Goal: Task Accomplishment & Management: Use online tool/utility

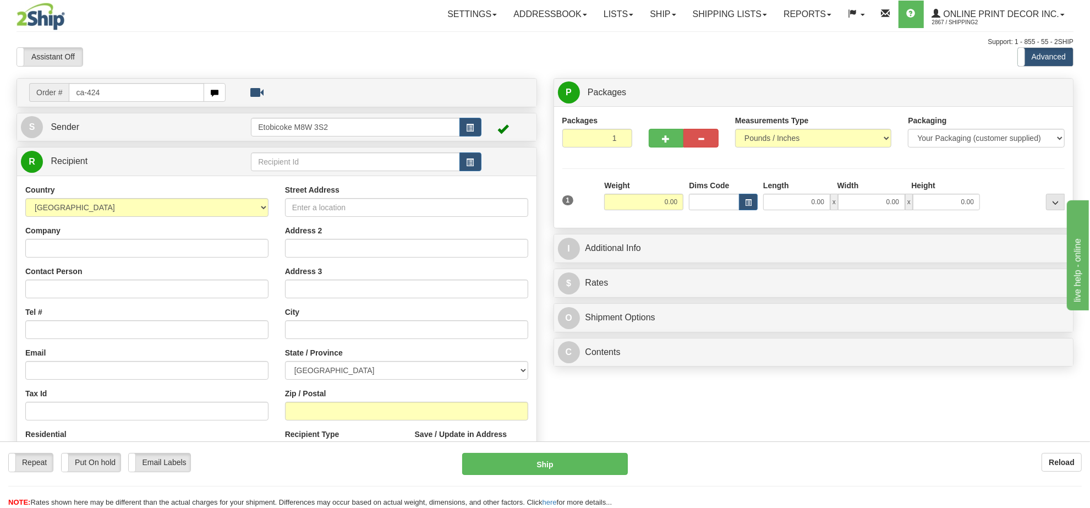
type input "ca-424"
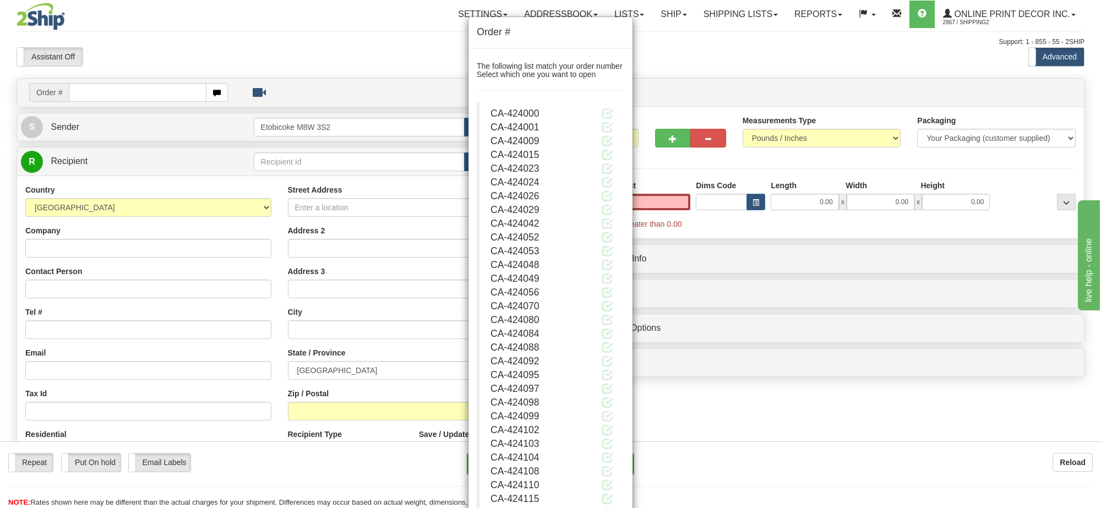
type input "0.00"
click at [128, 88] on div "Order # The following list match your order number Select which one you want to…" at bounding box center [550, 254] width 1101 height 508
click at [124, 87] on div "Order # The following list match your order number Select which one you want to…" at bounding box center [550, 254] width 1101 height 508
click at [124, 95] on div "Order # The following list match your order number Select which one you want to…" at bounding box center [550, 254] width 1101 height 508
click at [831, 422] on div "Order # The following list match your order number Select which one you want to…" at bounding box center [550, 254] width 1101 height 508
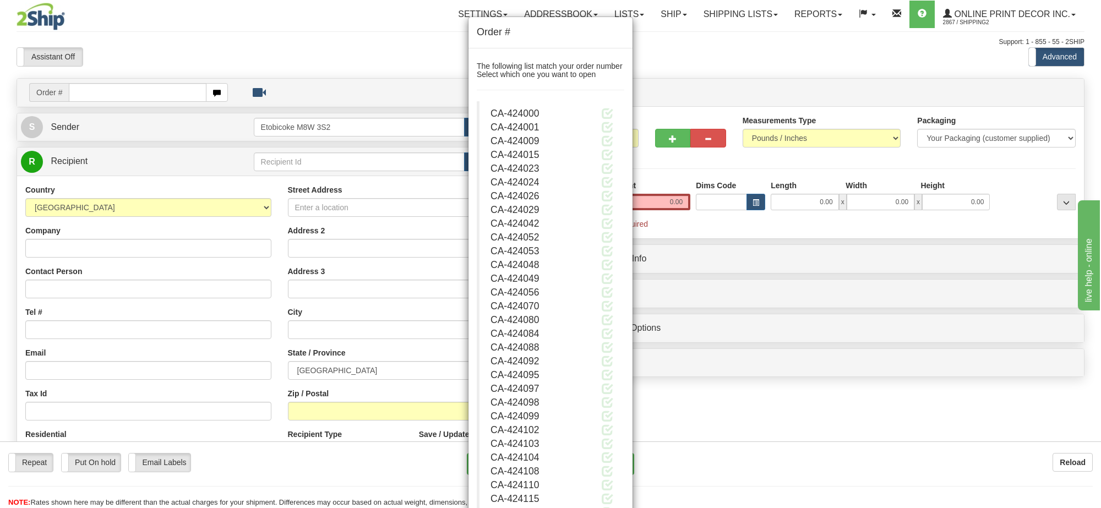
click at [830, 421] on div "Order # The following list match your order number Select which one you want to…" at bounding box center [550, 254] width 1101 height 508
drag, startPoint x: 829, startPoint y: 421, endPoint x: 772, endPoint y: 384, distance: 67.6
click at [826, 420] on div "Order # The following list match your order number Select which one you want to…" at bounding box center [550, 254] width 1101 height 508
click at [281, 1] on div "Order # The following list match your order number Select which one you want to…" at bounding box center [550, 254] width 1101 height 508
click at [280, 1] on div "Order # The following list match your order number Select which one you want to…" at bounding box center [550, 254] width 1101 height 508
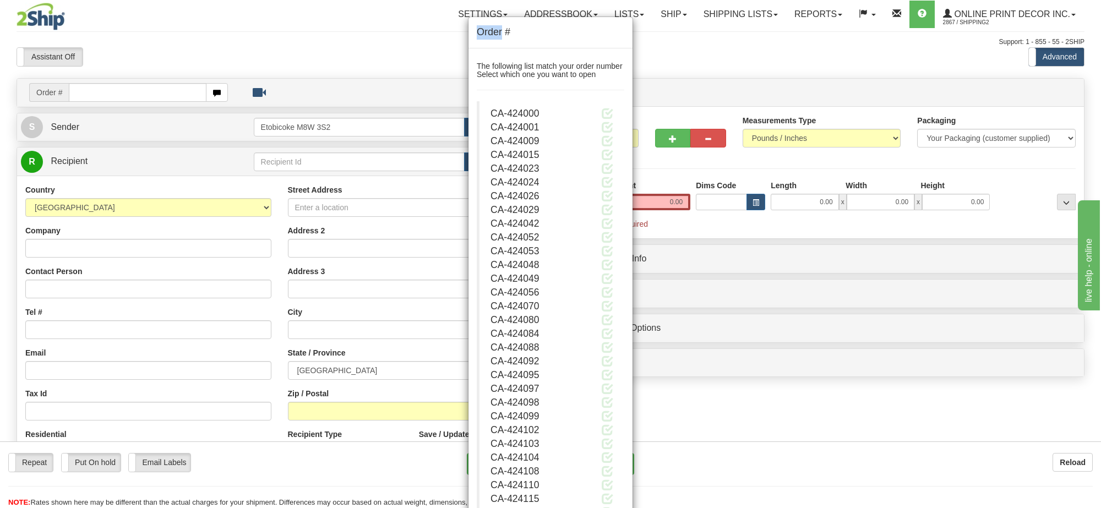
click at [259, 40] on div "Order # The following list match your order number Select which one you want to…" at bounding box center [550, 254] width 1101 height 508
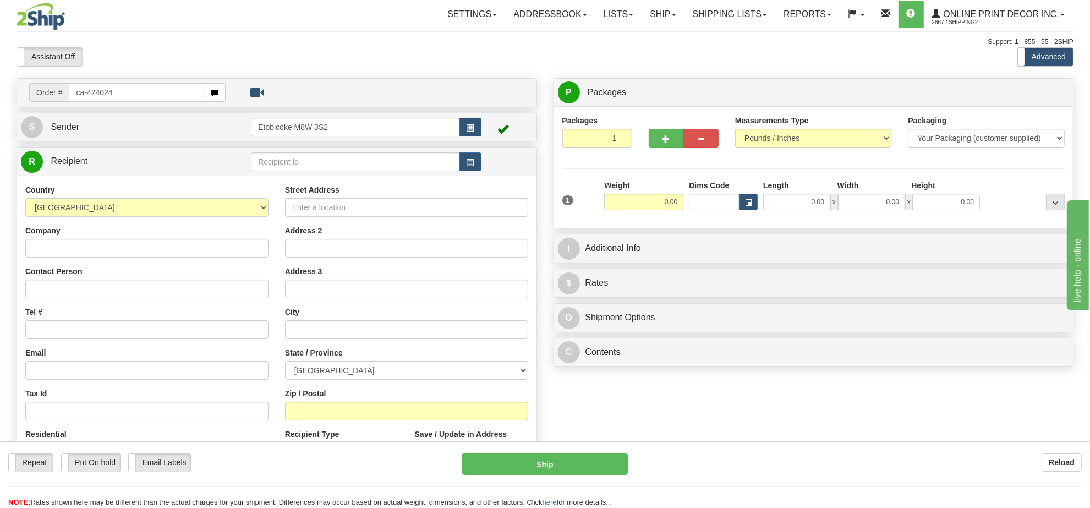
type input "ca-424024"
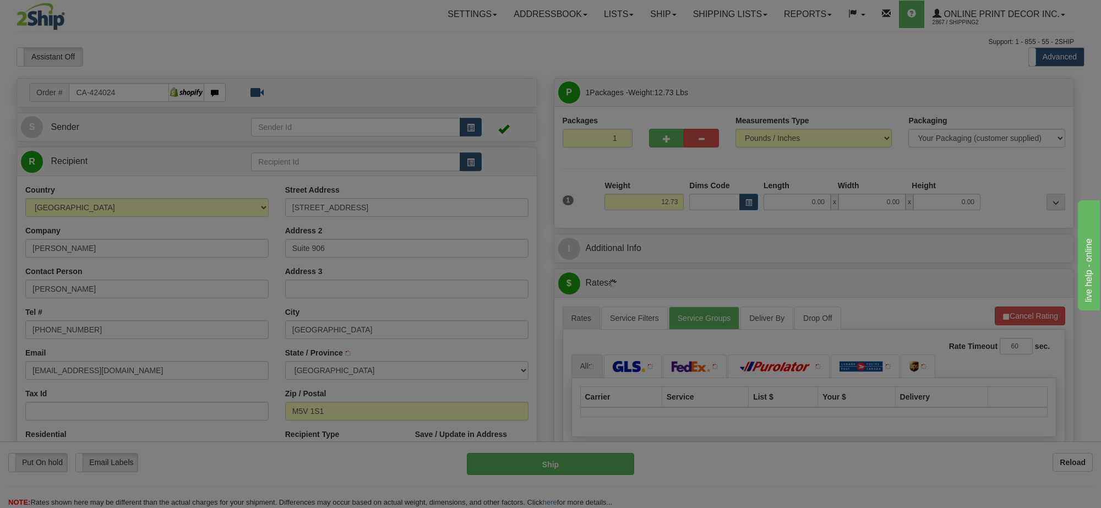
type input "[GEOGRAPHIC_DATA]"
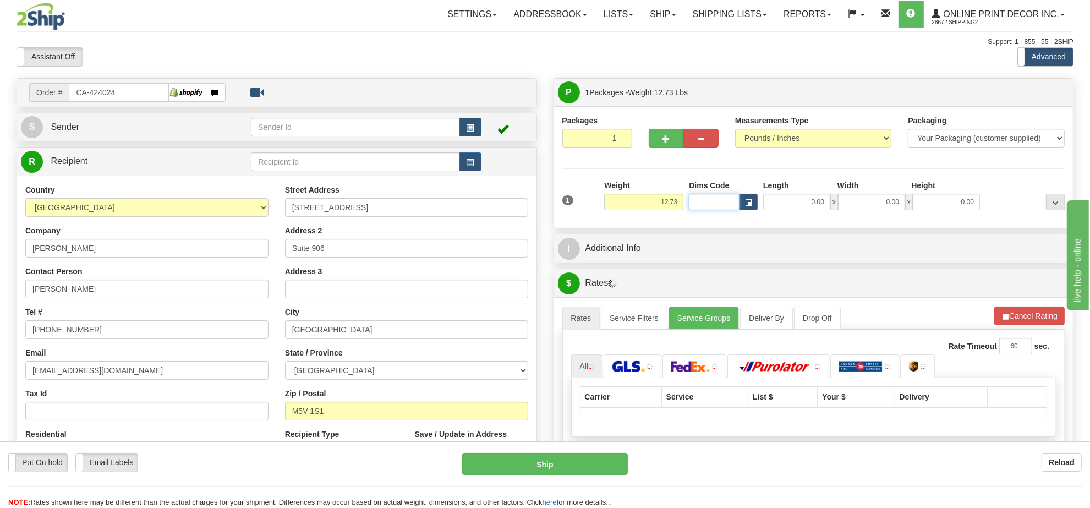
click at [731, 201] on input "Dims Code" at bounding box center [714, 202] width 51 height 17
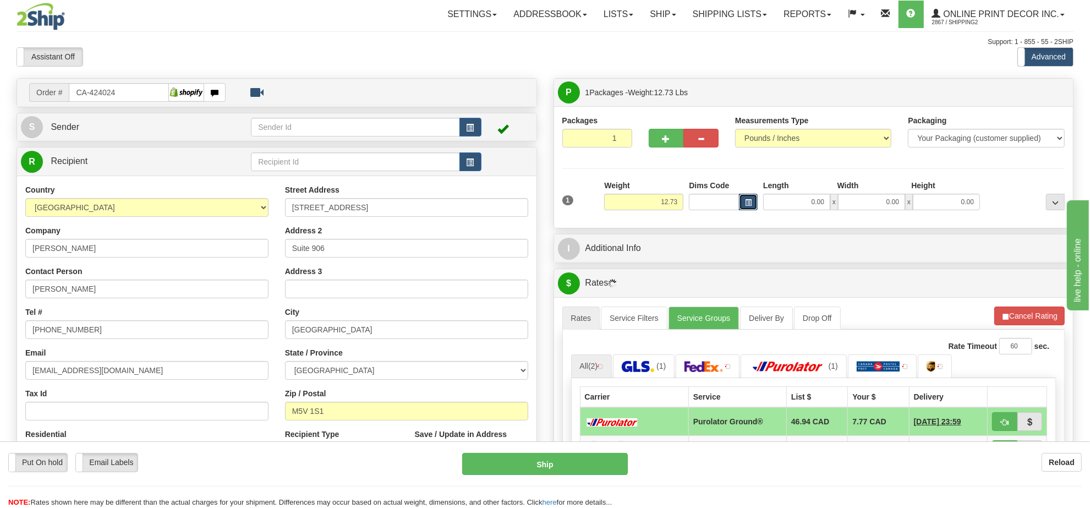
click at [755, 207] on button "button" at bounding box center [748, 202] width 19 height 17
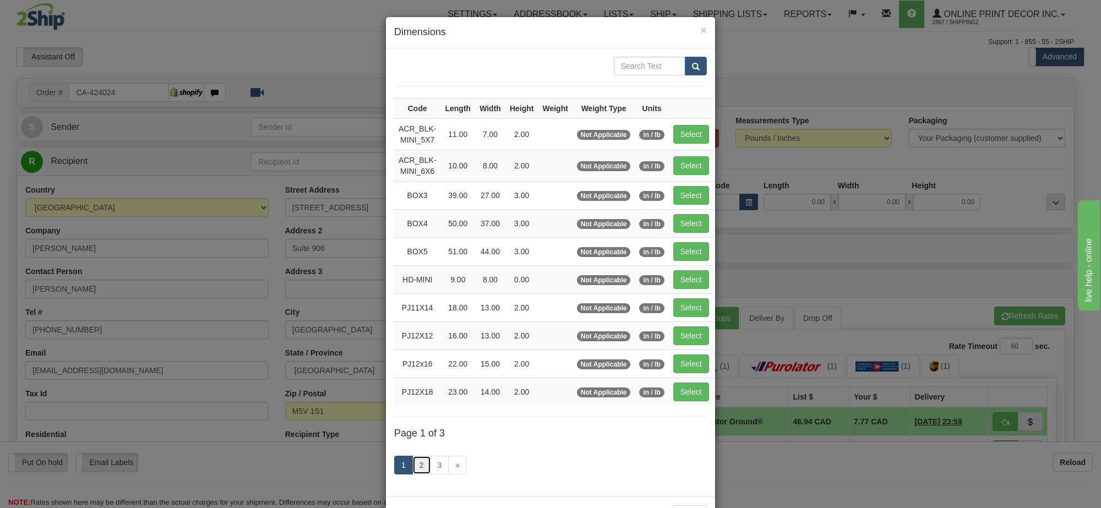
click at [416, 468] on link "2" at bounding box center [421, 465] width 19 height 19
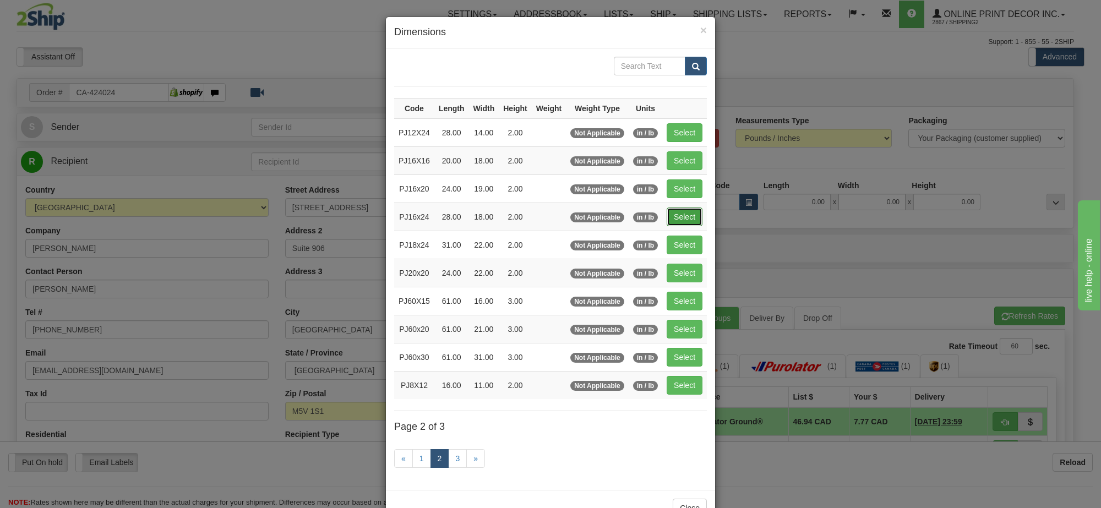
drag, startPoint x: 677, startPoint y: 216, endPoint x: 1010, endPoint y: 216, distance: 332.4
click at [678, 216] on button "Select" at bounding box center [684, 216] width 36 height 19
type input "PJ16x24"
type input "28.00"
type input "18.00"
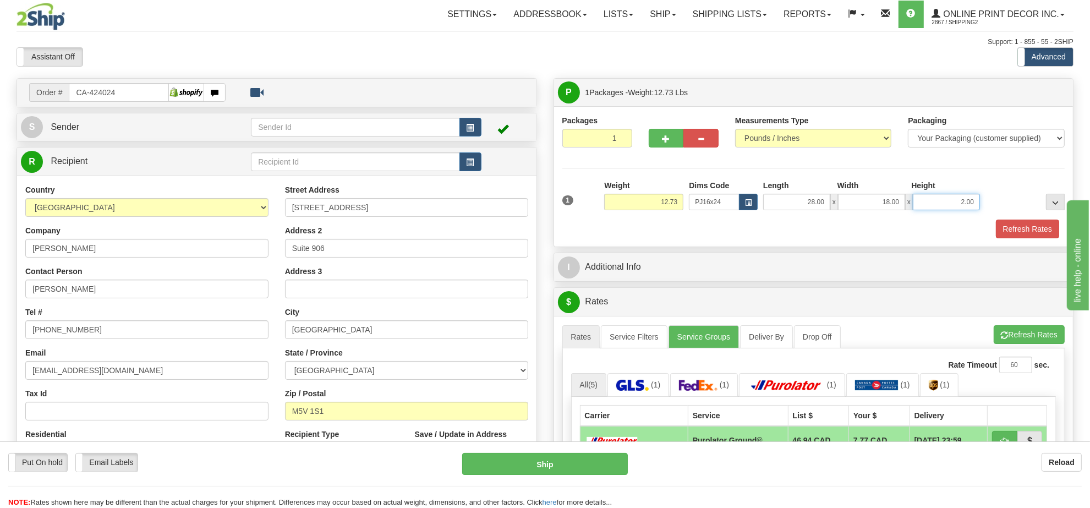
click at [970, 210] on input "2.00" at bounding box center [946, 202] width 67 height 17
type input "6.00"
click at [1025, 337] on button "Refresh Rates" at bounding box center [1029, 334] width 71 height 19
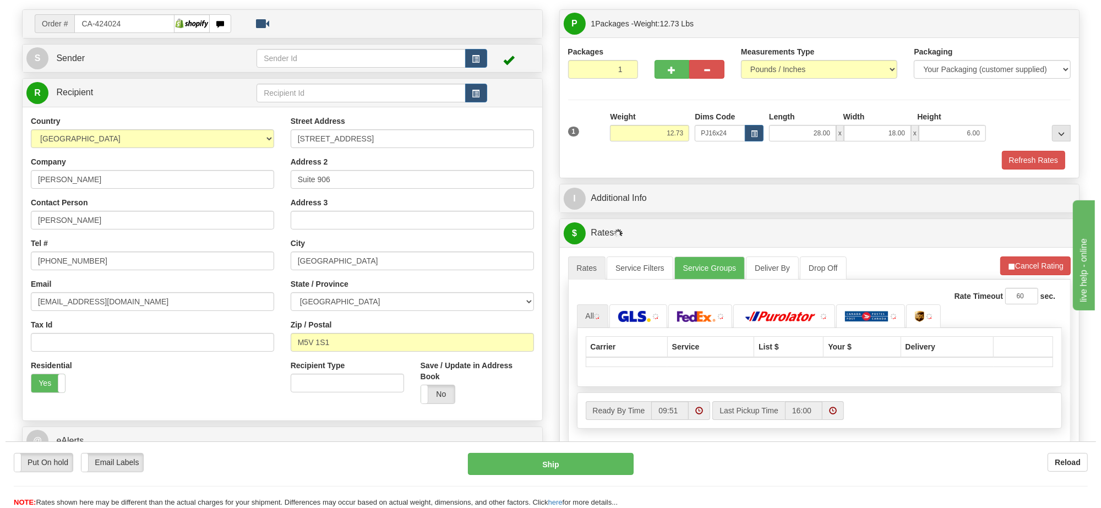
scroll to position [138, 0]
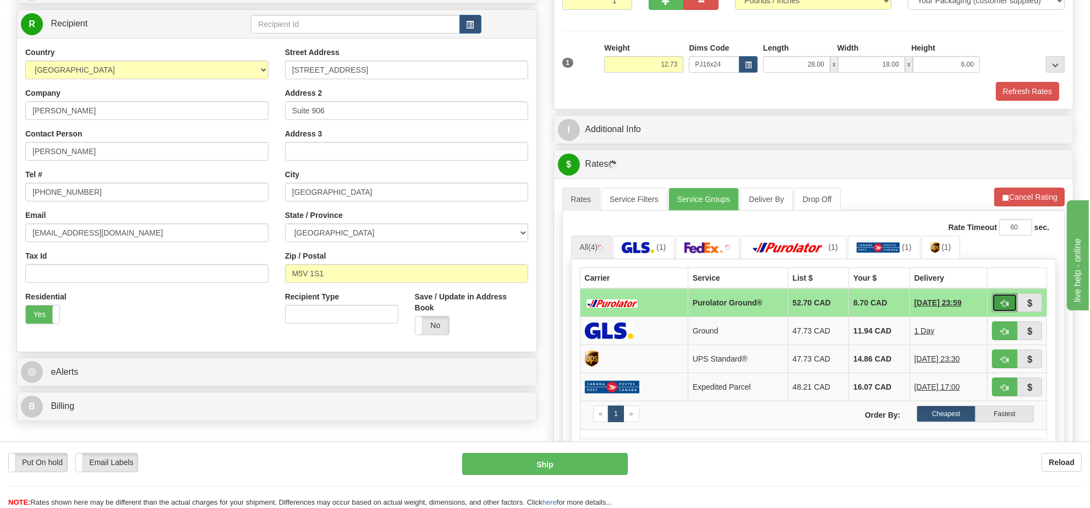
click at [1003, 312] on button "button" at bounding box center [1004, 302] width 25 height 19
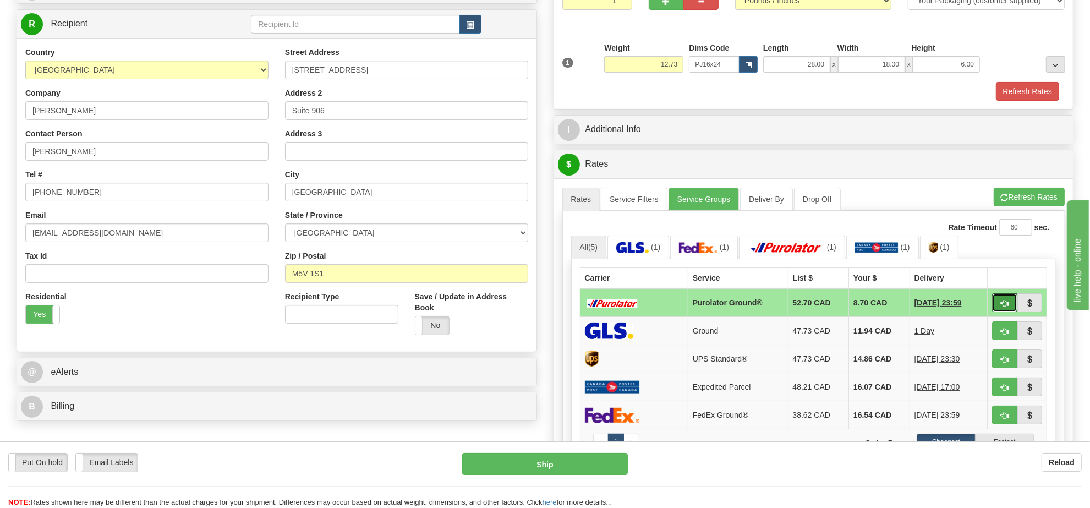
click at [1003, 312] on button "button" at bounding box center [1004, 302] width 25 height 19
type input "260"
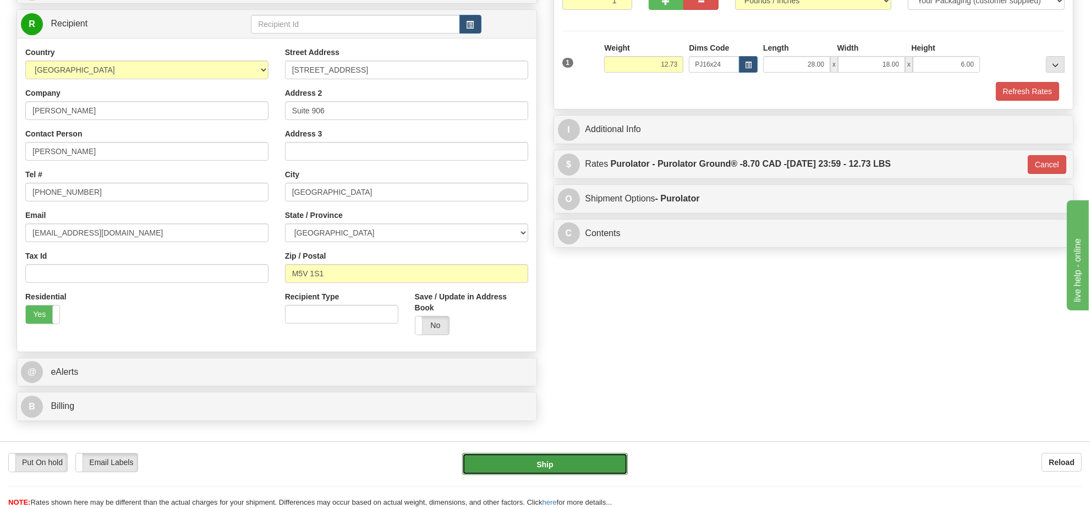
click at [596, 467] on button "Ship" at bounding box center [544, 464] width 165 height 22
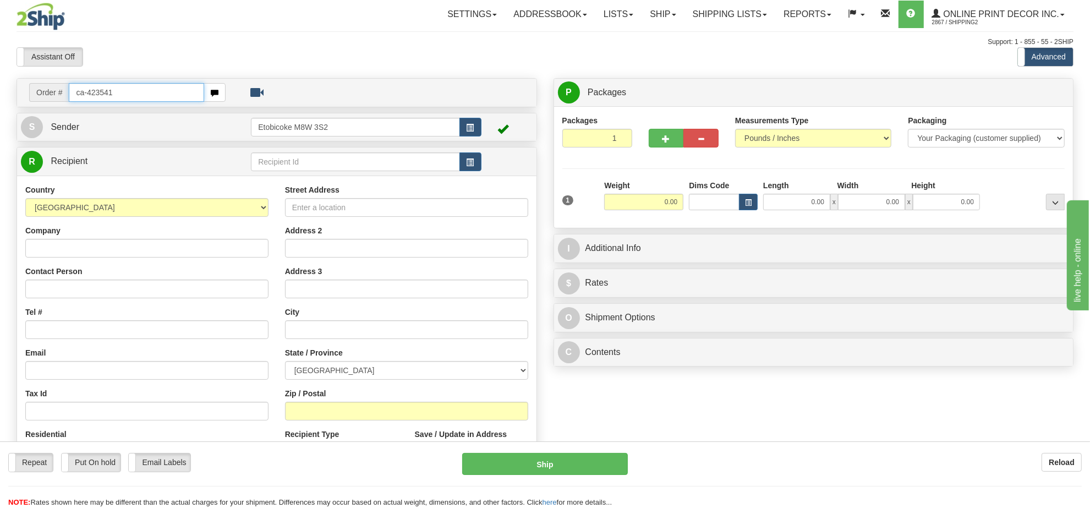
type input "ca-423541"
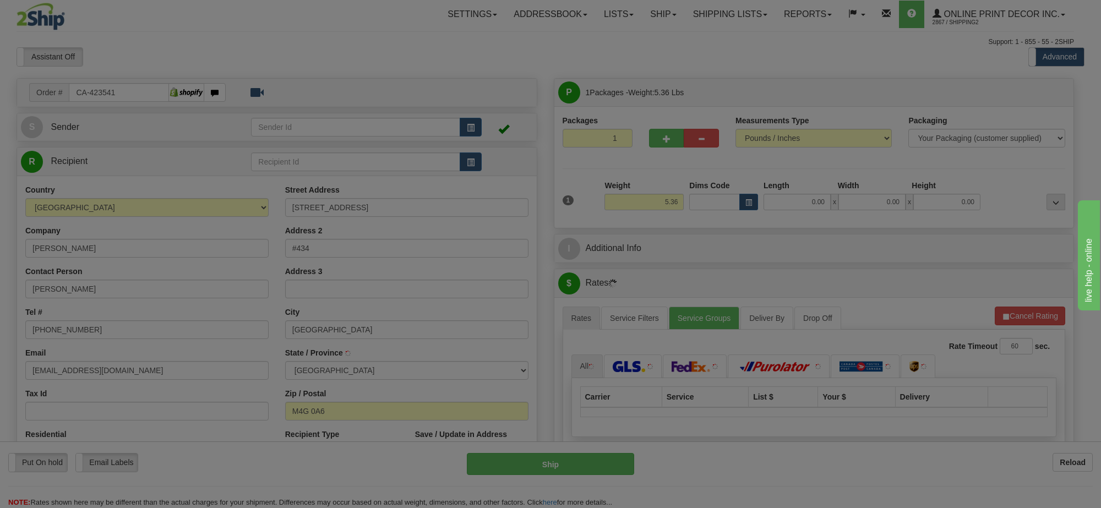
type input "[GEOGRAPHIC_DATA]"
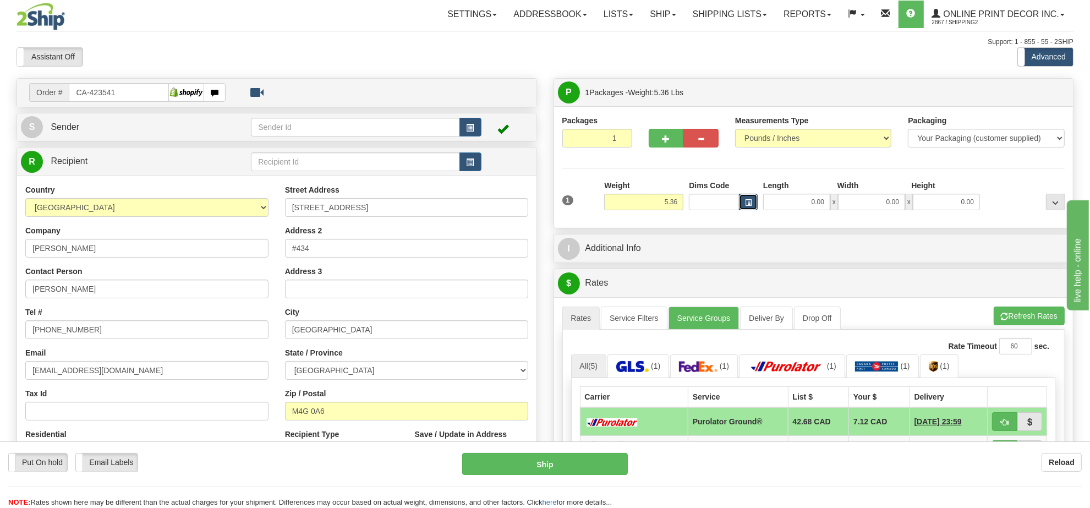
click at [746, 199] on button "button" at bounding box center [748, 202] width 19 height 17
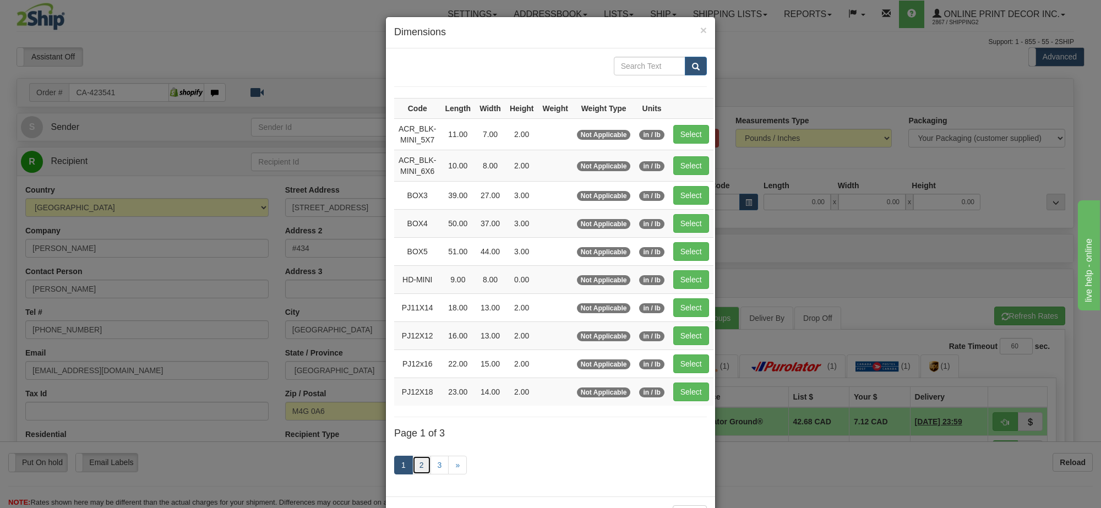
click at [416, 468] on link "2" at bounding box center [421, 465] width 19 height 19
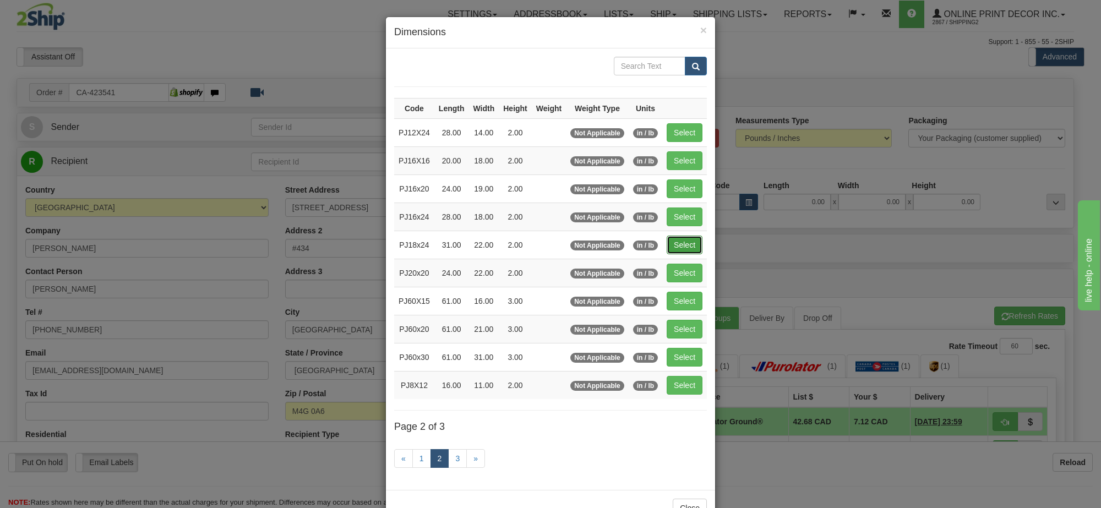
click at [682, 248] on button "Select" at bounding box center [684, 245] width 36 height 19
type input "PJ18x24"
type input "31.00"
type input "22.00"
type input "2.00"
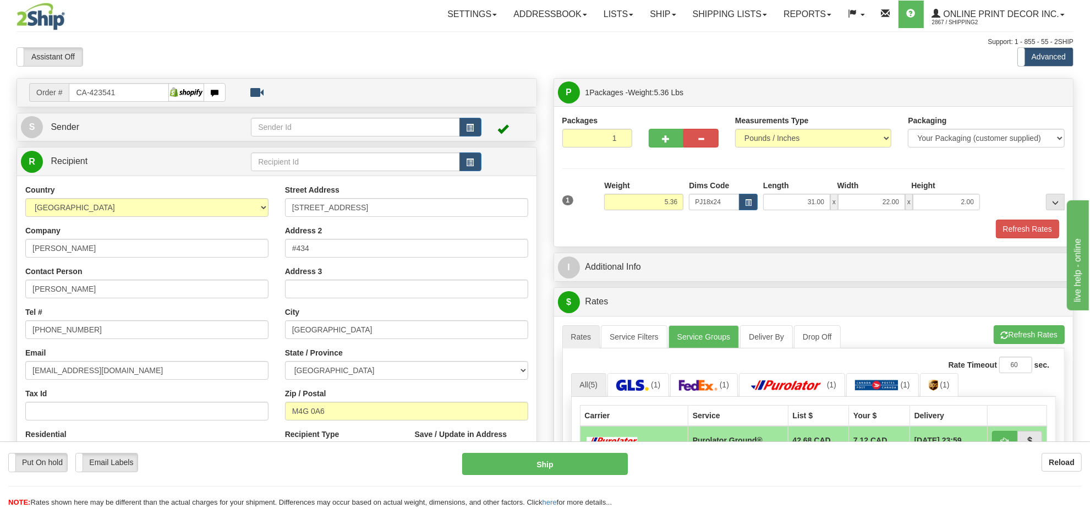
click at [1017, 327] on div "A change has been made which could impact your rate estimate. To ensure the est…" at bounding box center [813, 505] width 519 height 379
click at [1010, 340] on button "Refresh Rates" at bounding box center [1029, 334] width 71 height 19
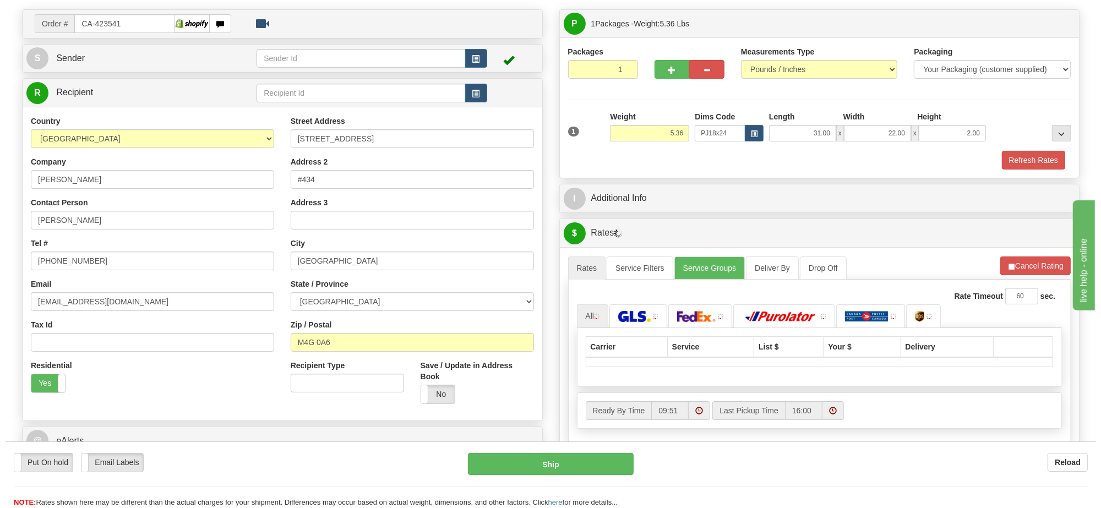
scroll to position [138, 0]
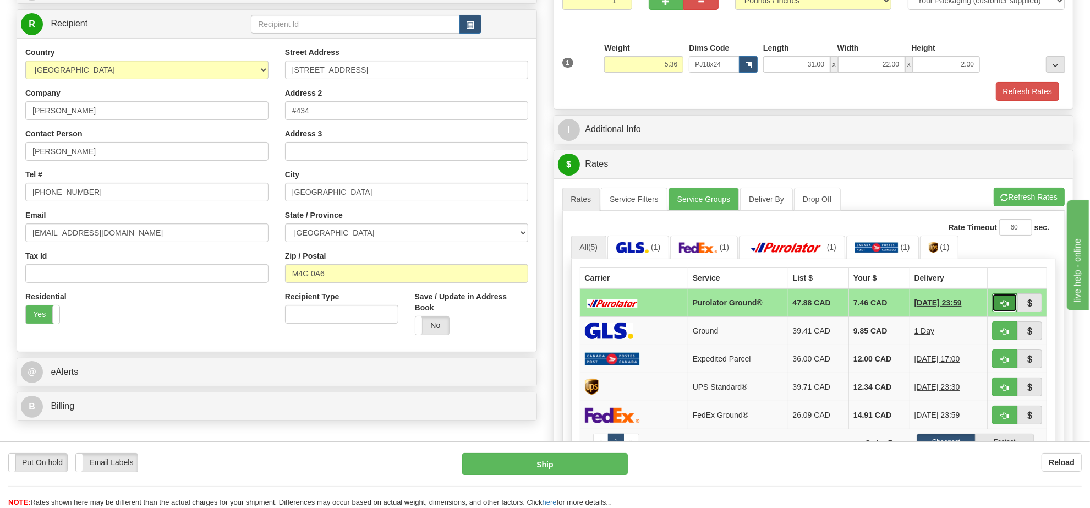
click at [1001, 307] on span "button" at bounding box center [1005, 303] width 8 height 7
type input "260"
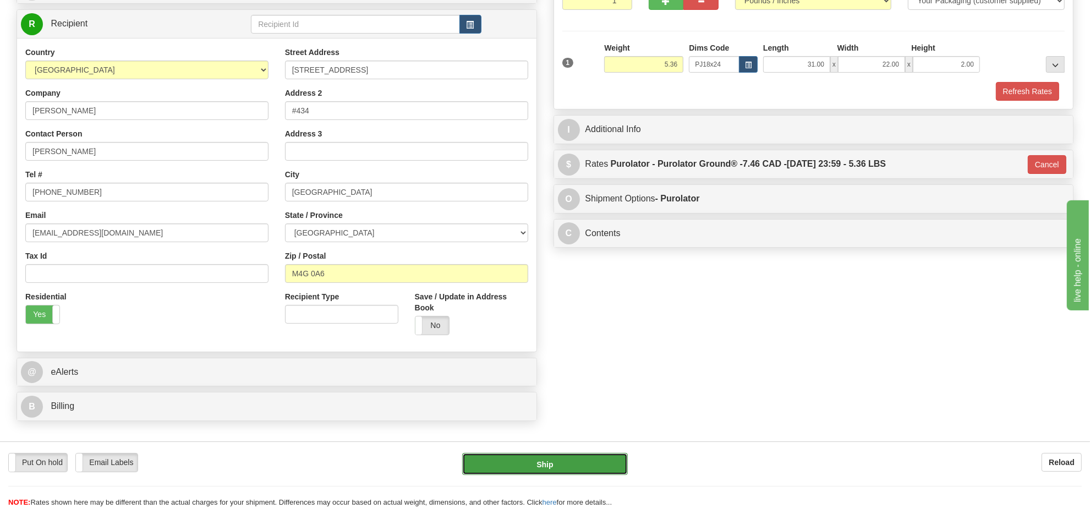
click at [609, 461] on button "Ship" at bounding box center [544, 464] width 165 height 22
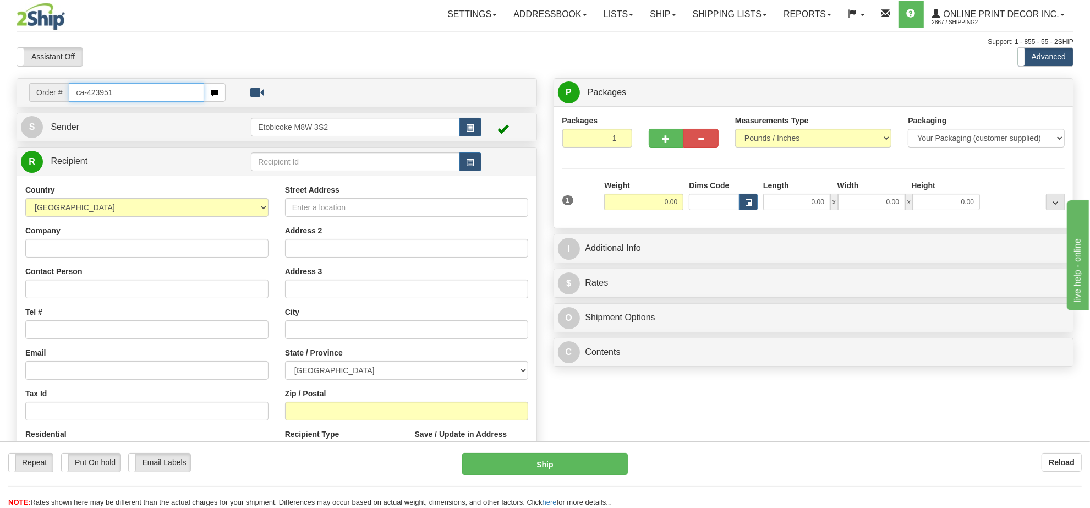
type input "ca-423951"
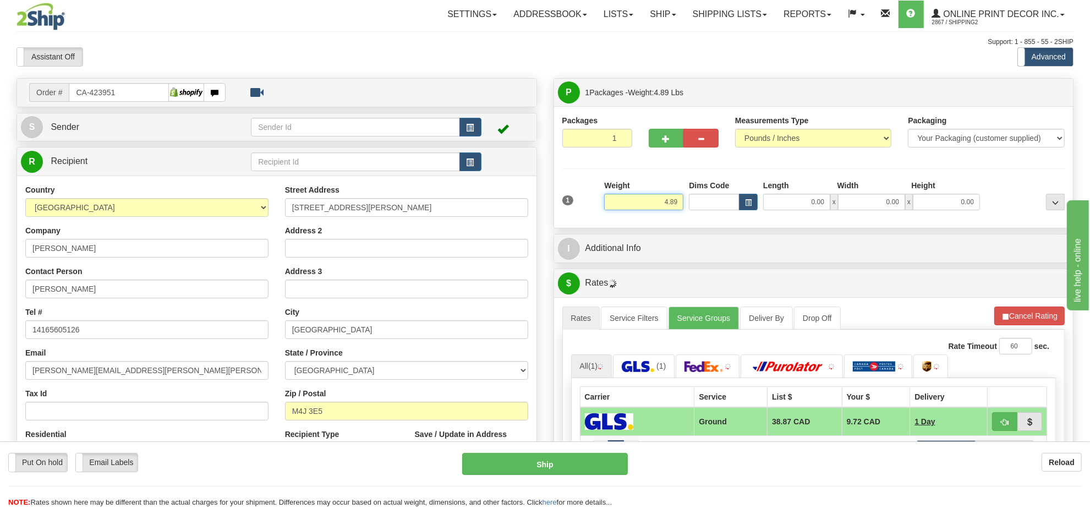
click at [670, 202] on input "4.89" at bounding box center [643, 202] width 79 height 17
click at [747, 201] on span "button" at bounding box center [748, 203] width 7 height 6
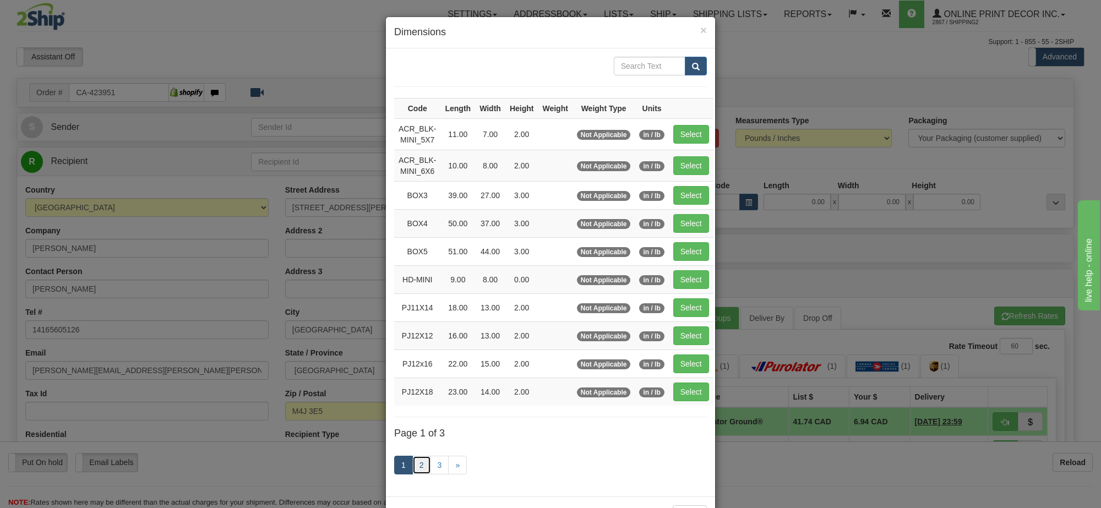
click at [419, 474] on link "2" at bounding box center [421, 465] width 19 height 19
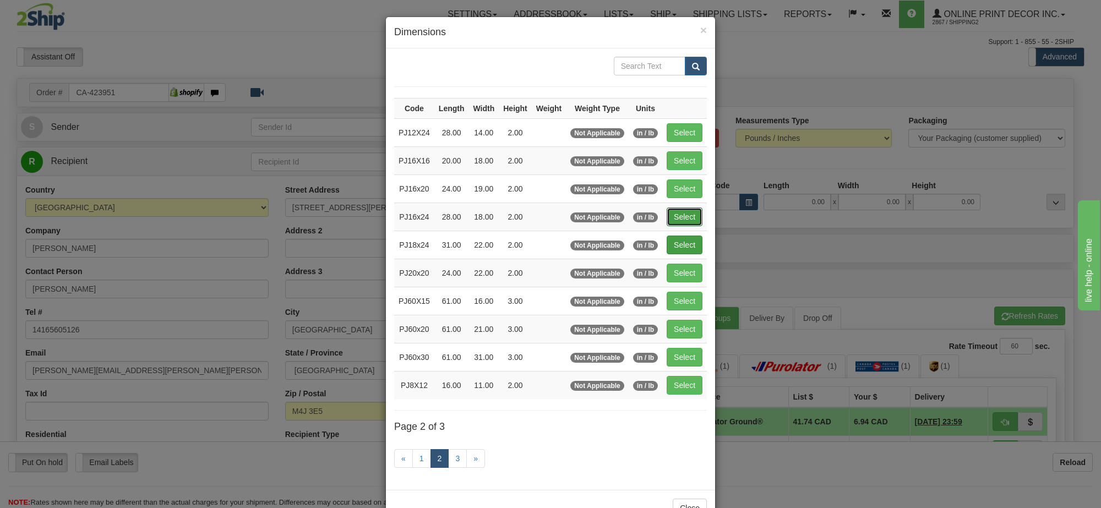
click at [682, 218] on button "Select" at bounding box center [684, 216] width 36 height 19
type input "PJ16x24"
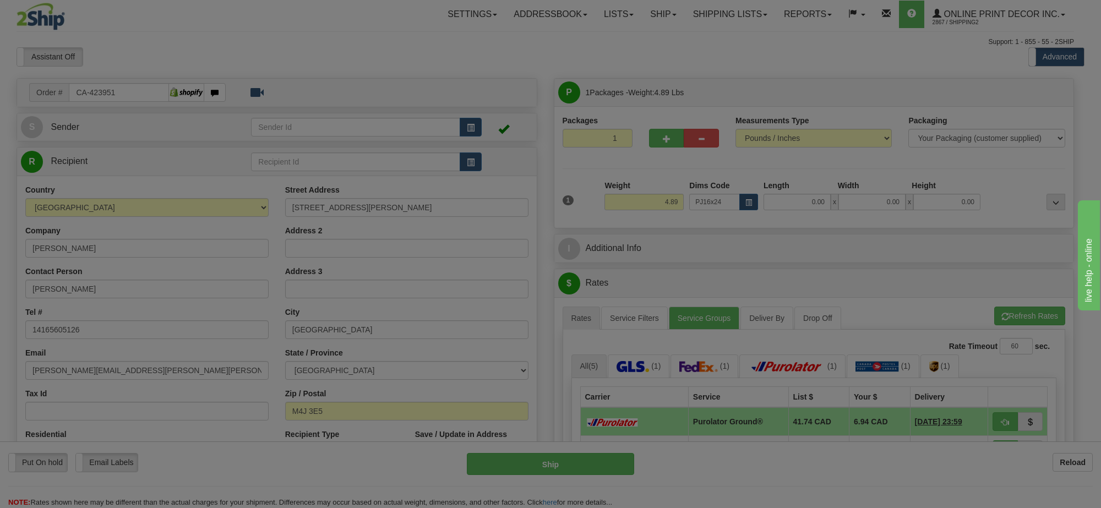
type input "28.00"
type input "18.00"
type input "2.00"
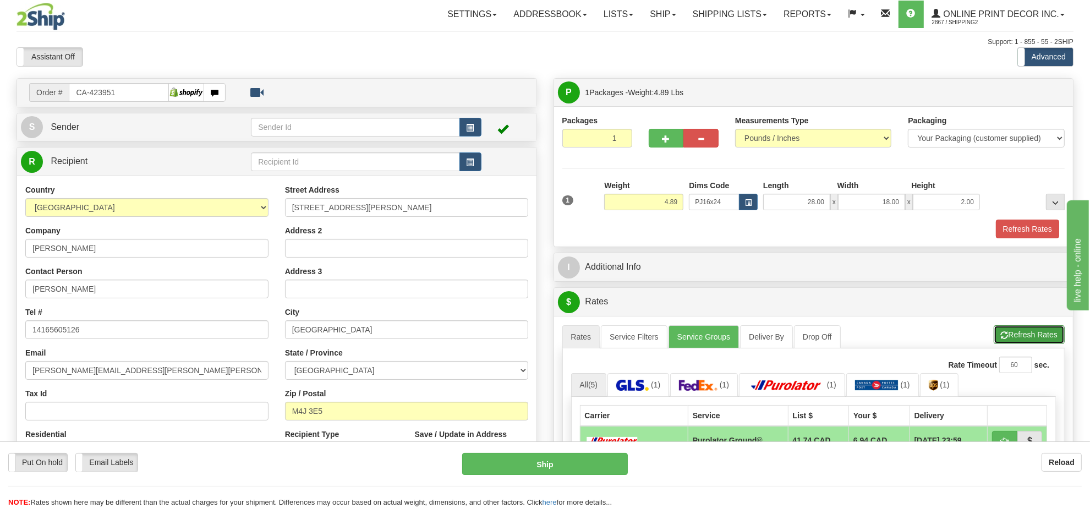
drag, startPoint x: 1000, startPoint y: 331, endPoint x: 991, endPoint y: 332, distance: 9.4
click at [1000, 331] on button "Refresh Rates" at bounding box center [1029, 334] width 71 height 19
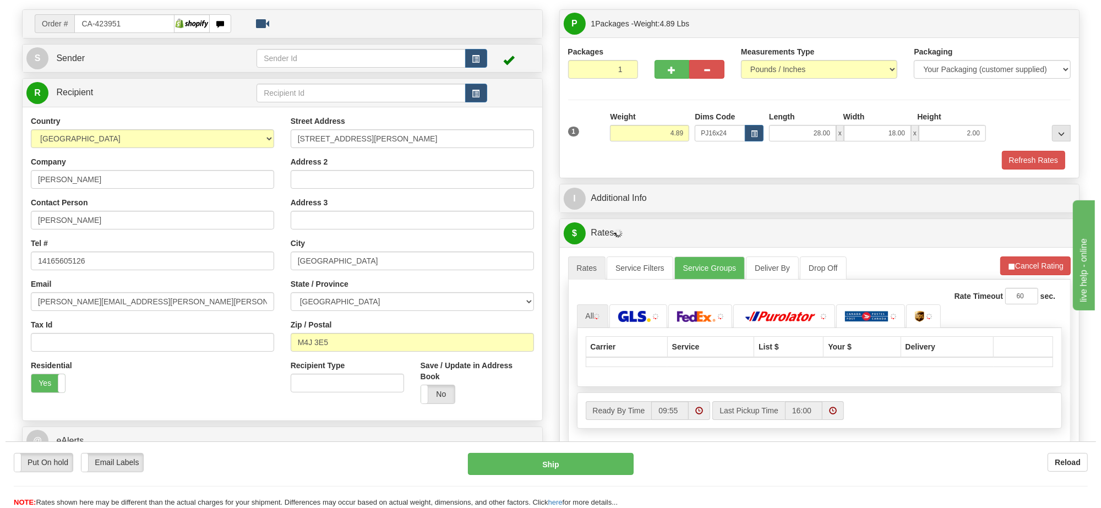
scroll to position [138, 0]
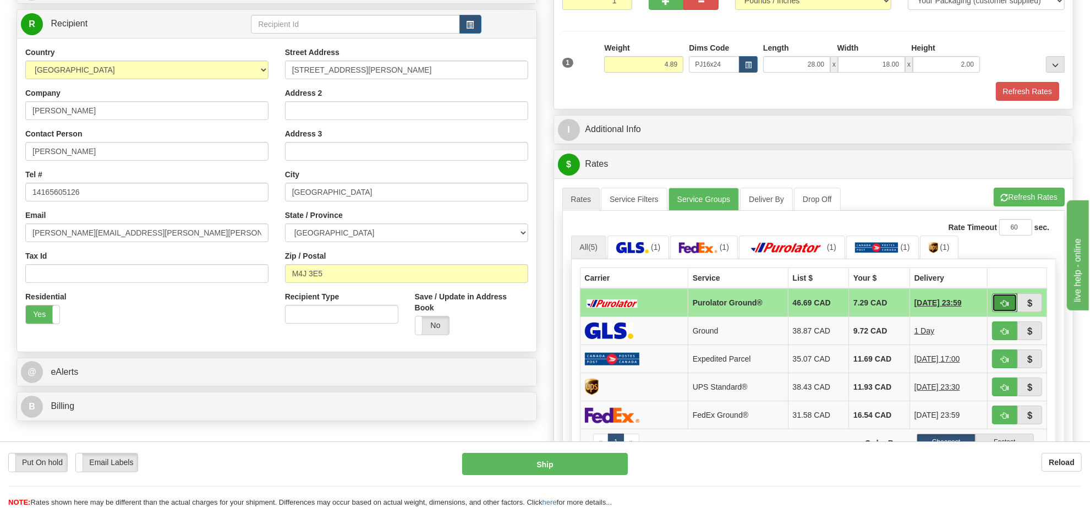
drag, startPoint x: 985, startPoint y: 304, endPoint x: 997, endPoint y: 304, distance: 11.0
click at [1003, 304] on span "button" at bounding box center [1005, 303] width 8 height 7
type input "260"
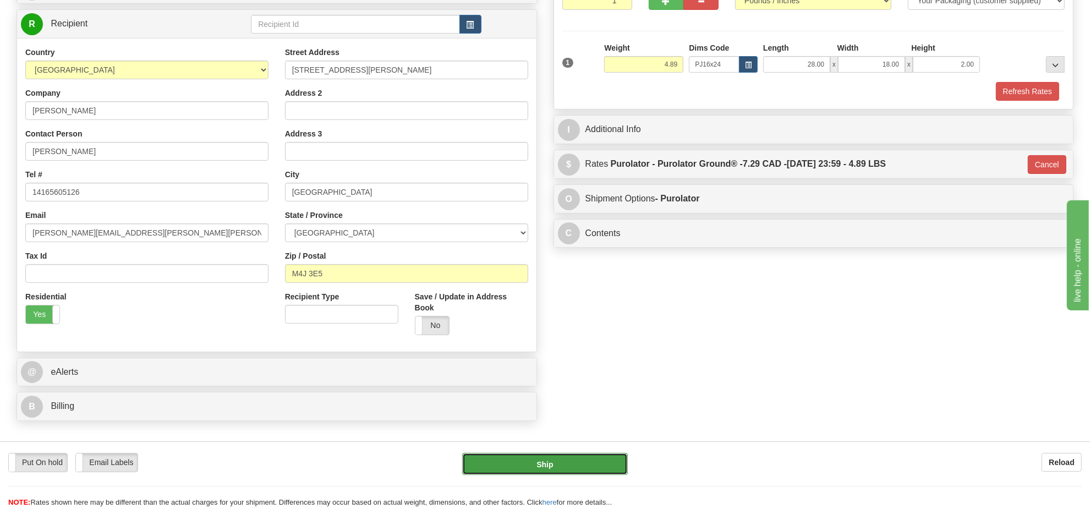
click at [581, 468] on button "Ship" at bounding box center [544, 464] width 165 height 22
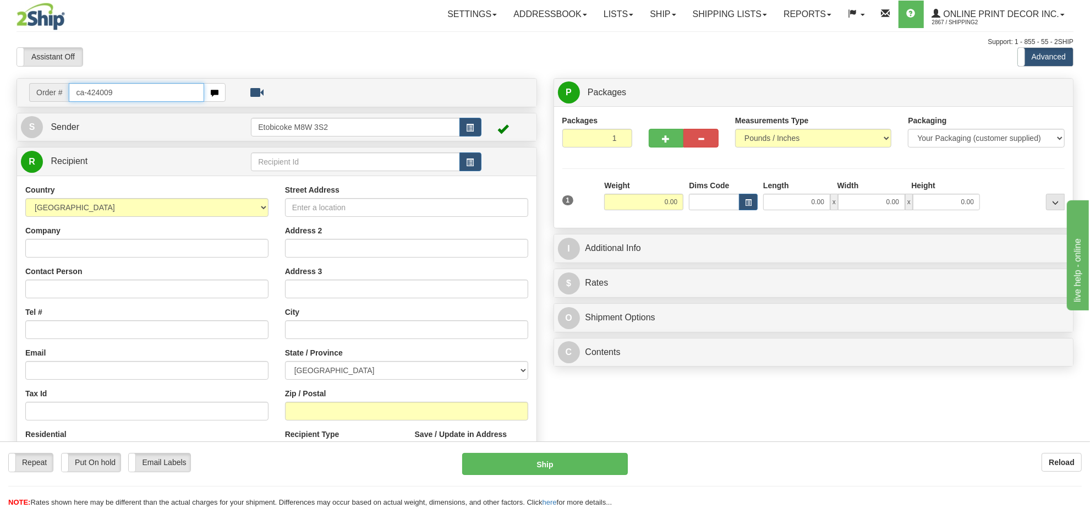
type input "ca-424009"
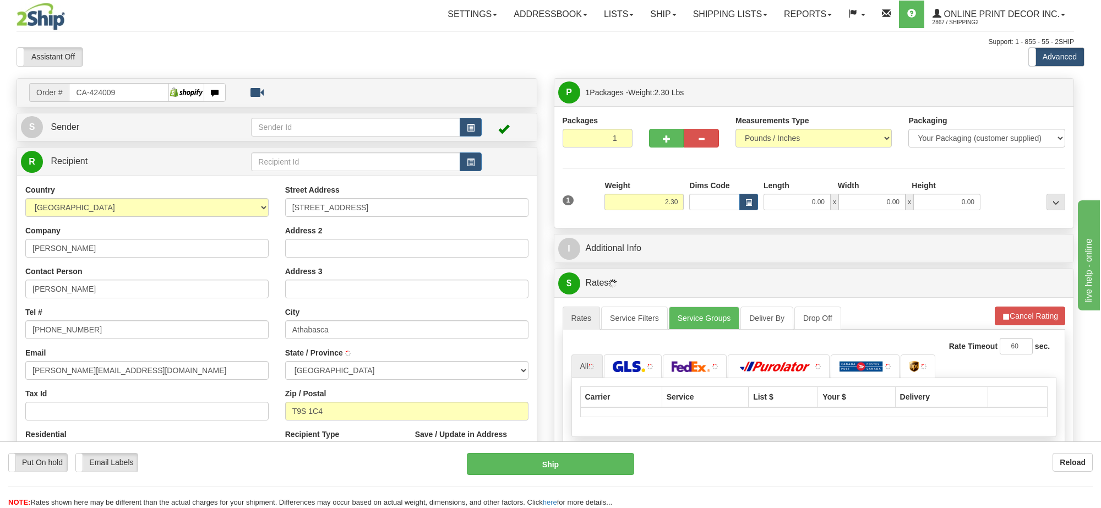
type input "ATHABASCA"
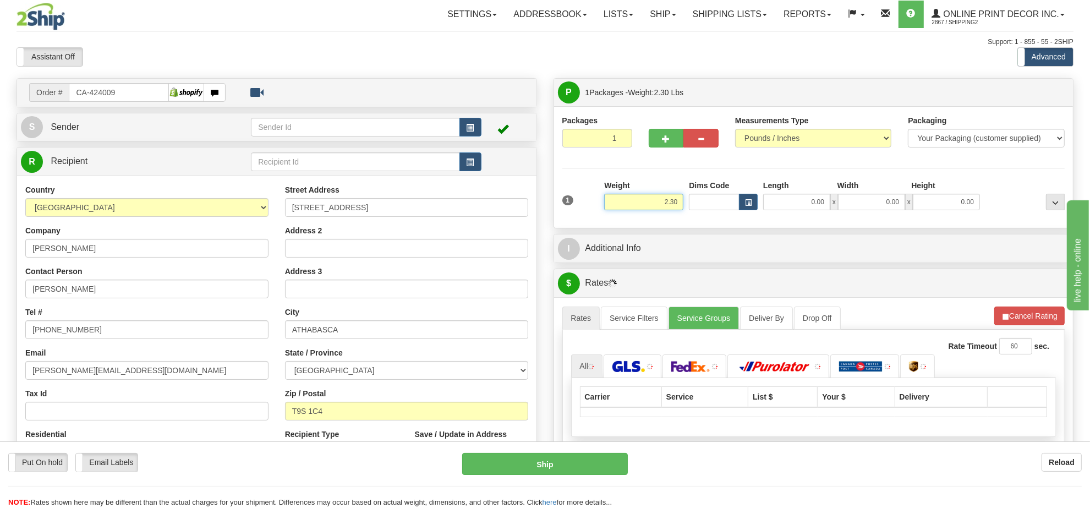
click at [652, 207] on input "2.30" at bounding box center [643, 202] width 79 height 17
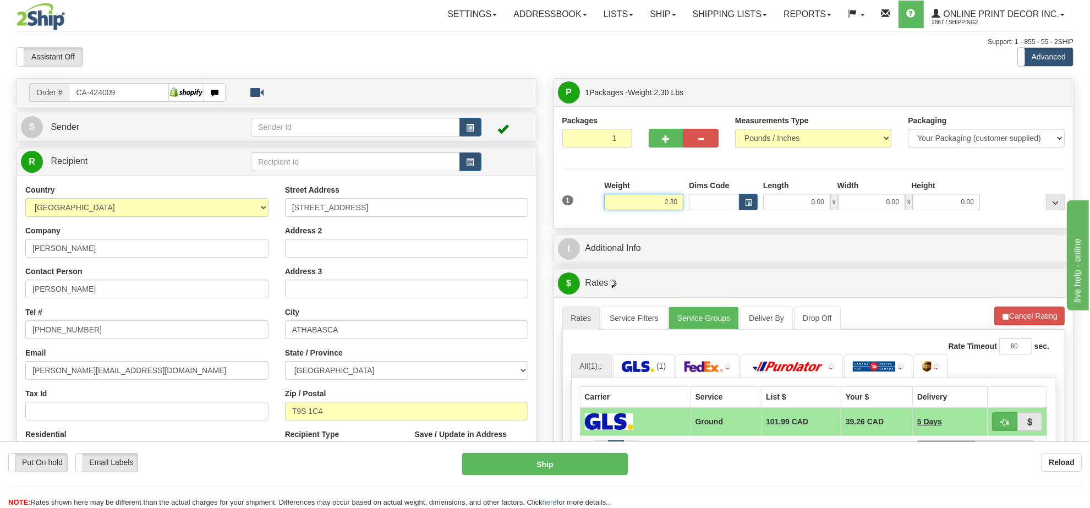
click at [652, 207] on input "2.30" at bounding box center [643, 202] width 79 height 17
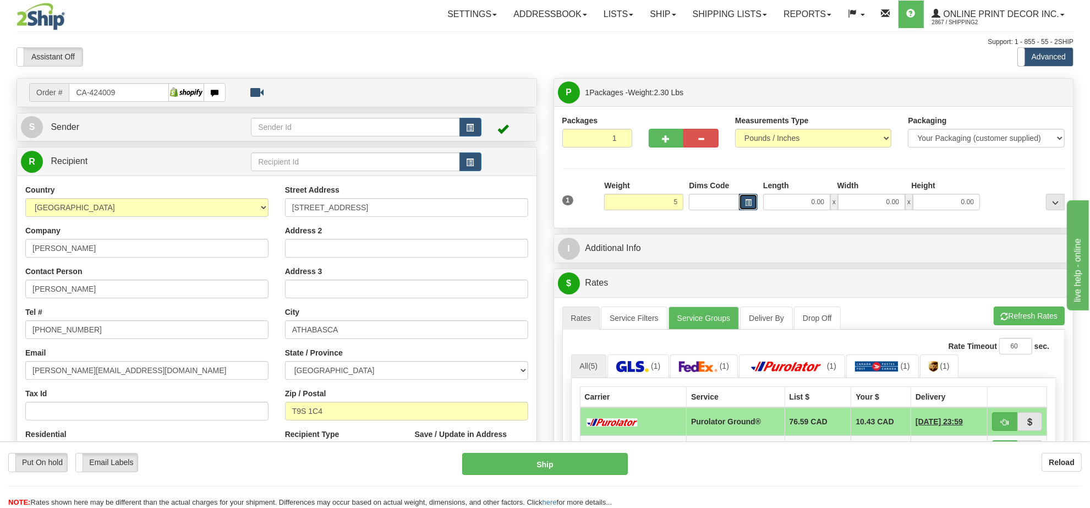
type input "5.00"
click at [746, 204] on span "button" at bounding box center [748, 203] width 7 height 6
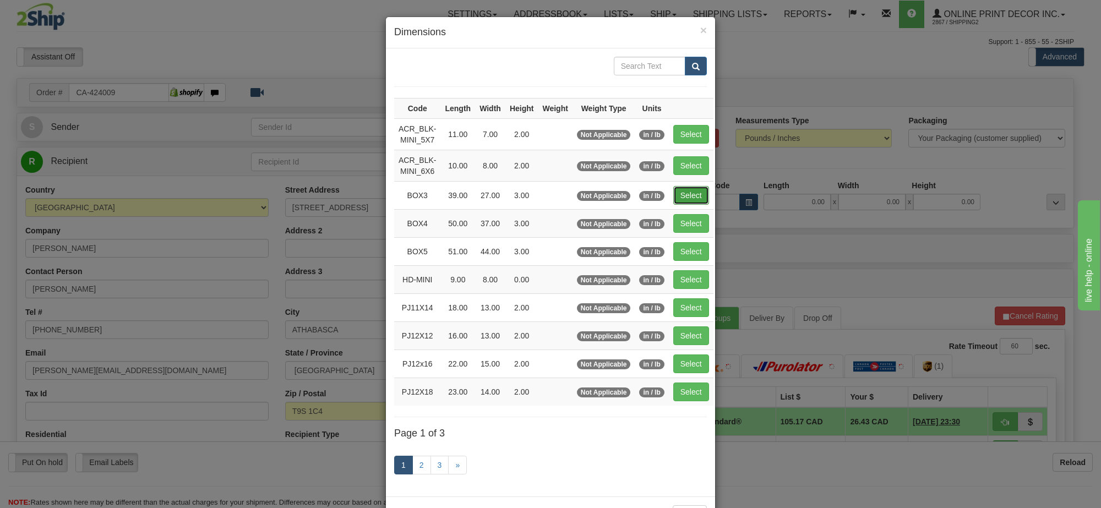
click at [676, 199] on button "Select" at bounding box center [691, 195] width 36 height 19
type input "BOX3"
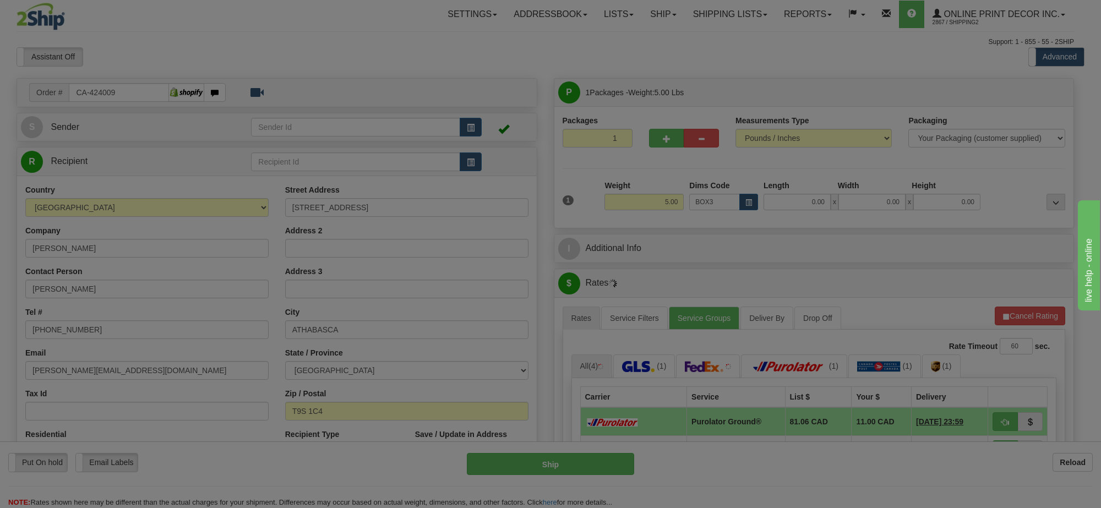
type input "39.00"
type input "27.00"
type input "3.00"
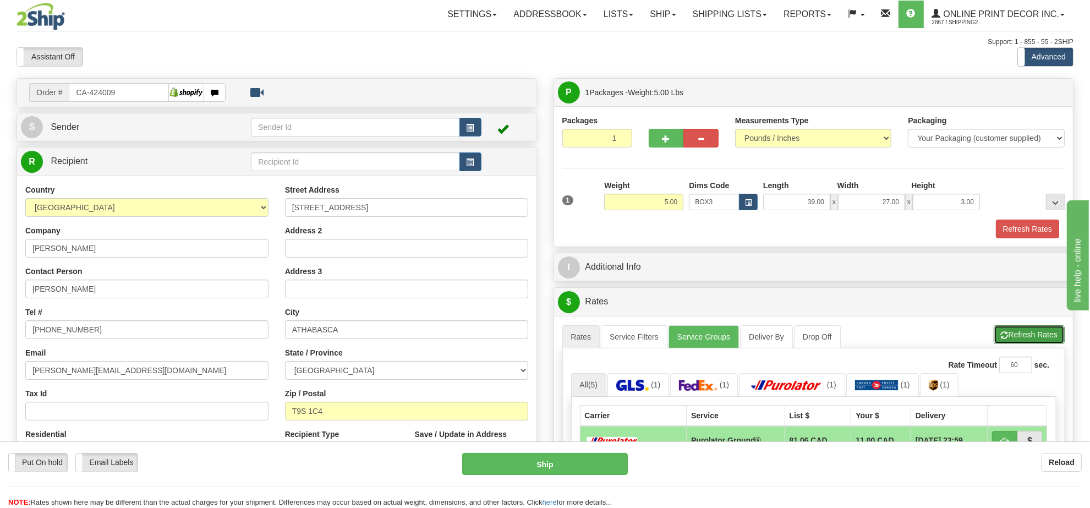
click at [1033, 329] on button "Refresh Rates" at bounding box center [1029, 334] width 71 height 19
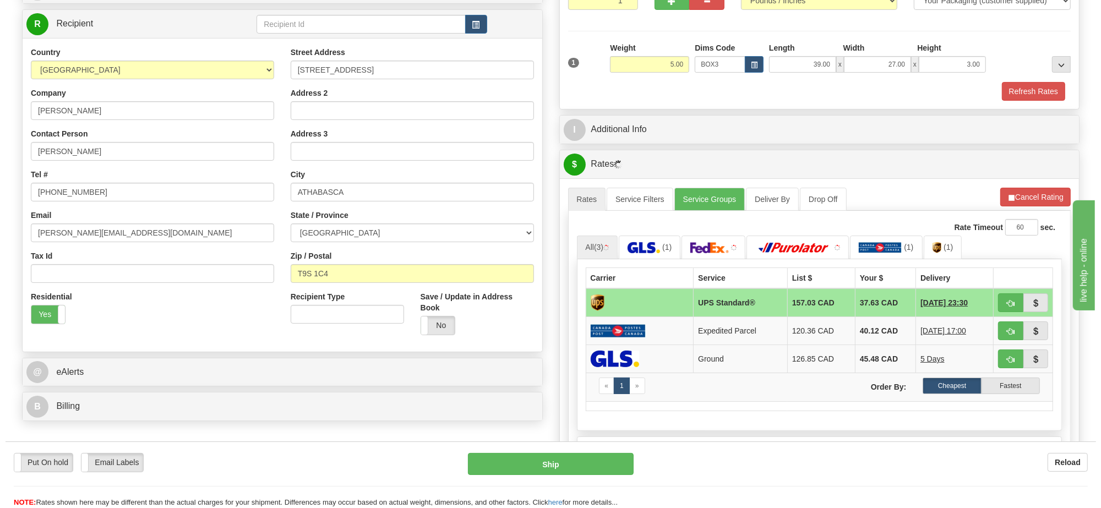
scroll to position [206, 0]
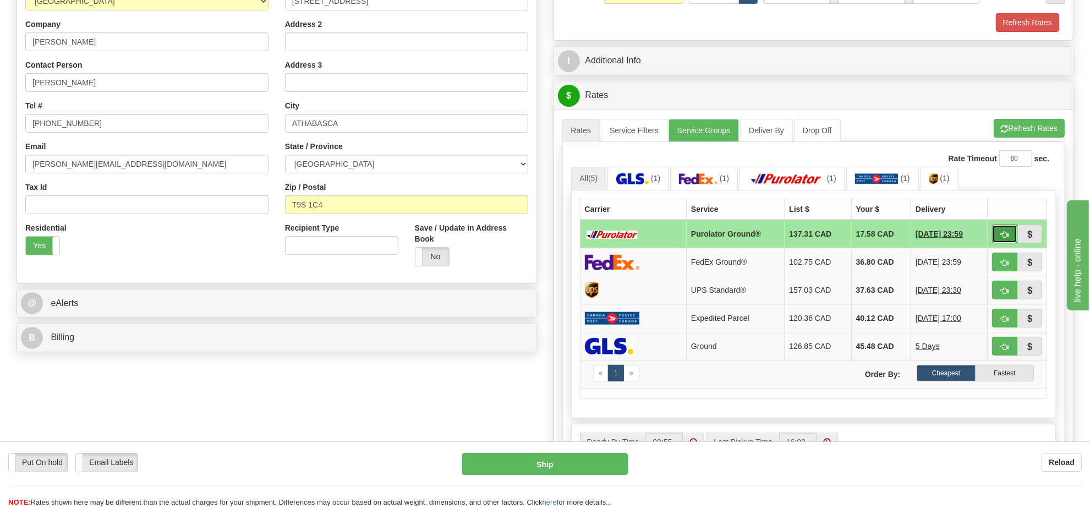
click at [1004, 238] on span "button" at bounding box center [1005, 234] width 8 height 7
type input "260"
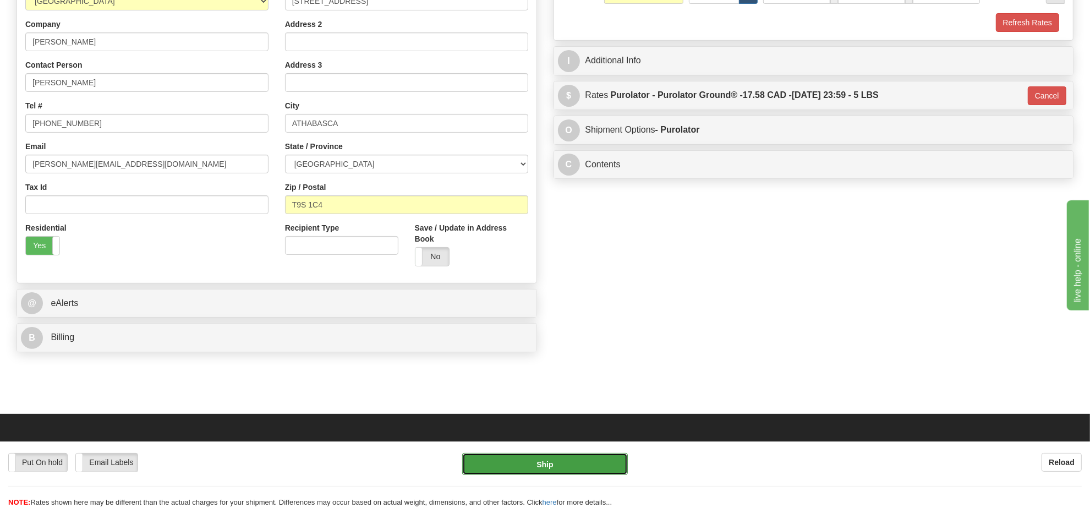
click at [571, 463] on button "Ship" at bounding box center [544, 464] width 165 height 22
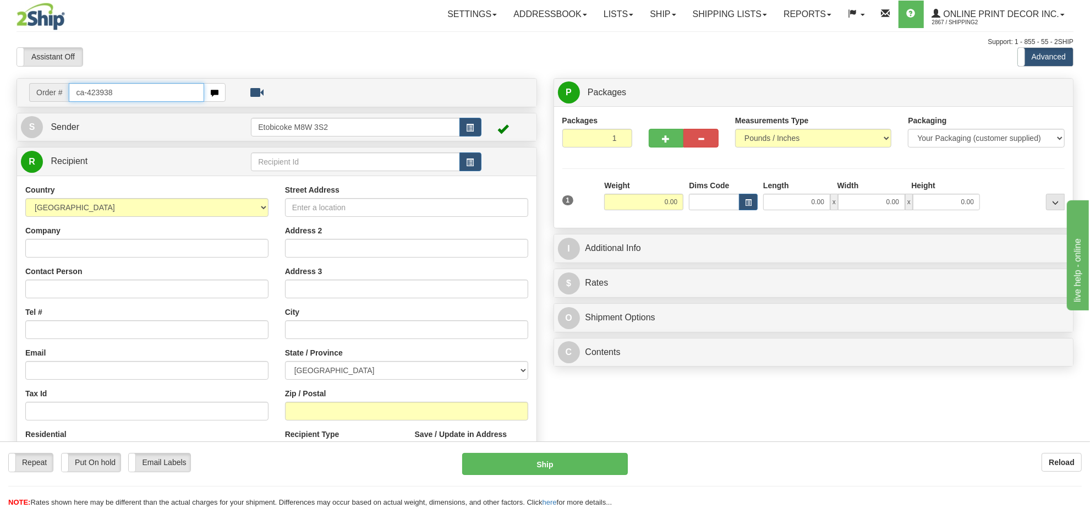
type input "ca-423938"
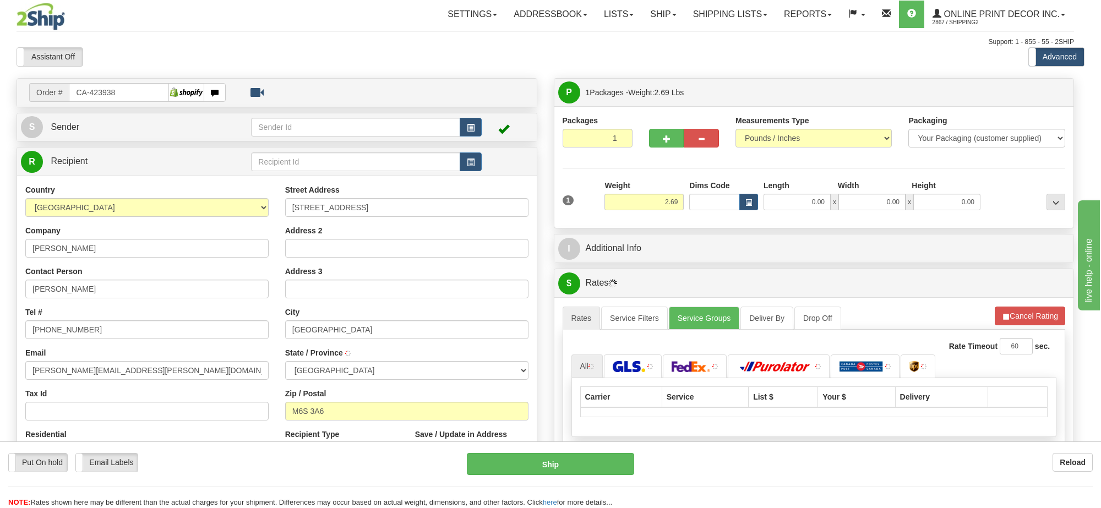
type input "TORONTO"
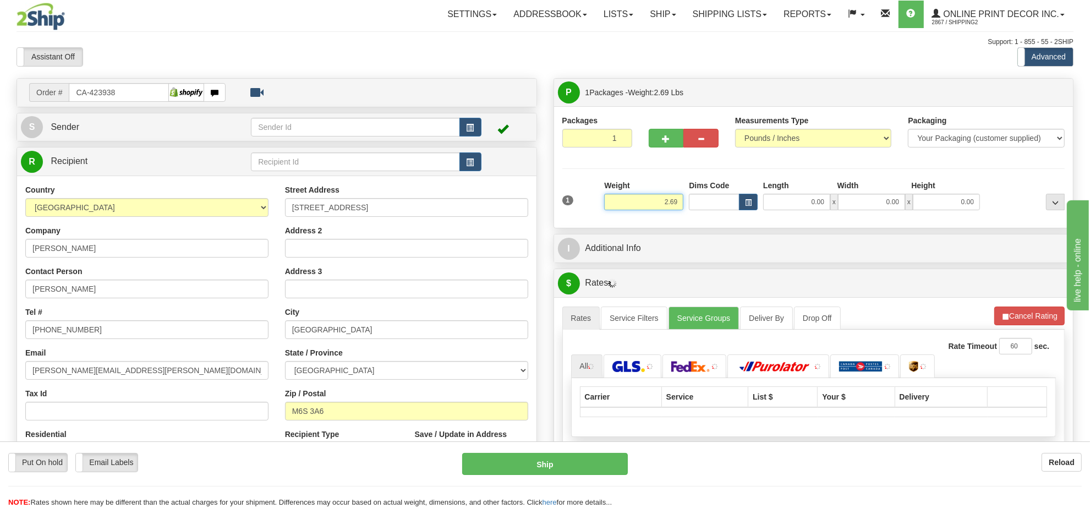
click at [663, 205] on input "2.69" at bounding box center [643, 202] width 79 height 17
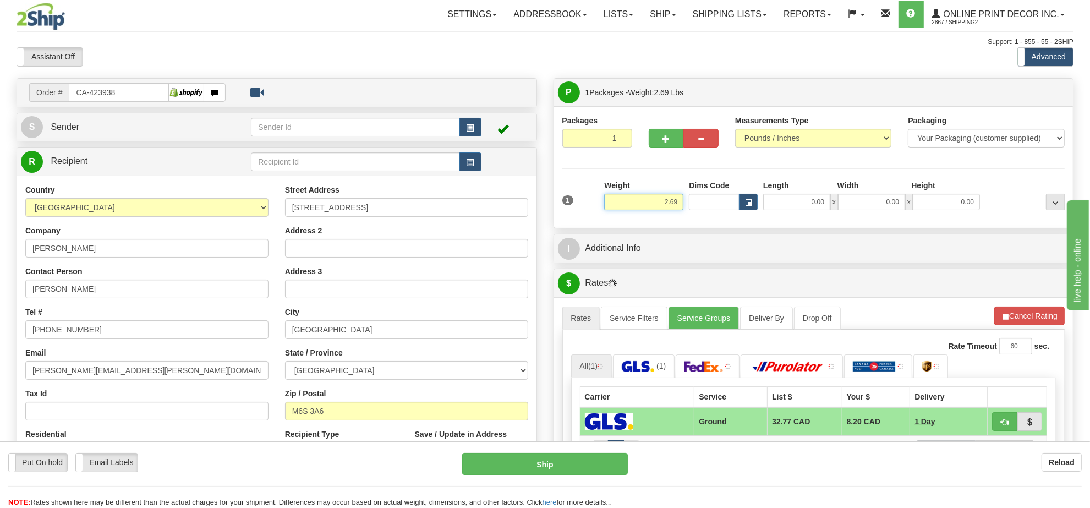
click at [663, 205] on input "2.69" at bounding box center [643, 202] width 79 height 17
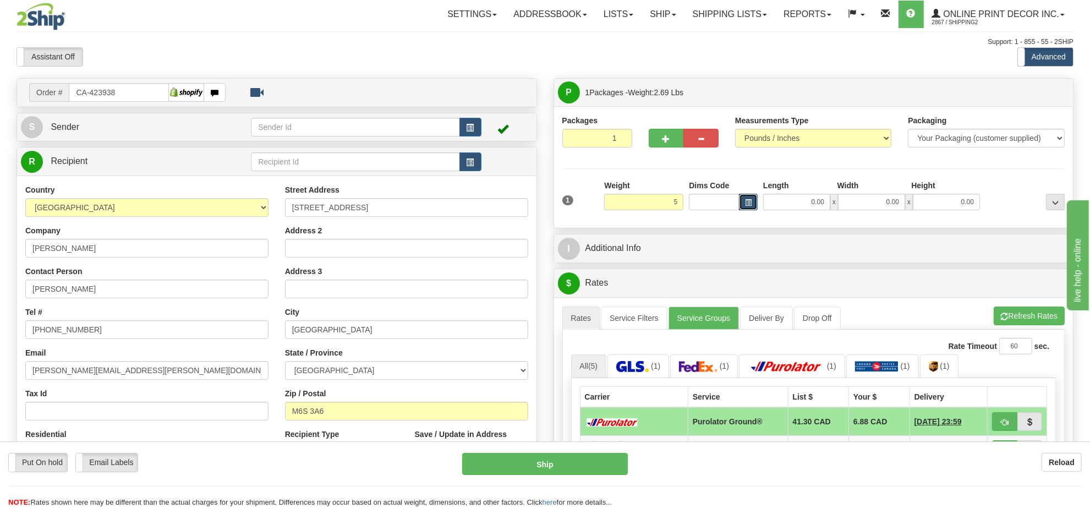
type input "5.00"
click at [747, 204] on span "button" at bounding box center [748, 203] width 7 height 6
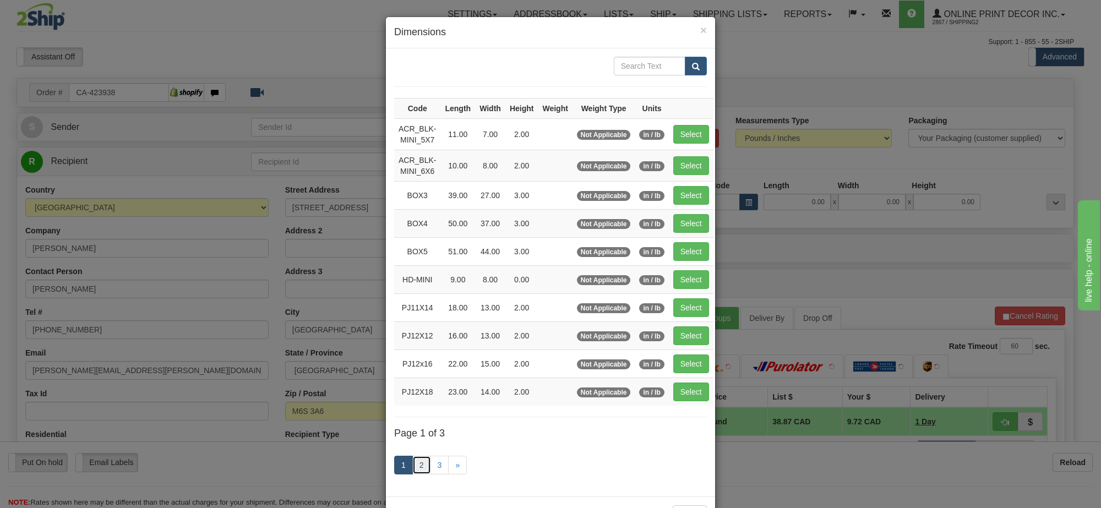
drag, startPoint x: 419, startPoint y: 470, endPoint x: 421, endPoint y: 466, distance: 5.7
click at [419, 469] on link "2" at bounding box center [421, 465] width 19 height 19
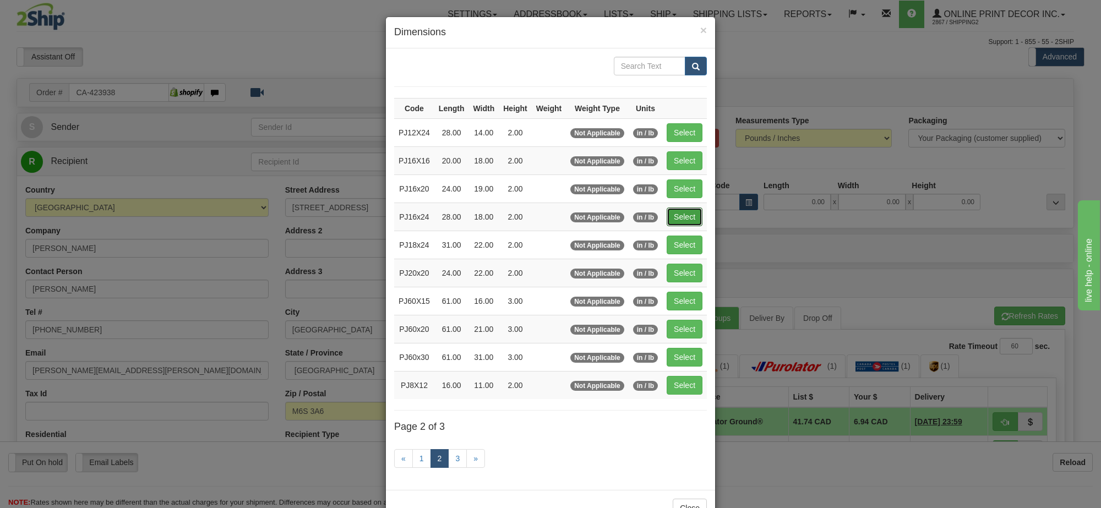
drag, startPoint x: 677, startPoint y: 223, endPoint x: 753, endPoint y: 226, distance: 76.0
click at [677, 222] on button "Select" at bounding box center [684, 216] width 36 height 19
type input "PJ16x24"
type input "28.00"
type input "18.00"
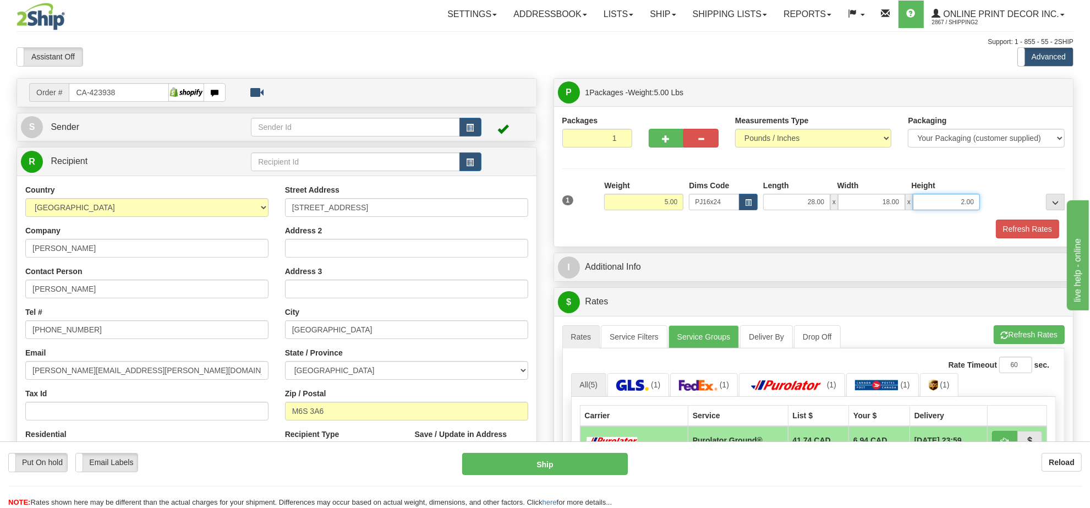
click at [961, 208] on input "2.00" at bounding box center [946, 202] width 67 height 17
type input "6.00"
drag, startPoint x: 1003, startPoint y: 325, endPoint x: 1005, endPoint y: 333, distance: 9.1
click at [1003, 325] on div "A change has been made which could impact your rate estimate. To ensure the est…" at bounding box center [813, 505] width 519 height 379
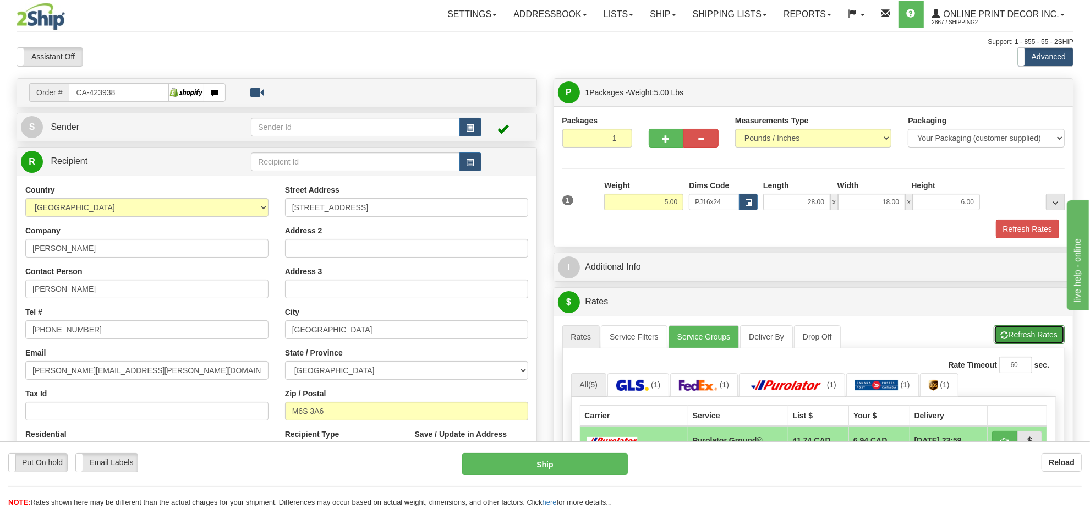
click at [1007, 337] on span "button" at bounding box center [1005, 335] width 8 height 7
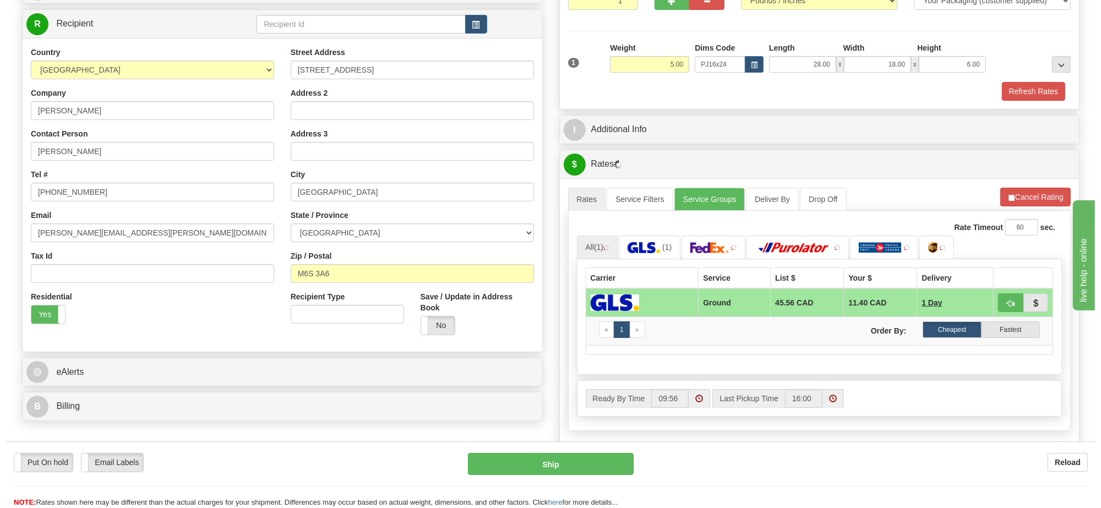
scroll to position [206, 0]
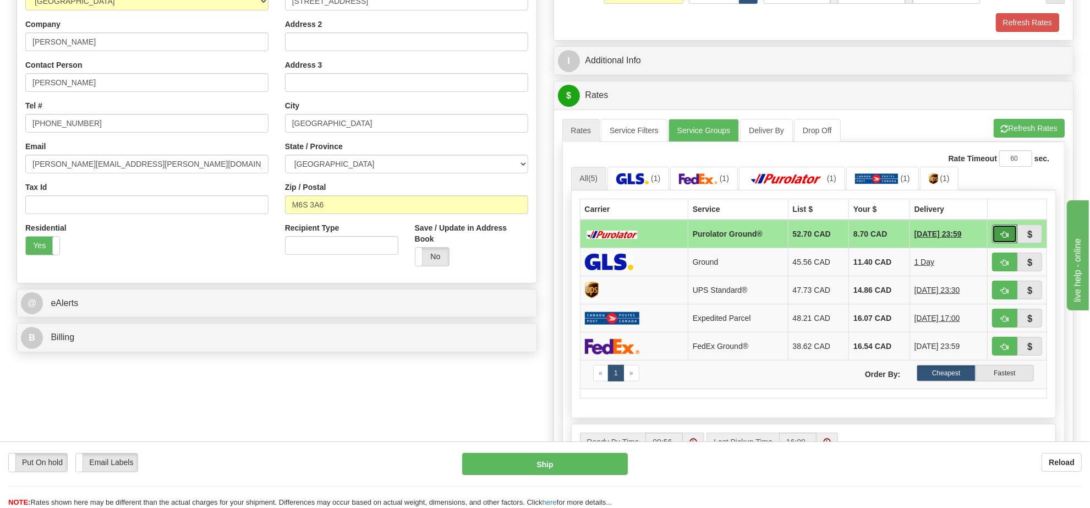
click at [1002, 231] on button "button" at bounding box center [1004, 234] width 25 height 19
type input "260"
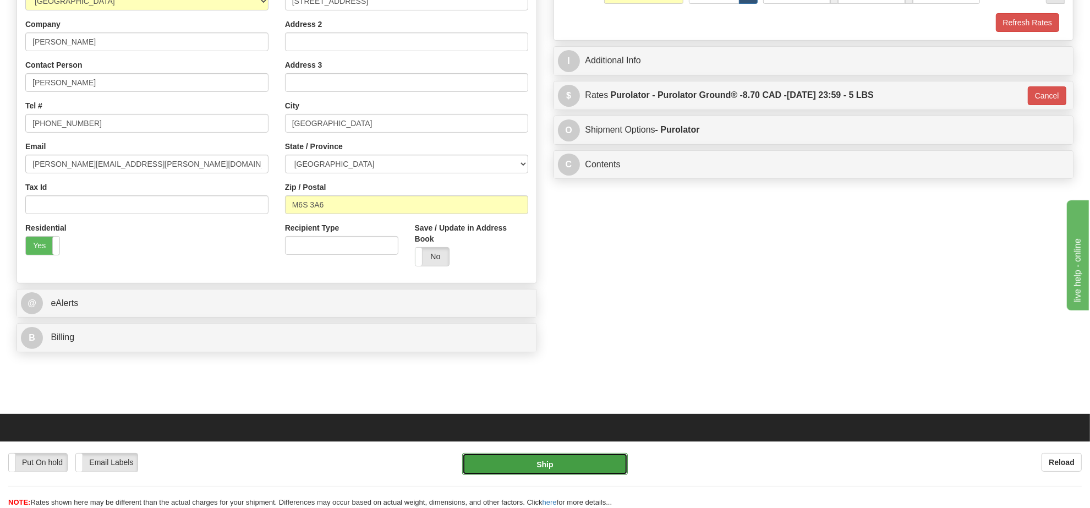
click at [512, 455] on button "Ship" at bounding box center [544, 464] width 165 height 22
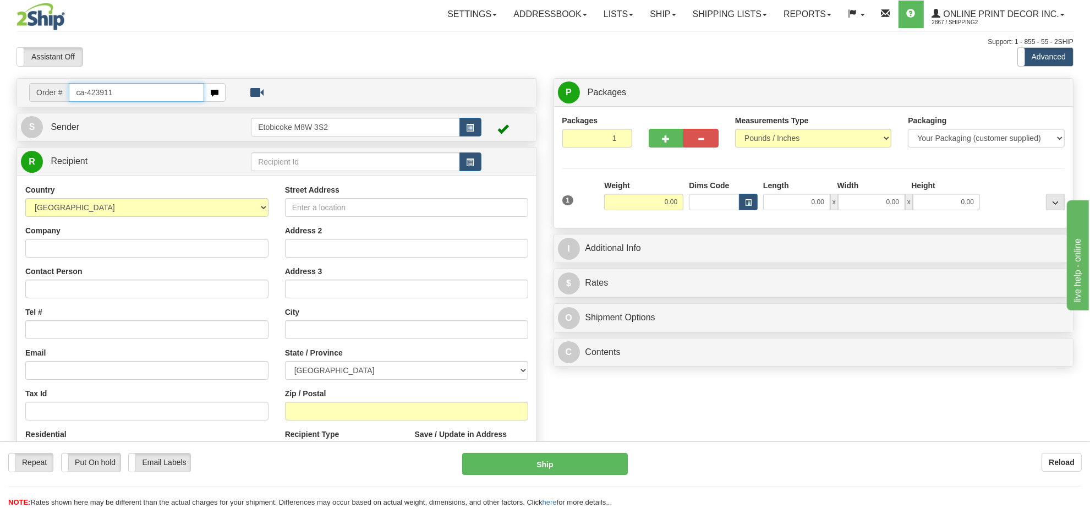
type input "ca-423911"
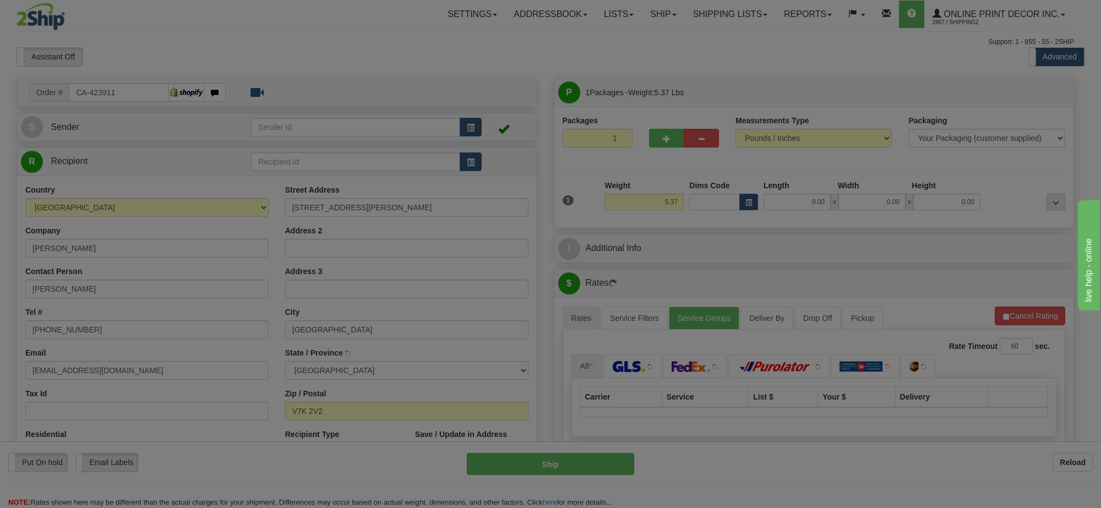
type input "NORTH VANCOUVER"
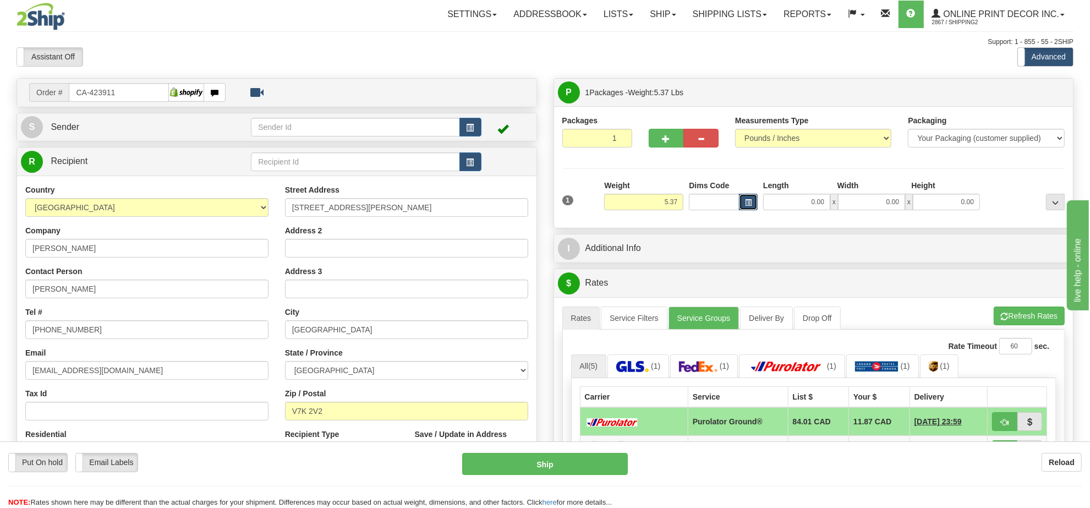
click at [750, 199] on button "button" at bounding box center [748, 202] width 19 height 17
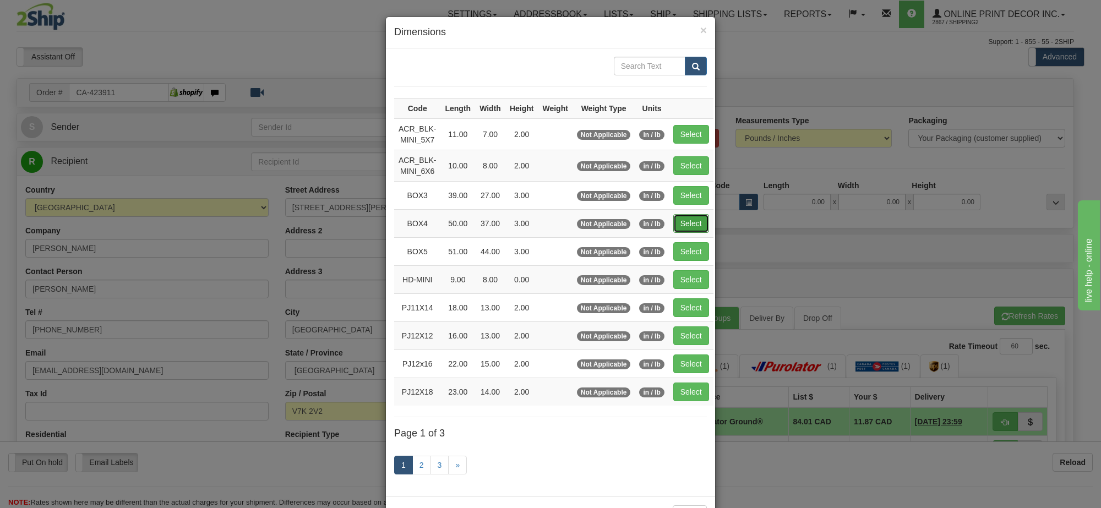
click at [686, 221] on button "Select" at bounding box center [691, 223] width 36 height 19
type input "BOX4"
type input "50.00"
type input "37.00"
type input "3.00"
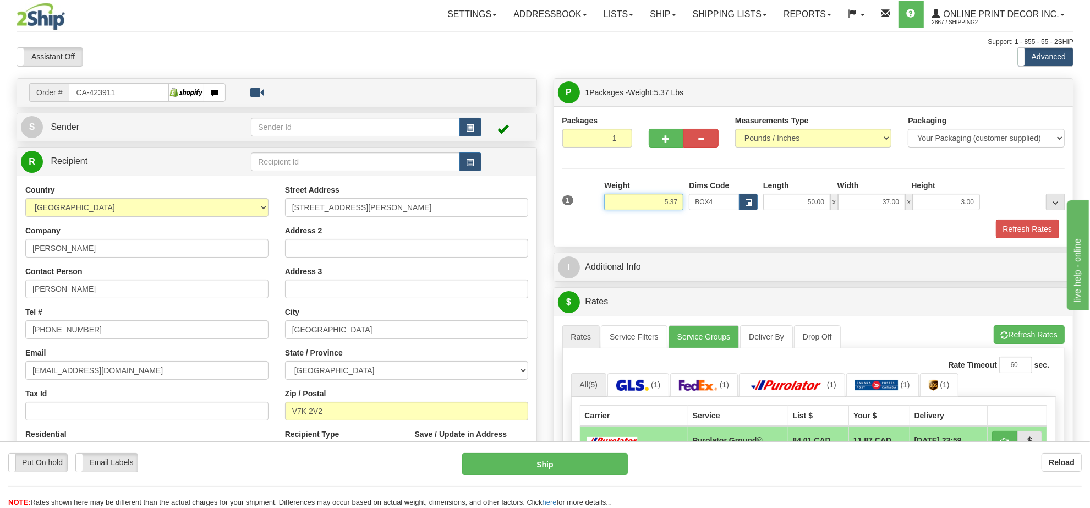
drag, startPoint x: 672, startPoint y: 199, endPoint x: 611, endPoint y: 194, distance: 61.3
click at [614, 194] on div "Weight 5.37" at bounding box center [643, 195] width 79 height 30
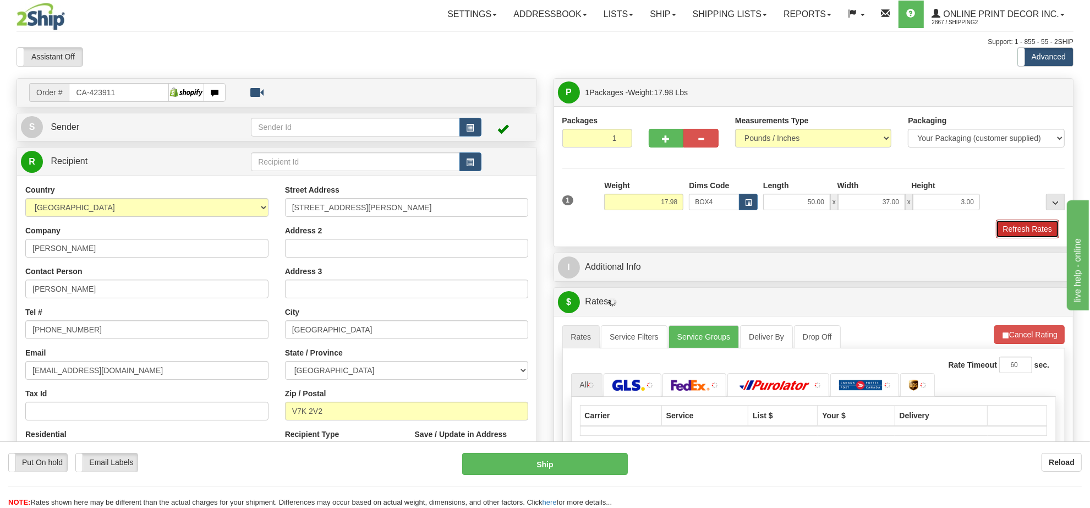
click at [1016, 227] on button "Refresh Rates" at bounding box center [1027, 229] width 63 height 19
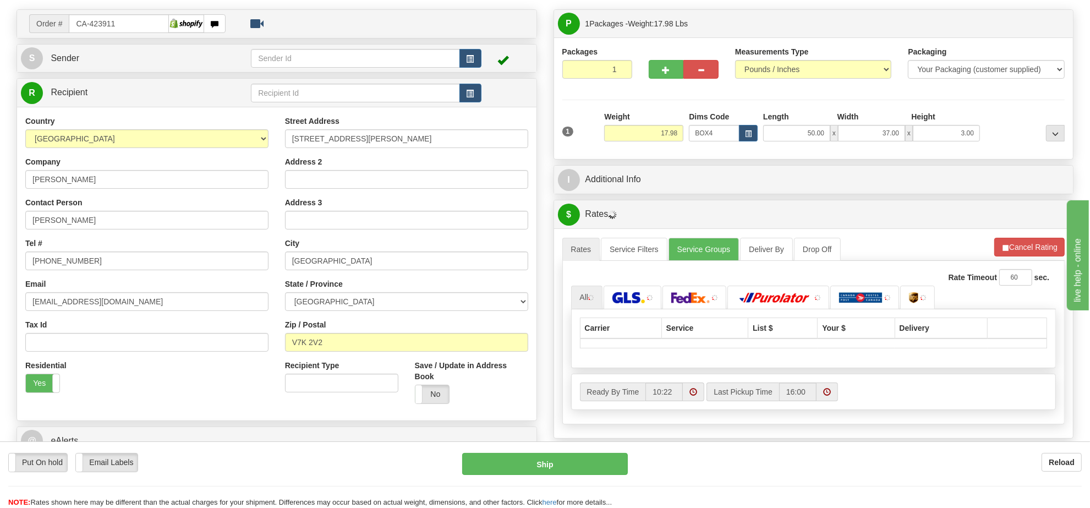
scroll to position [138, 0]
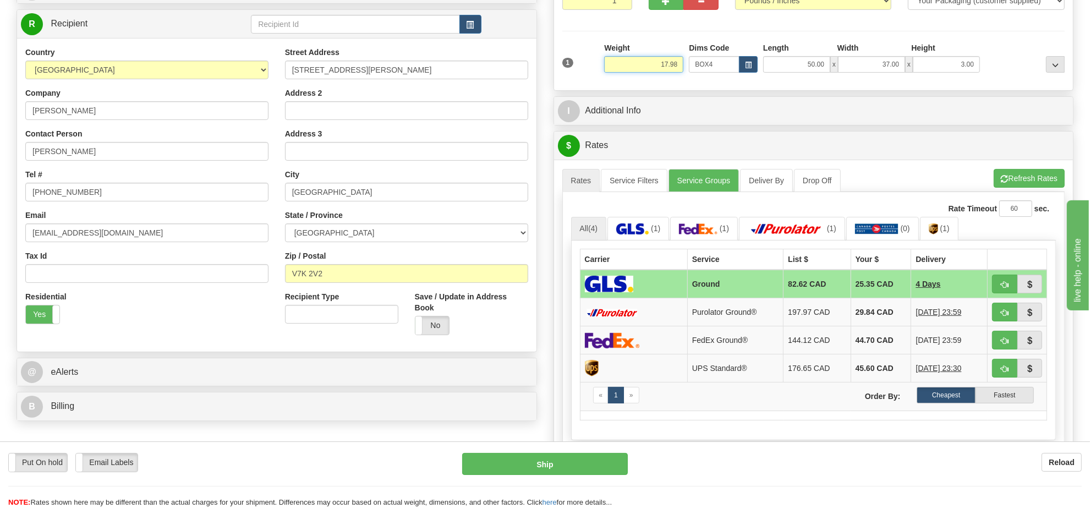
drag, startPoint x: 677, startPoint y: 62, endPoint x: 622, endPoint y: 67, distance: 54.7
click at [622, 67] on input "17.98" at bounding box center [643, 64] width 79 height 17
type input "19.98"
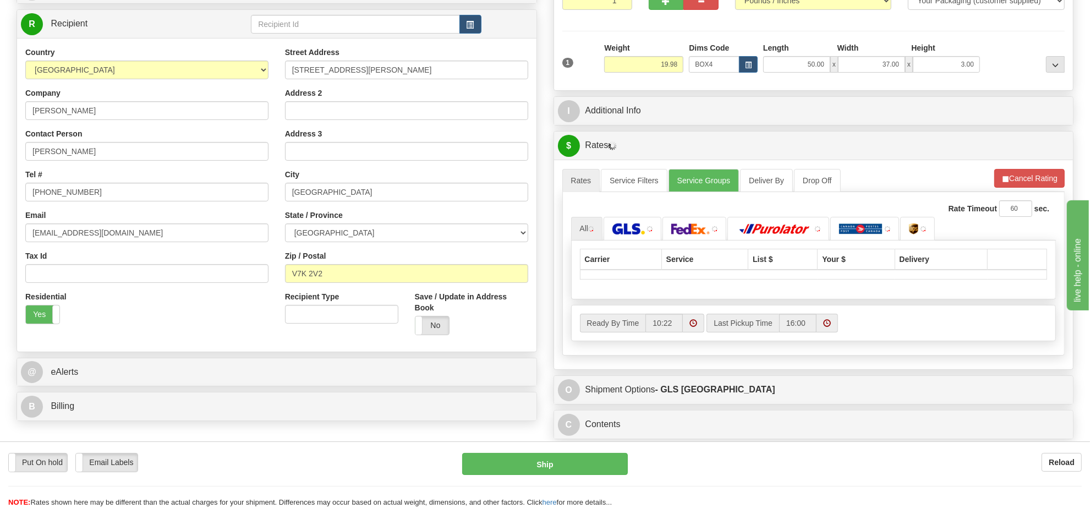
click at [1013, 178] on li "Refresh Rates Cancel Rating" at bounding box center [1029, 178] width 70 height 19
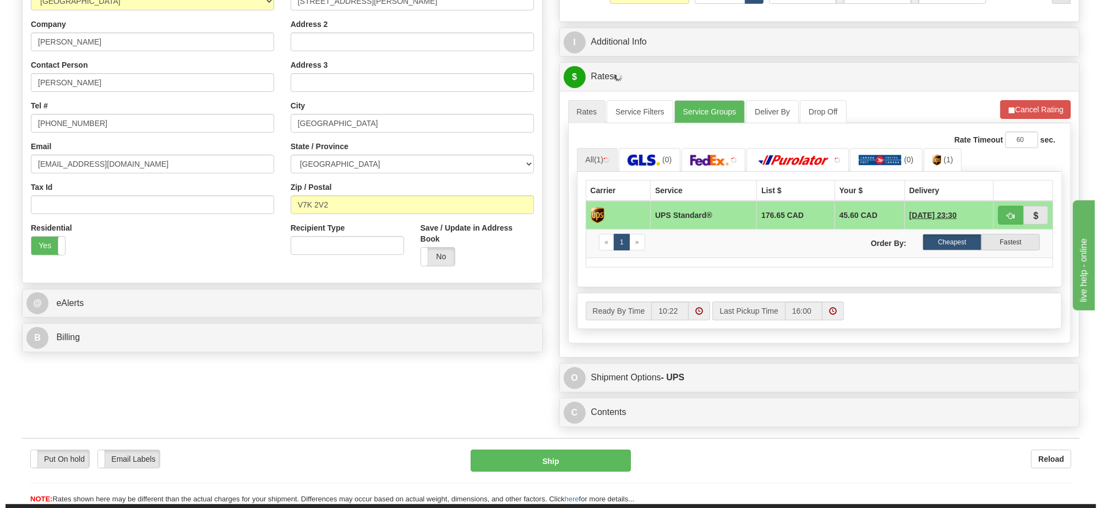
scroll to position [275, 0]
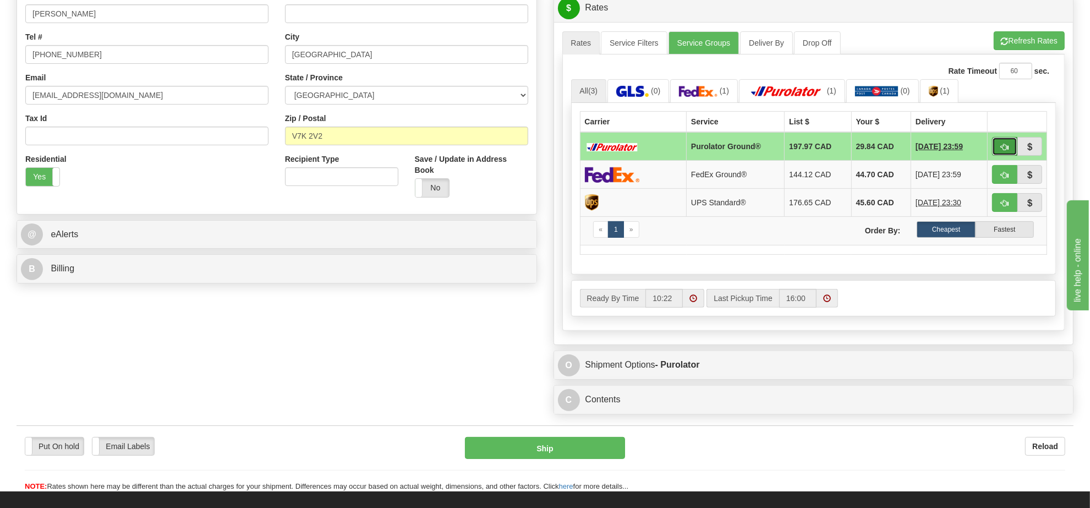
click at [1000, 144] on button "button" at bounding box center [1004, 146] width 25 height 19
type input "260"
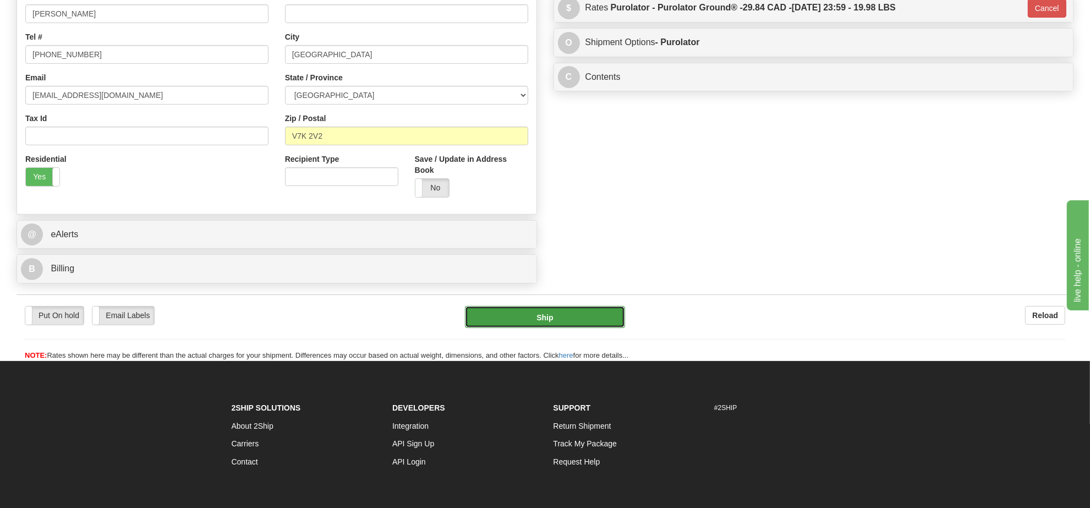
click at [562, 315] on button "Ship" at bounding box center [545, 317] width 160 height 22
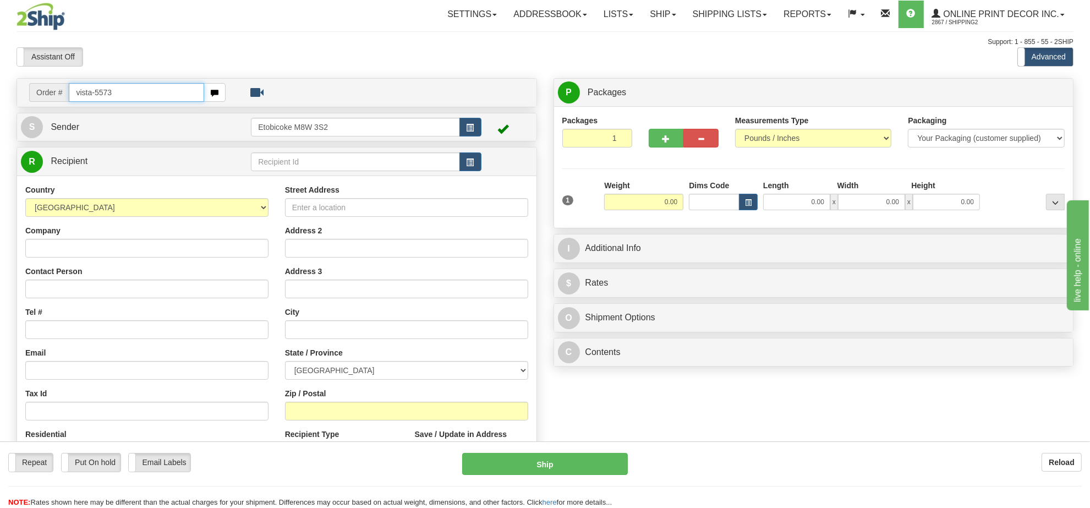
type input "vista-5573"
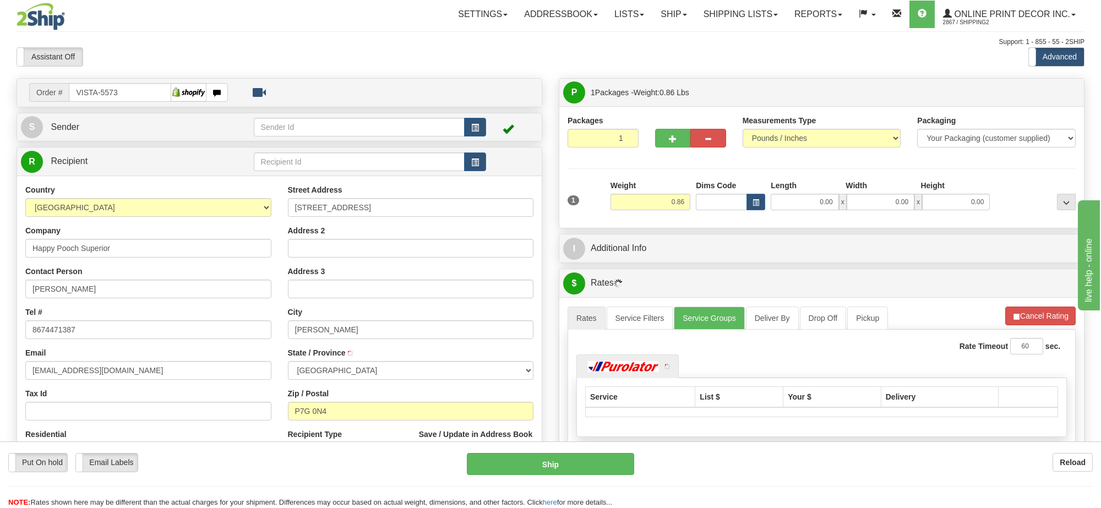
type input "[PERSON_NAME]"
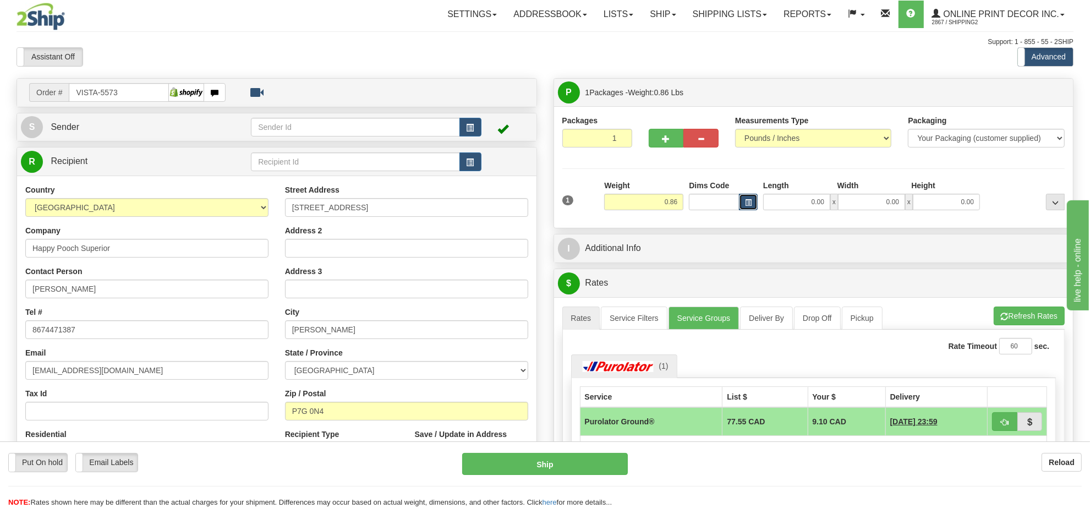
click at [746, 202] on span "button" at bounding box center [748, 203] width 7 height 6
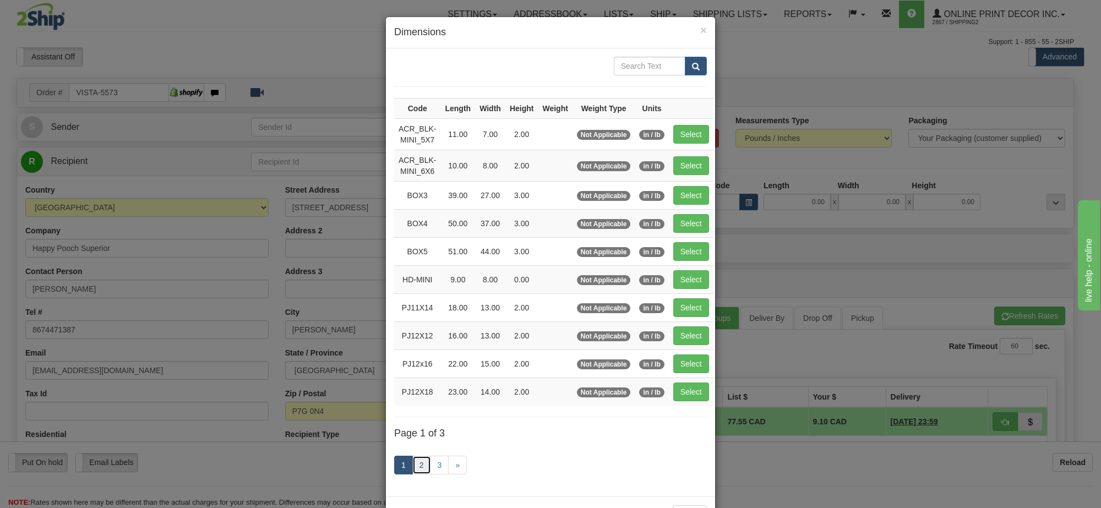
click at [419, 463] on link "2" at bounding box center [421, 465] width 19 height 19
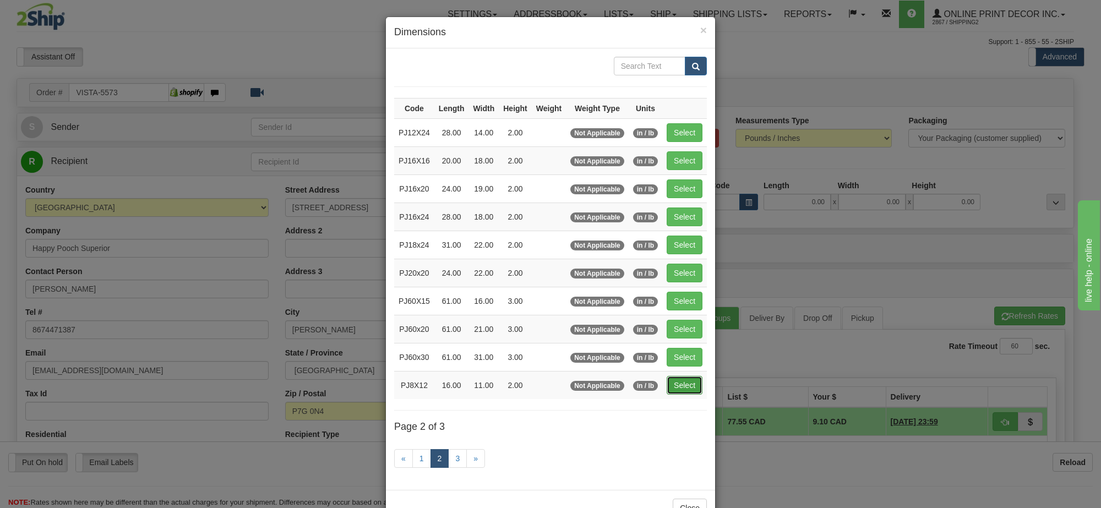
click at [680, 383] on button "Select" at bounding box center [684, 385] width 36 height 19
type input "PJ8X12"
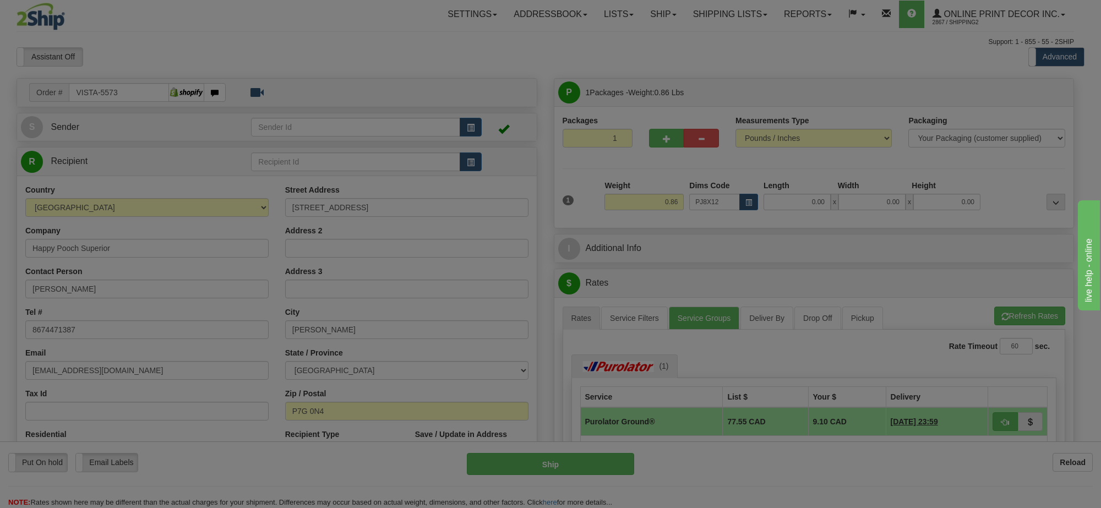
type input "16.00"
type input "11.00"
type input "2.00"
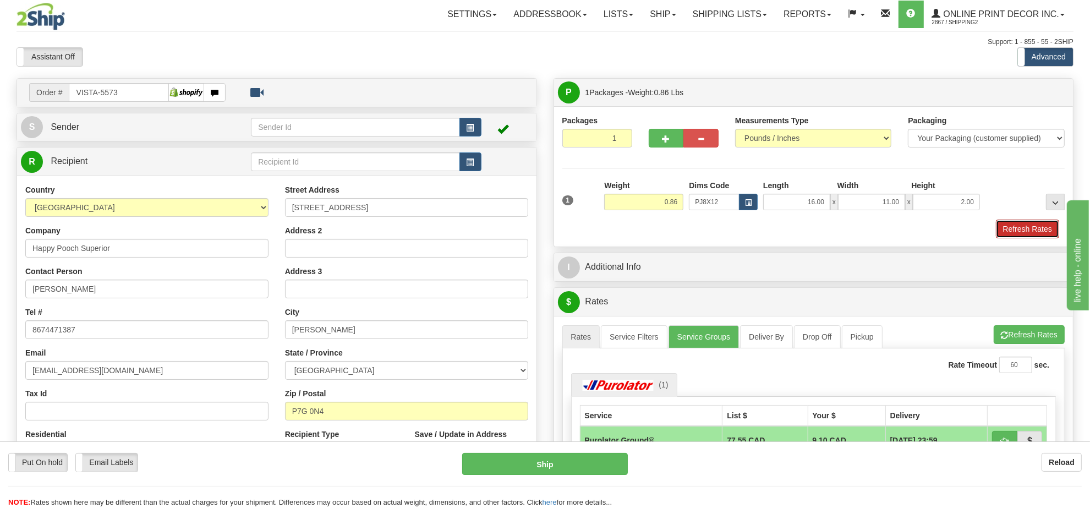
click at [1031, 235] on button "Refresh Rates" at bounding box center [1027, 229] width 63 height 19
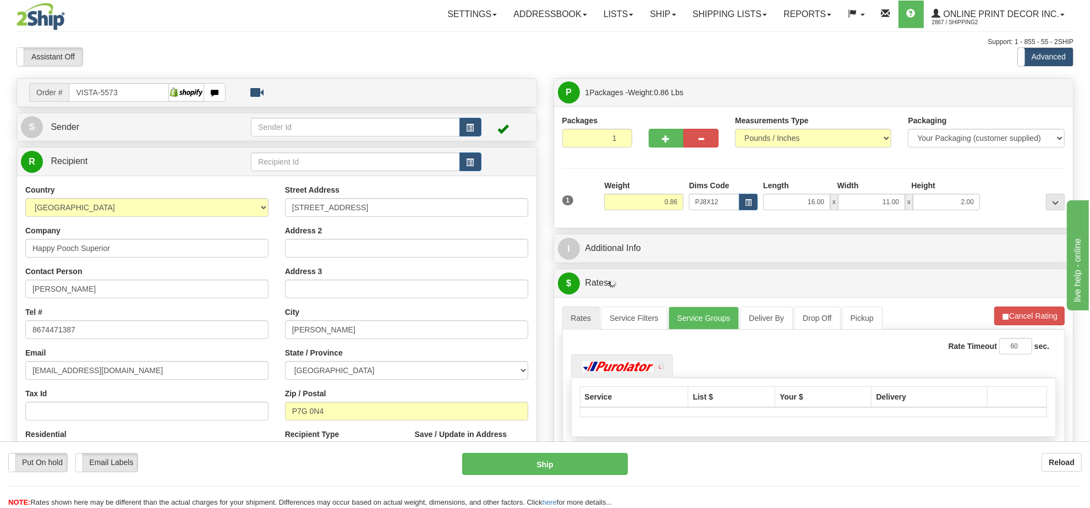
scroll to position [69, 0]
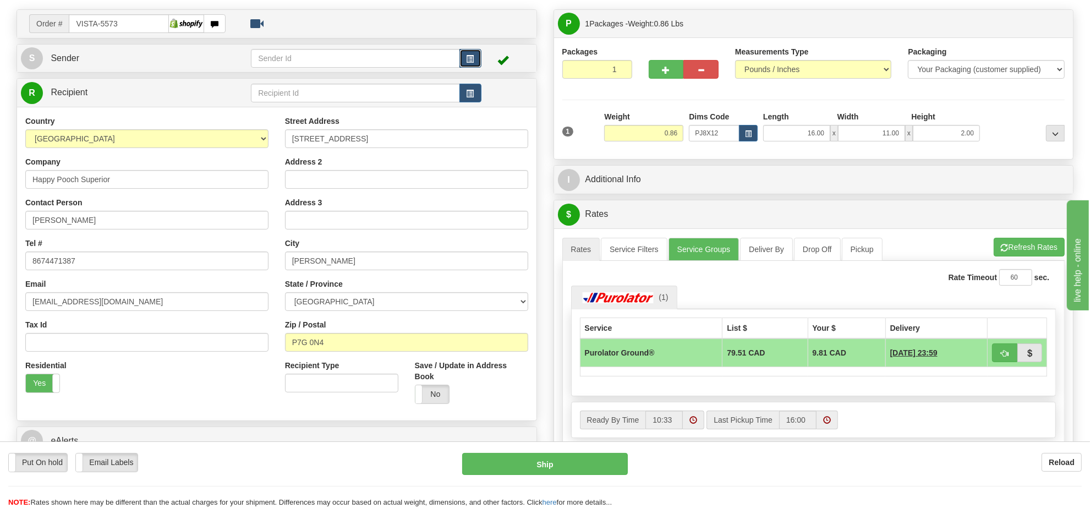
click at [467, 61] on span "button" at bounding box center [471, 59] width 8 height 7
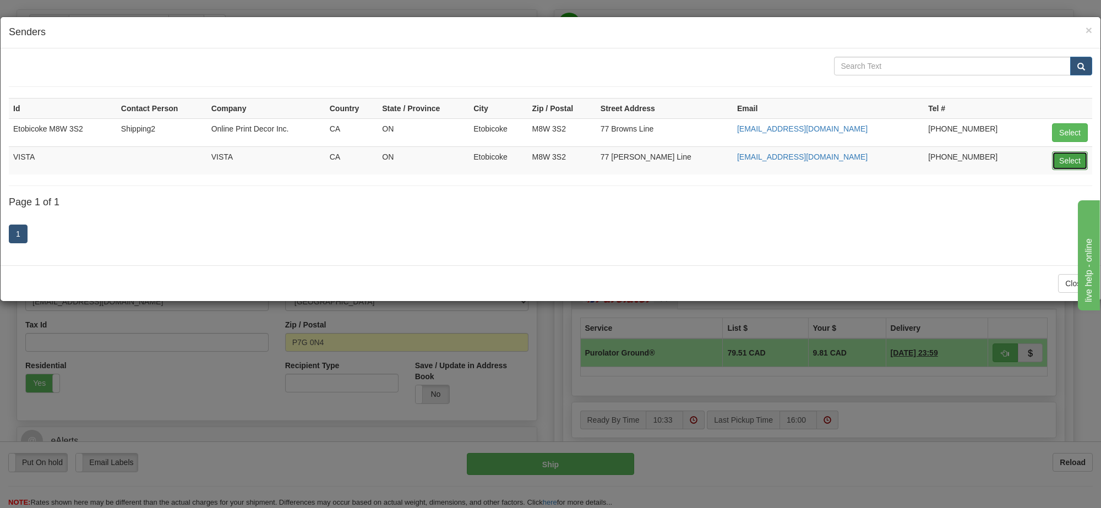
drag, startPoint x: 1058, startPoint y: 157, endPoint x: 1060, endPoint y: 177, distance: 20.4
click at [1058, 158] on button "Select" at bounding box center [1070, 160] width 36 height 19
type input "VISTA"
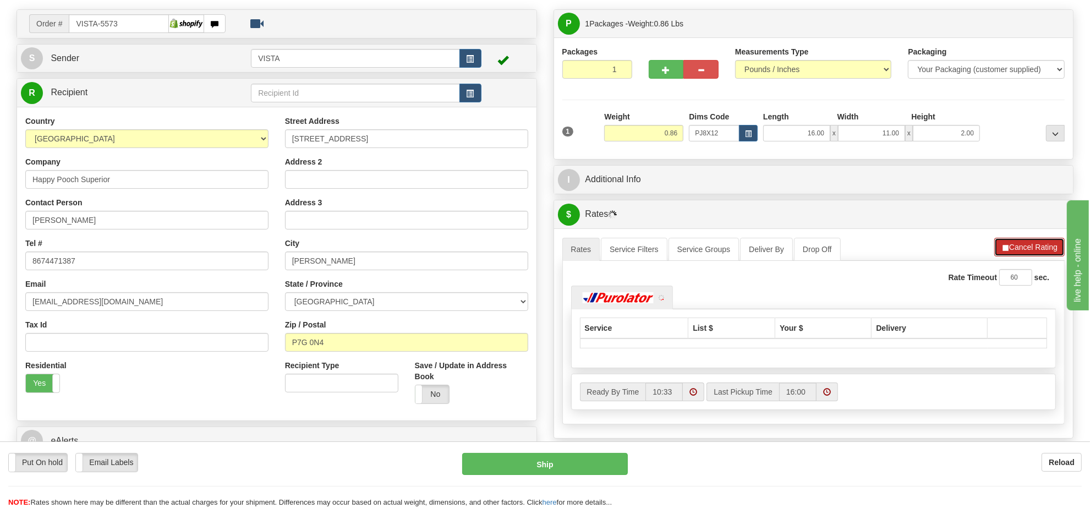
click at [1026, 247] on button "Cancel Rating" at bounding box center [1029, 247] width 70 height 19
click at [1026, 247] on button "Refresh Rates" at bounding box center [1029, 247] width 71 height 19
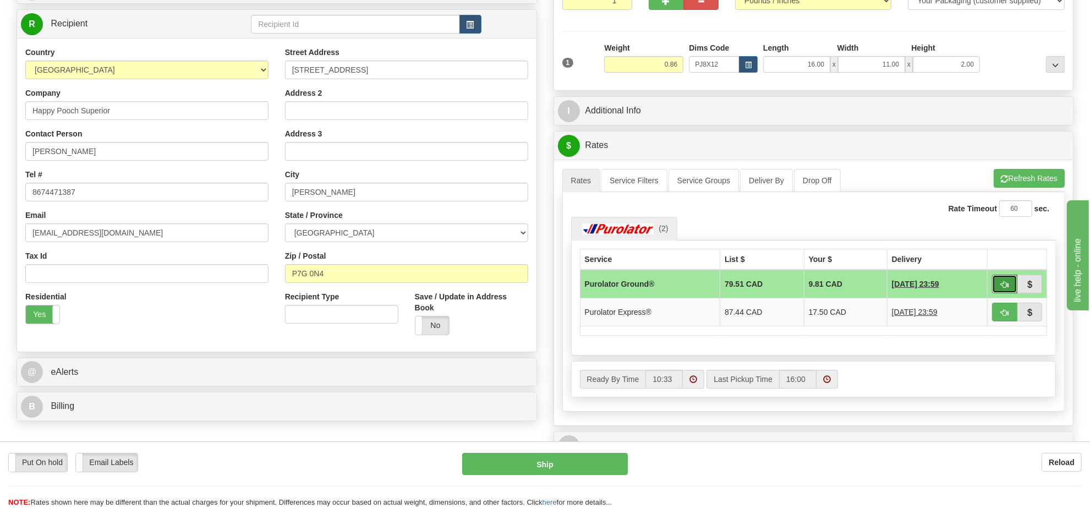
click at [1006, 283] on button "button" at bounding box center [1004, 284] width 25 height 19
type input "260"
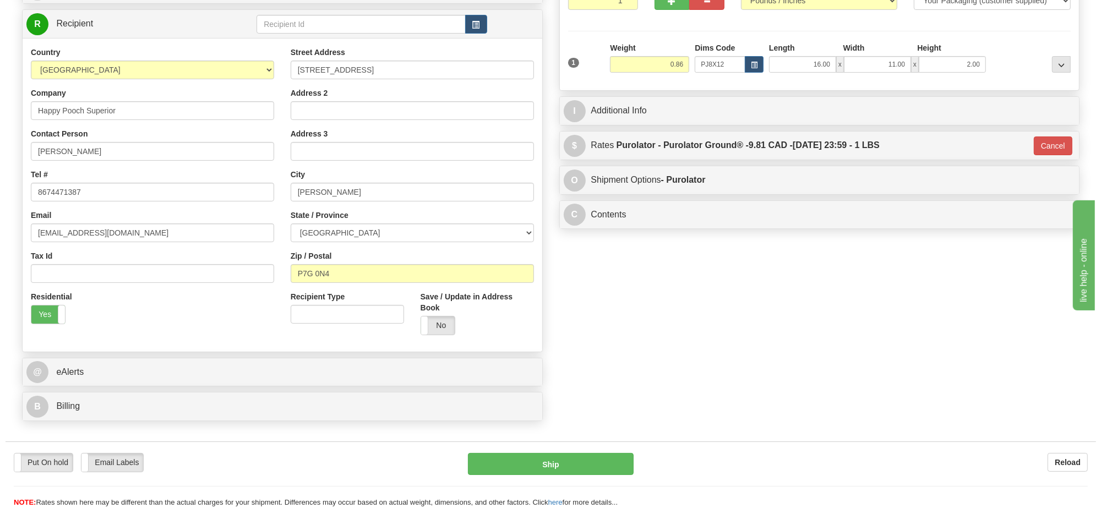
scroll to position [69, 0]
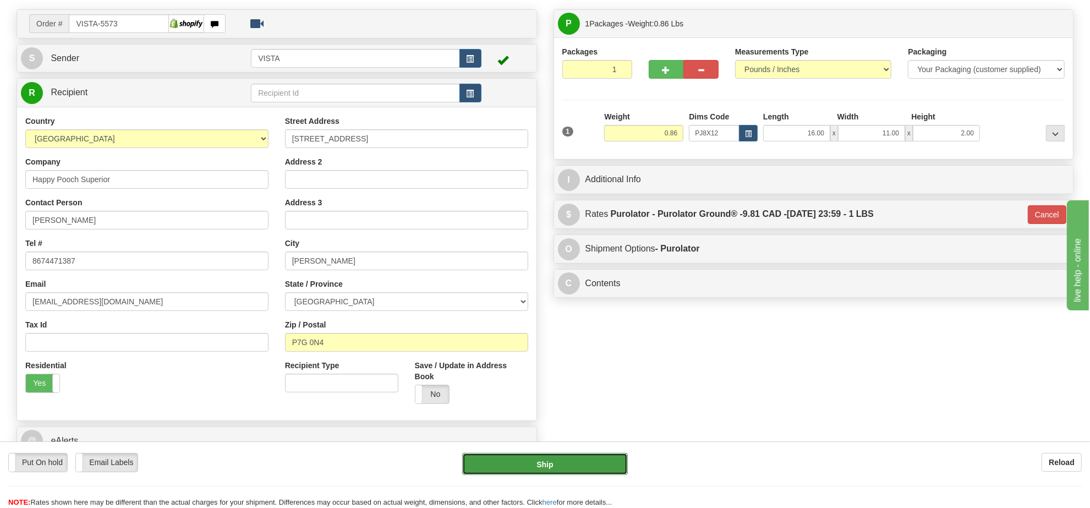
click at [593, 469] on button "Ship" at bounding box center [544, 464] width 165 height 22
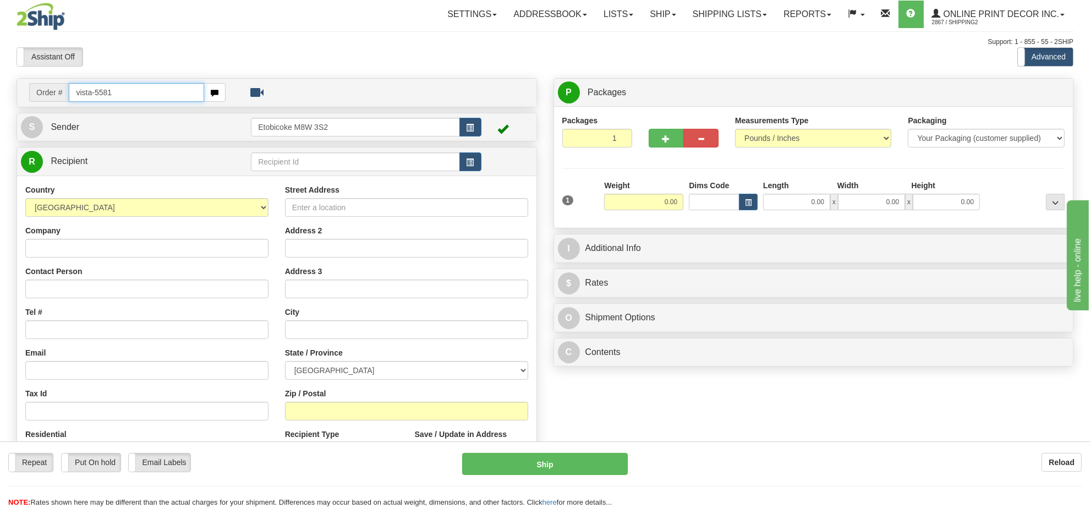
type input "vista-5581"
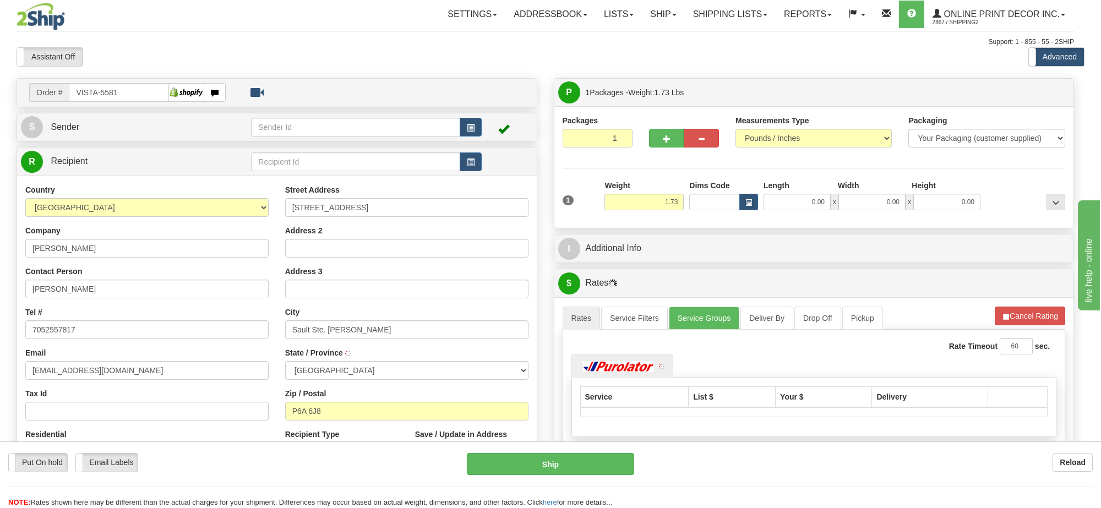
type input "SAULT STE. [PERSON_NAME]"
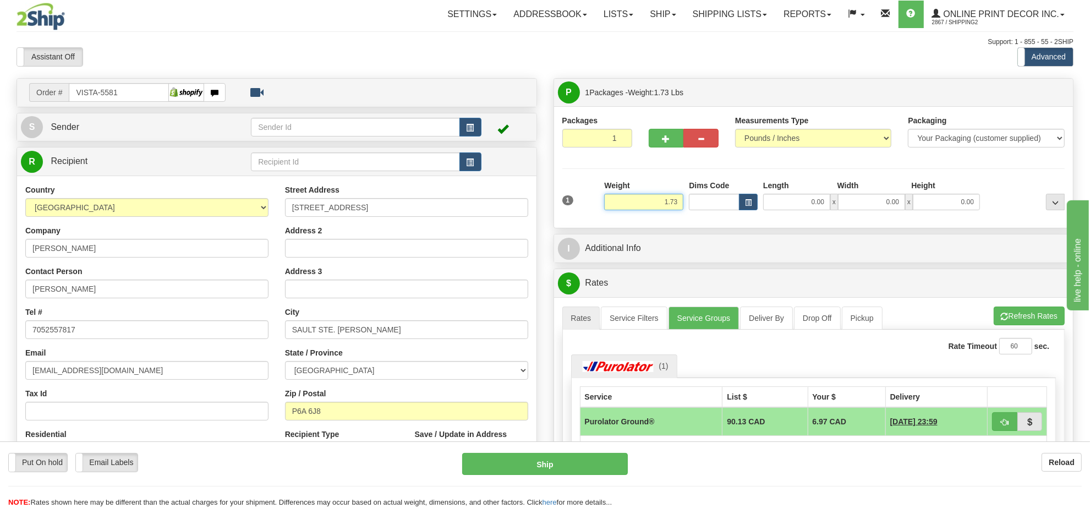
click at [674, 207] on input "1.73" at bounding box center [643, 202] width 79 height 17
click at [672, 207] on input "1.73" at bounding box center [643, 202] width 79 height 17
type input "4.00"
click at [751, 201] on span "button" at bounding box center [748, 203] width 7 height 6
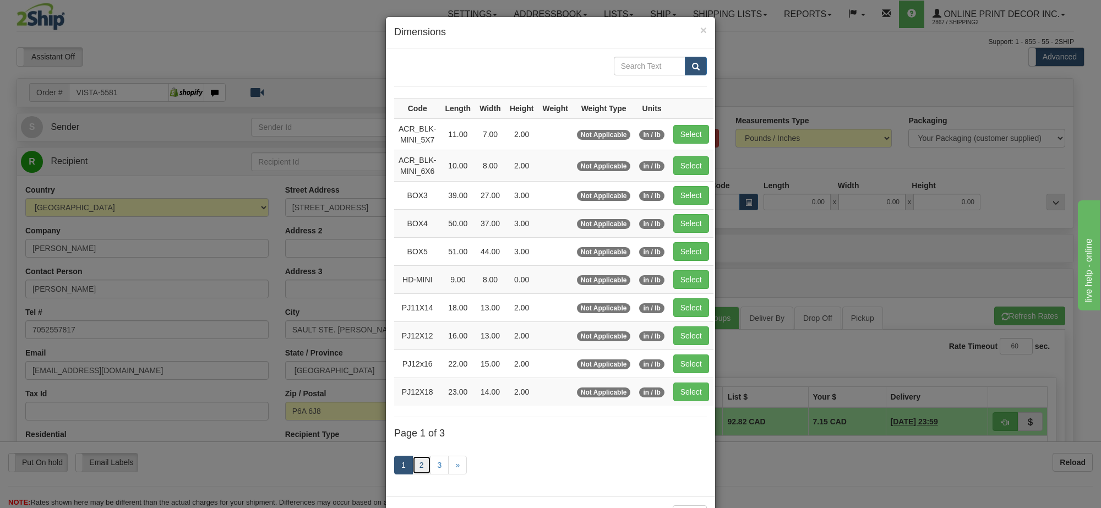
click at [418, 474] on link "2" at bounding box center [421, 465] width 19 height 19
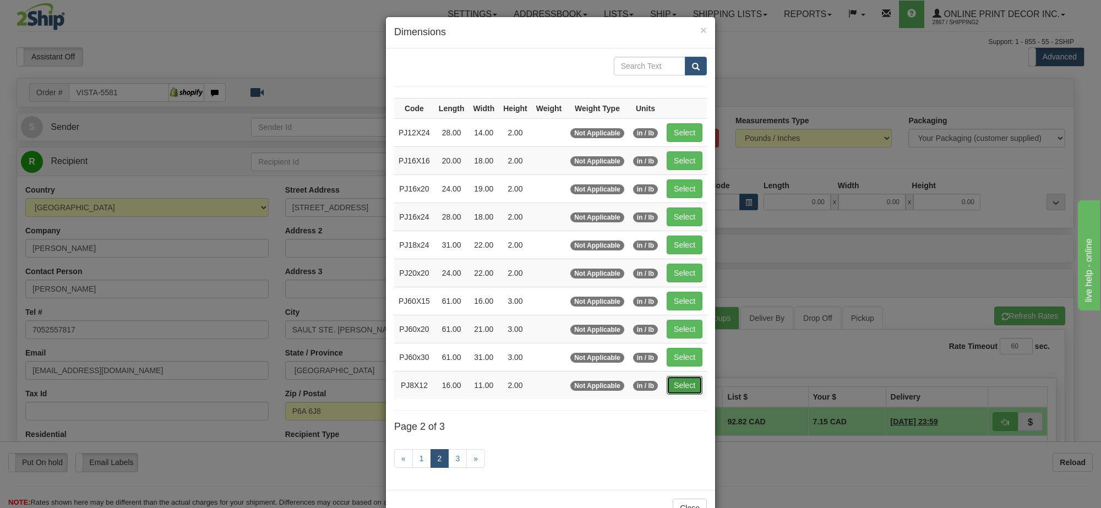
drag, startPoint x: 683, startPoint y: 387, endPoint x: 404, endPoint y: 111, distance: 391.8
click at [683, 386] on button "Select" at bounding box center [684, 385] width 36 height 19
type input "PJ8X12"
type input "16.00"
type input "11.00"
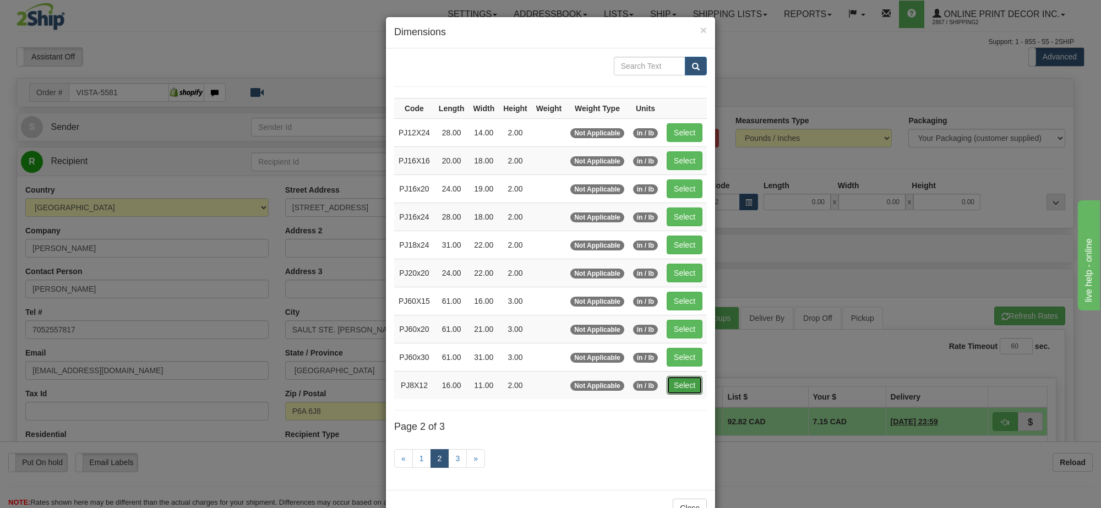
type input "2.00"
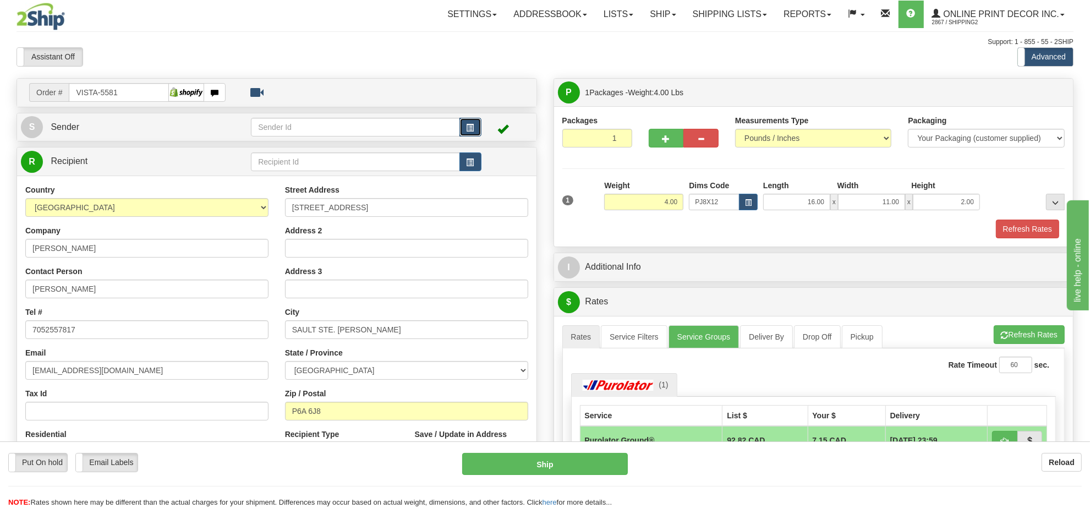
click at [463, 124] on button "button" at bounding box center [470, 127] width 22 height 19
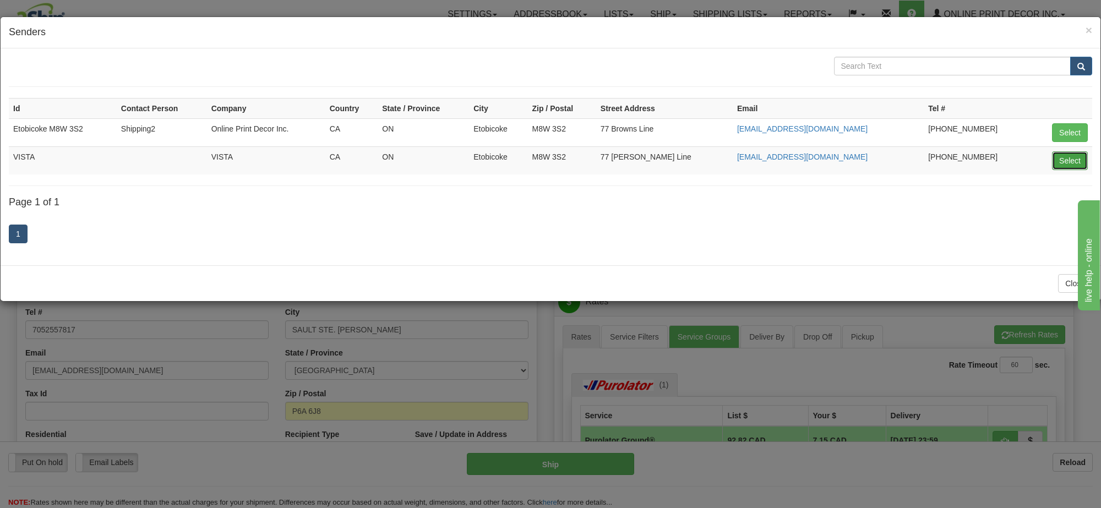
click at [1070, 167] on button "Select" at bounding box center [1070, 160] width 36 height 19
type input "VISTA"
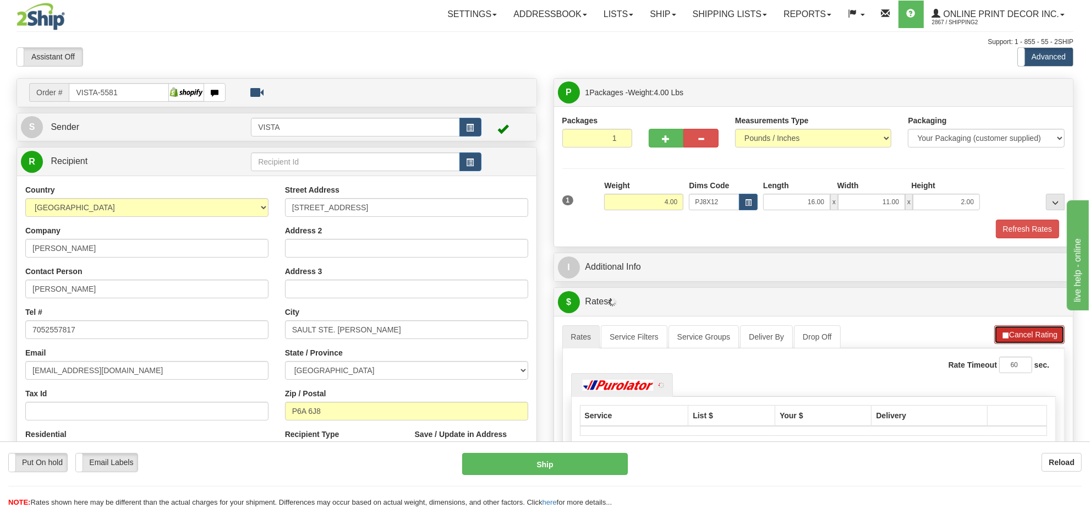
click at [1030, 342] on button "Cancel Rating" at bounding box center [1029, 334] width 70 height 19
click at [1030, 341] on button "Refresh Rates" at bounding box center [1029, 334] width 71 height 19
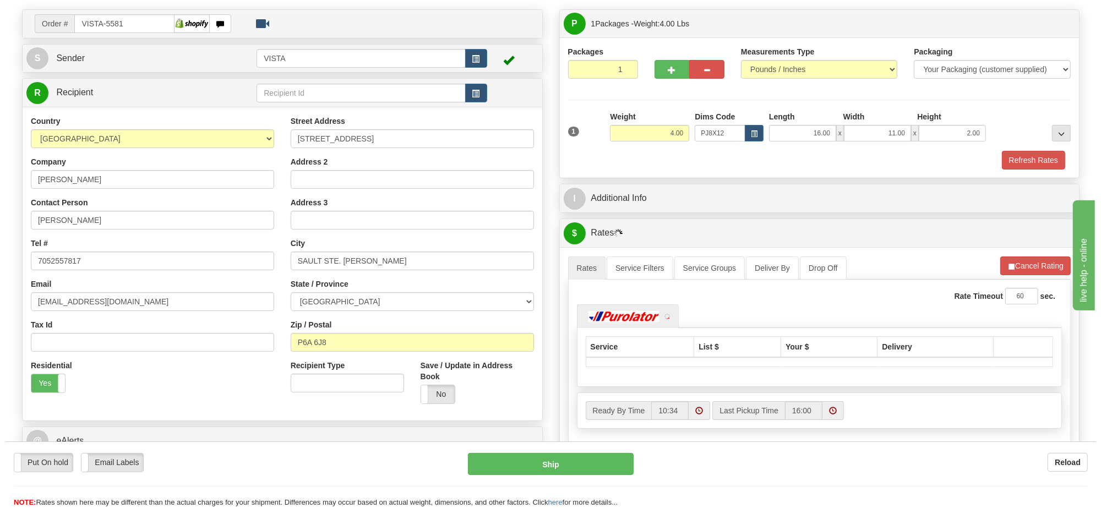
scroll to position [138, 0]
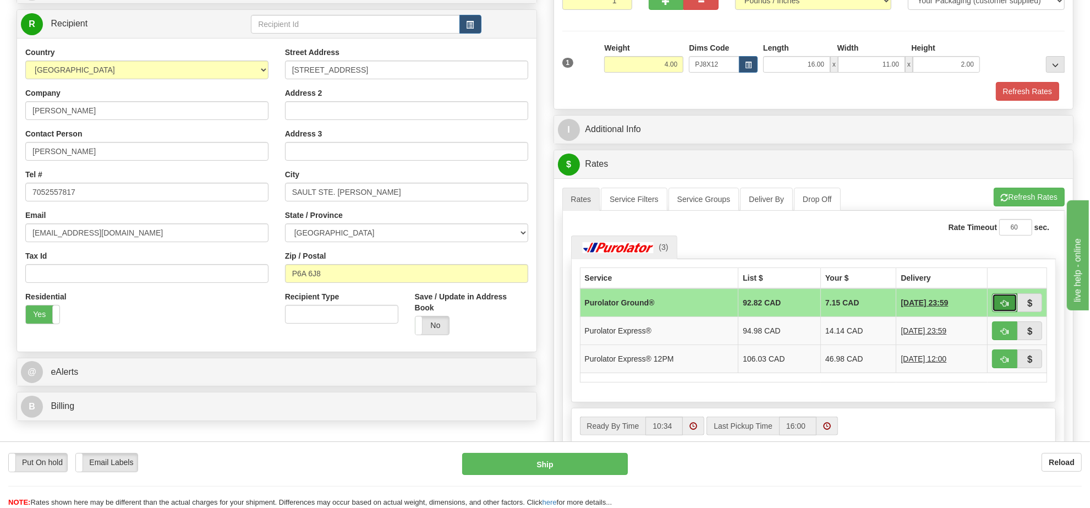
click at [1001, 307] on span "button" at bounding box center [1005, 303] width 8 height 7
type input "260"
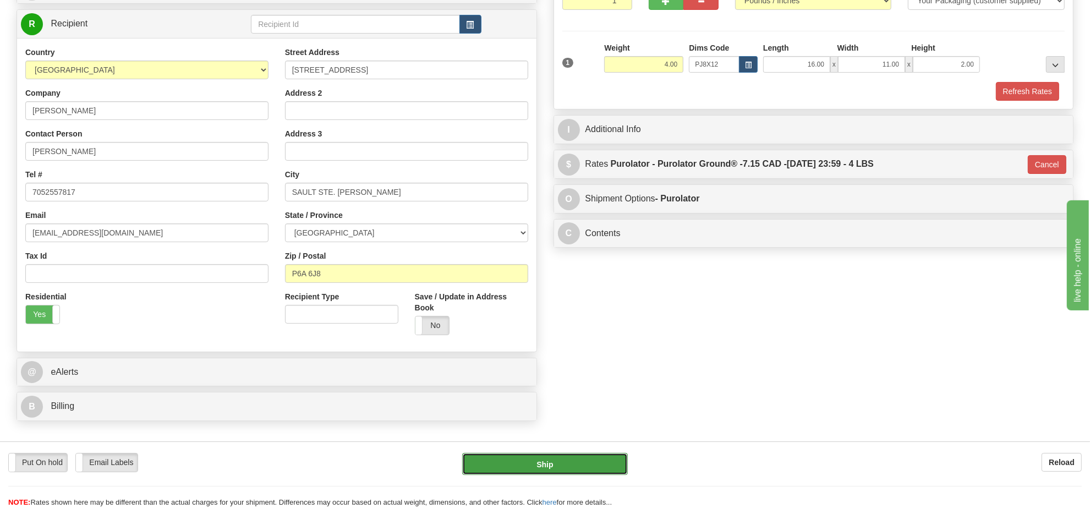
click at [540, 467] on button "Ship" at bounding box center [544, 464] width 165 height 22
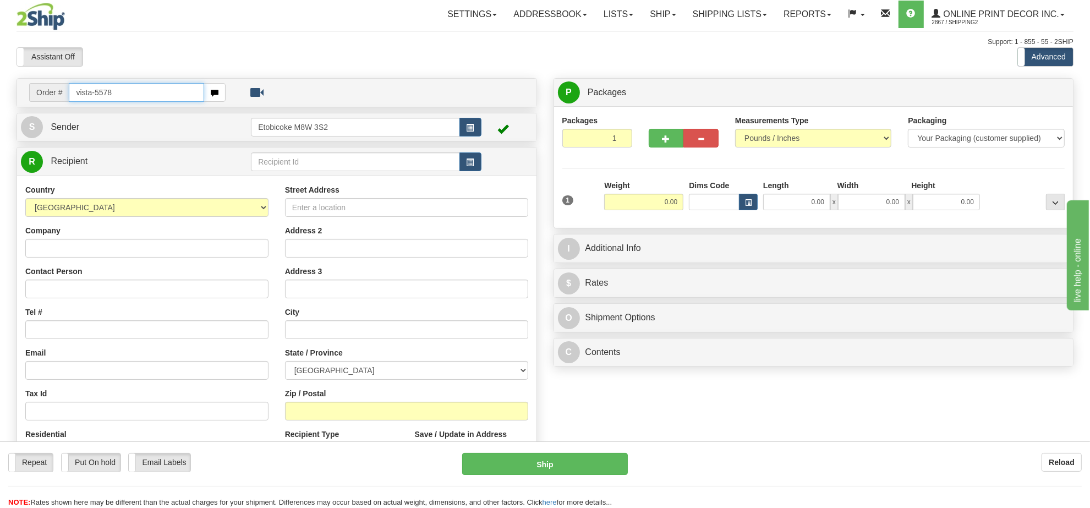
type input "vista-5578"
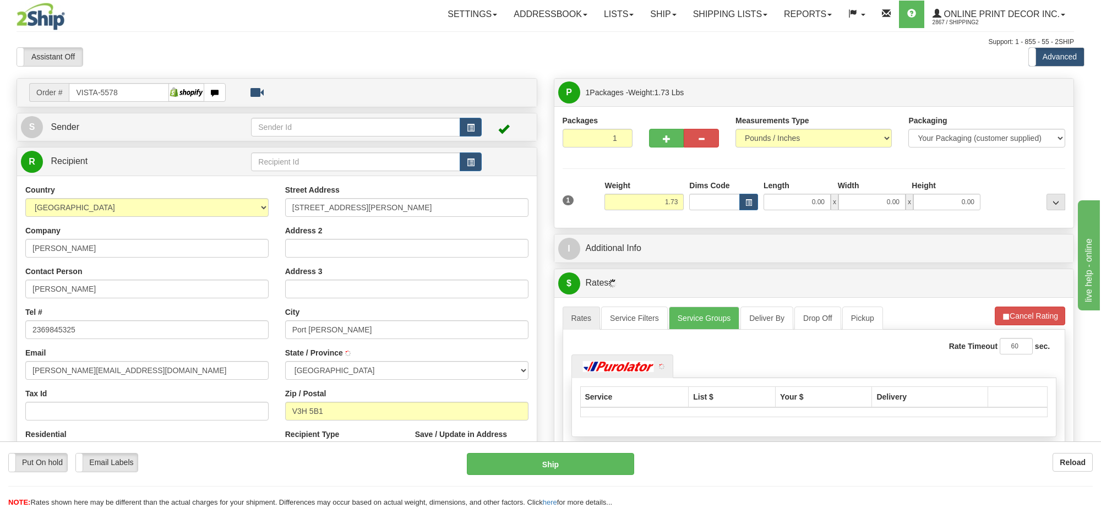
type input "PORT MOODY"
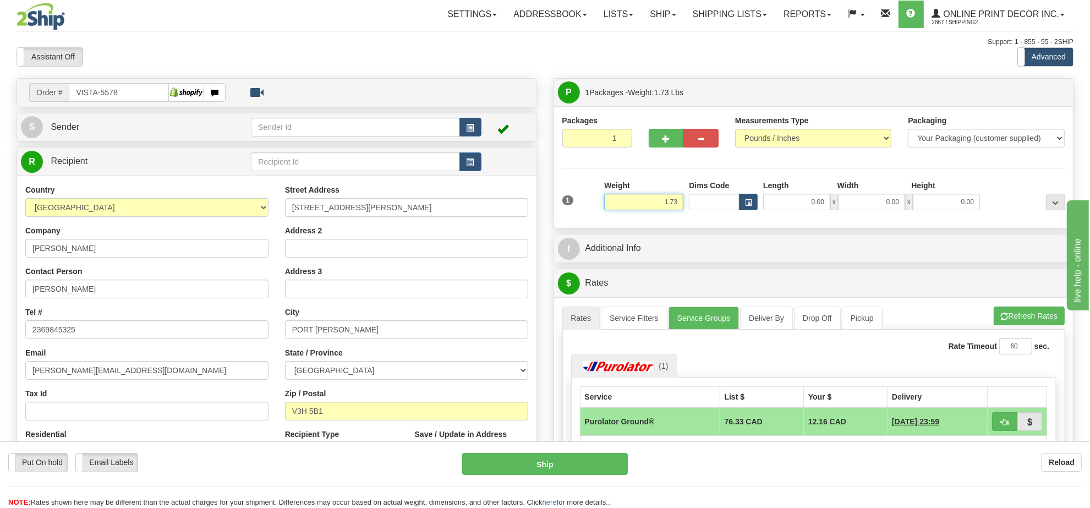
click at [678, 207] on input "1.73" at bounding box center [643, 202] width 79 height 17
type input "4.00"
click at [745, 200] on span "button" at bounding box center [748, 203] width 7 height 6
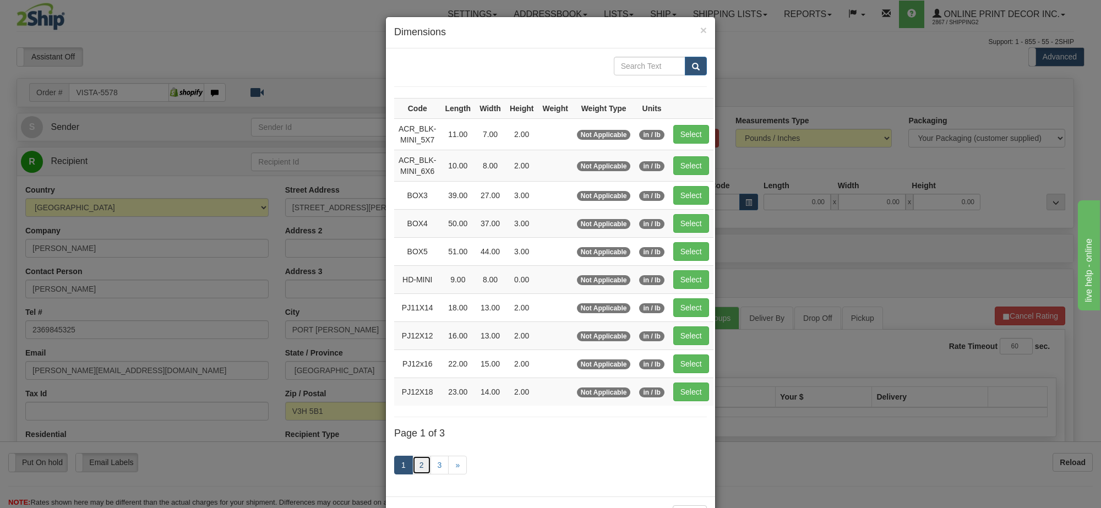
drag, startPoint x: 416, startPoint y: 468, endPoint x: 421, endPoint y: 463, distance: 7.0
click at [416, 466] on link "2" at bounding box center [421, 465] width 19 height 19
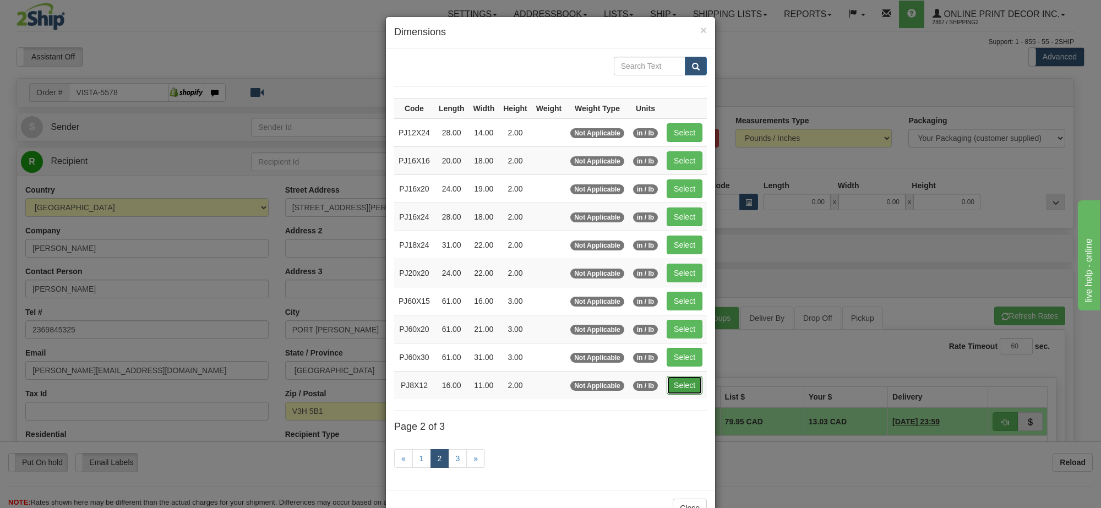
click at [686, 385] on button "Select" at bounding box center [684, 385] width 36 height 19
type input "PJ8X12"
type input "16.00"
type input "11.00"
type input "2.00"
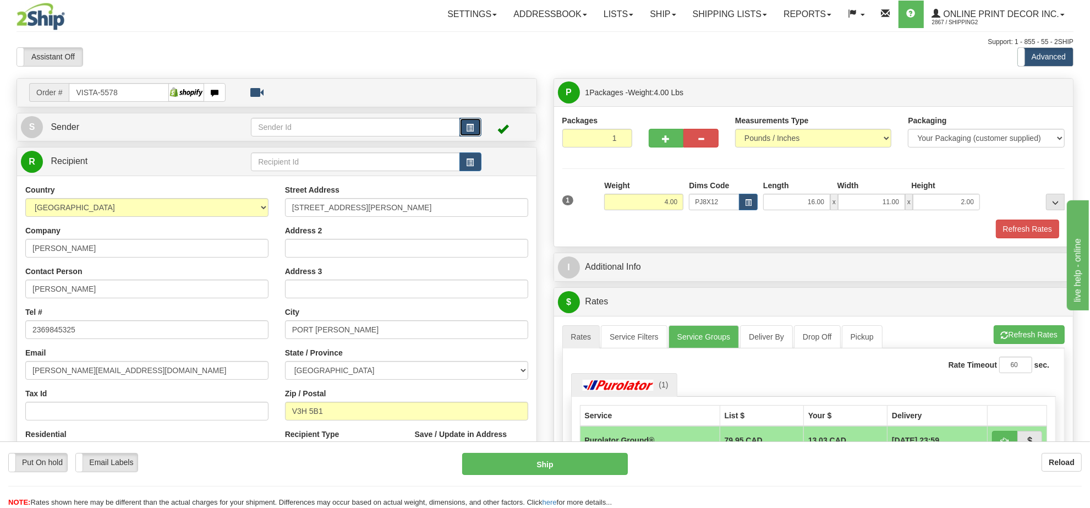
click at [475, 125] on button "button" at bounding box center [470, 127] width 22 height 19
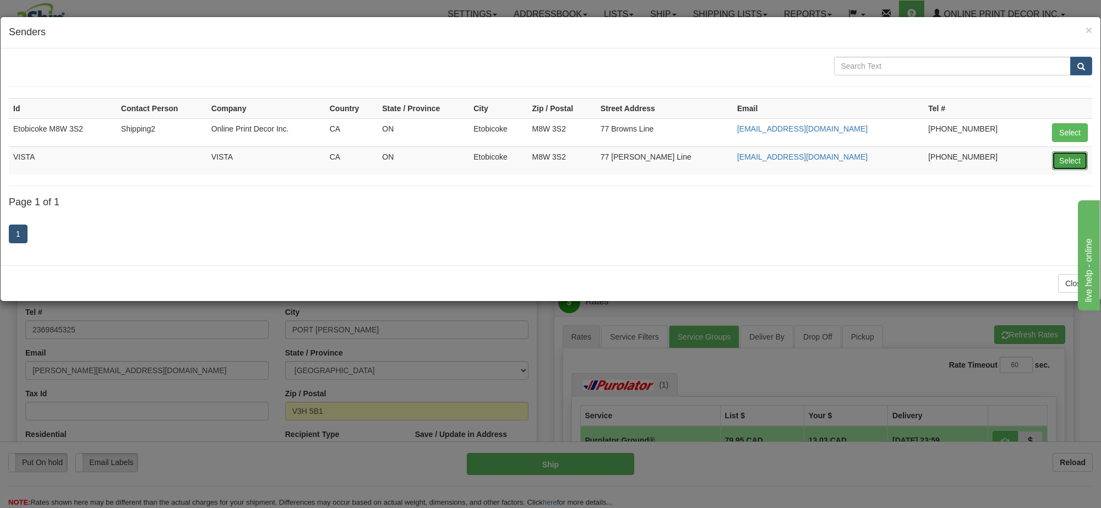
click at [1084, 166] on button "Select" at bounding box center [1070, 160] width 36 height 19
type input "VISTA"
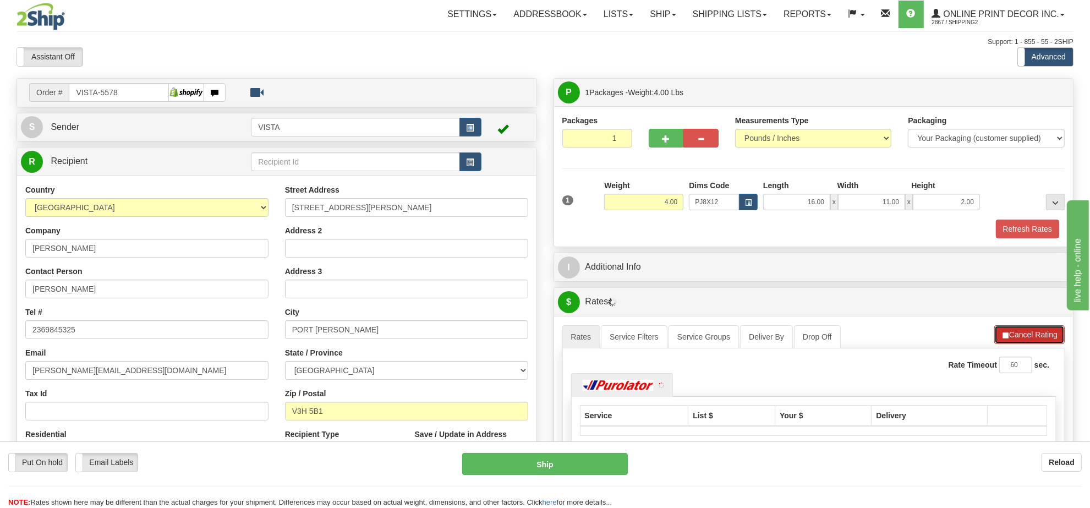
click at [1030, 342] on button "Cancel Rating" at bounding box center [1029, 334] width 70 height 19
click at [1024, 337] on button "Refresh Rates" at bounding box center [1029, 334] width 71 height 19
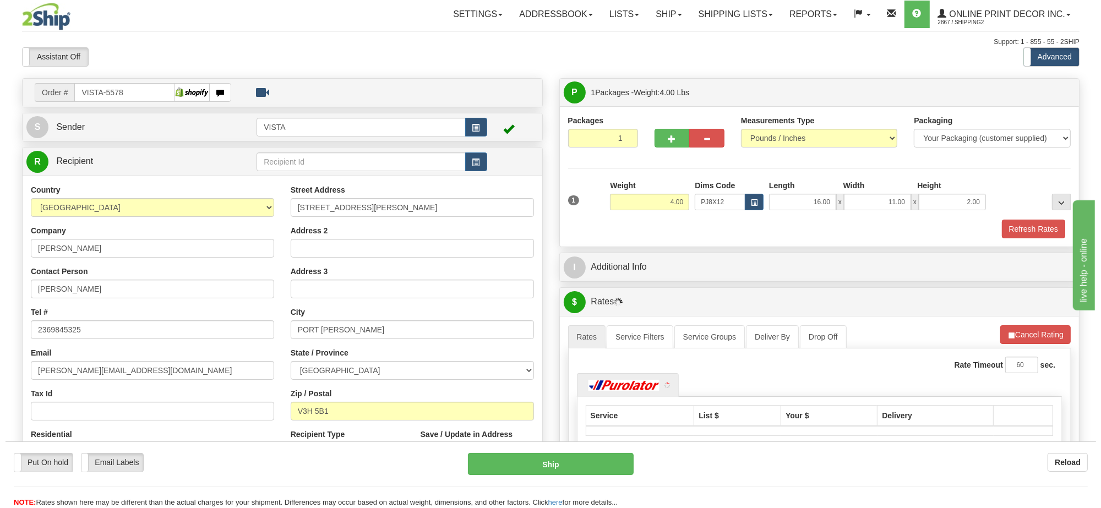
scroll to position [69, 0]
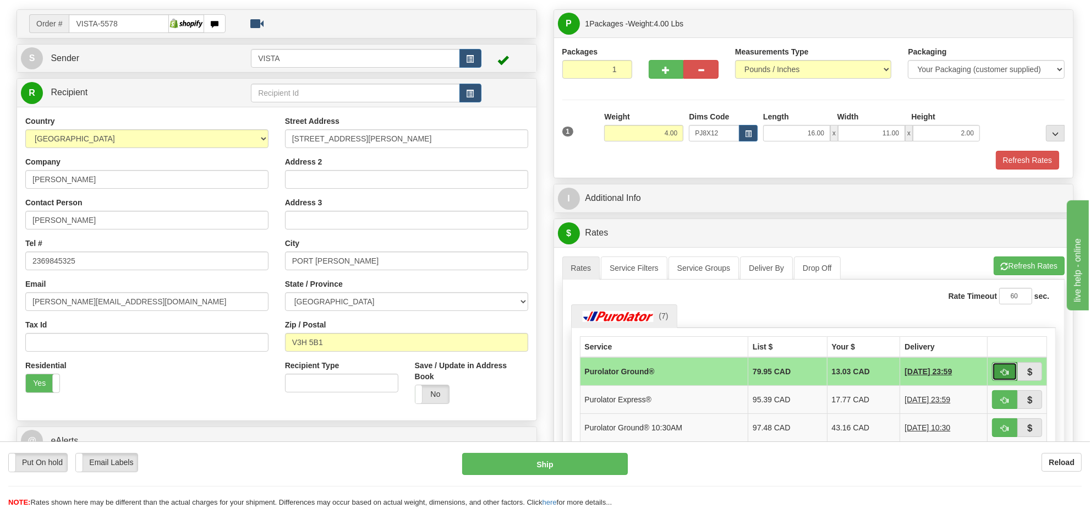
click at [1004, 370] on button "button" at bounding box center [1004, 371] width 25 height 19
type input "260"
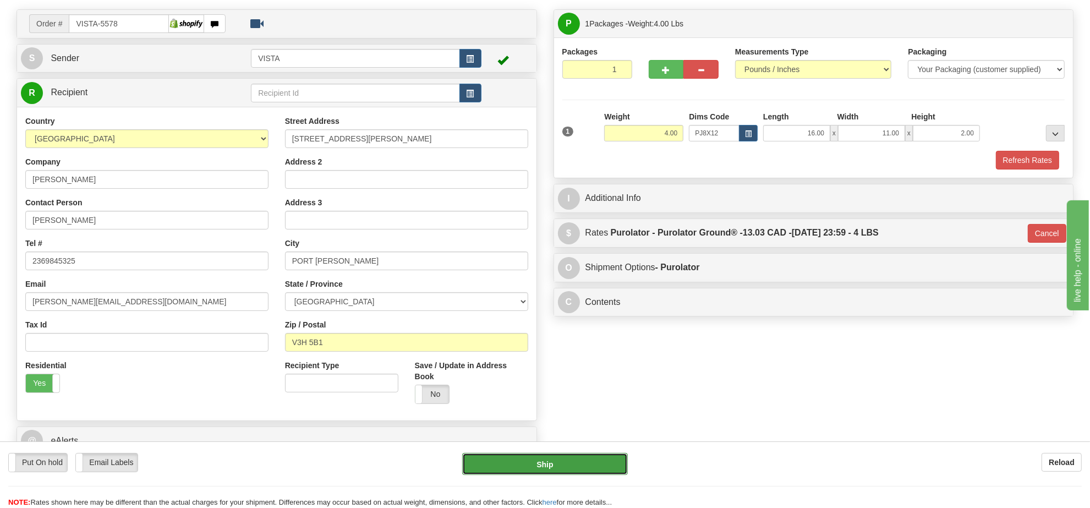
click at [604, 458] on button "Ship" at bounding box center [544, 464] width 165 height 22
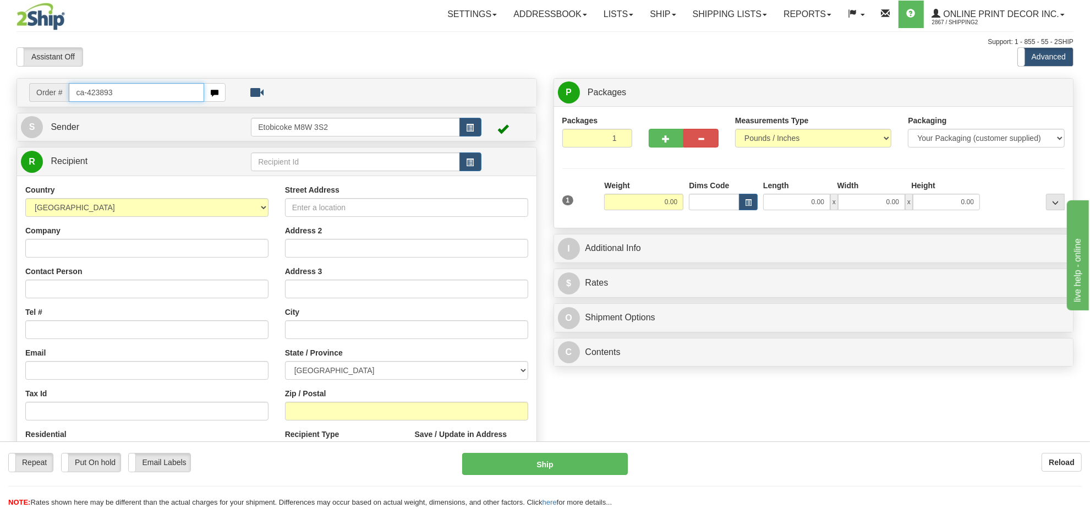
type input "ca-423893"
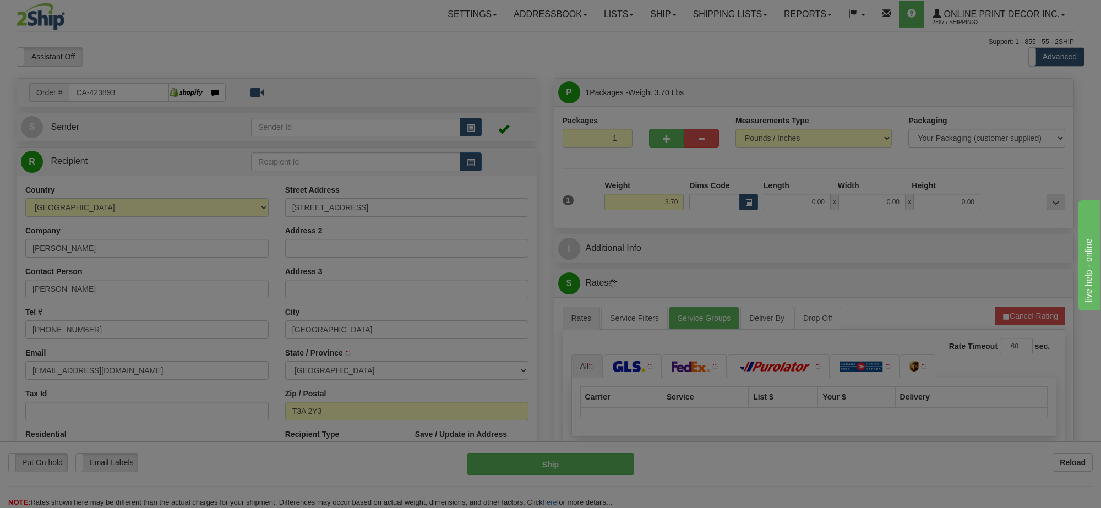
type input "[GEOGRAPHIC_DATA]"
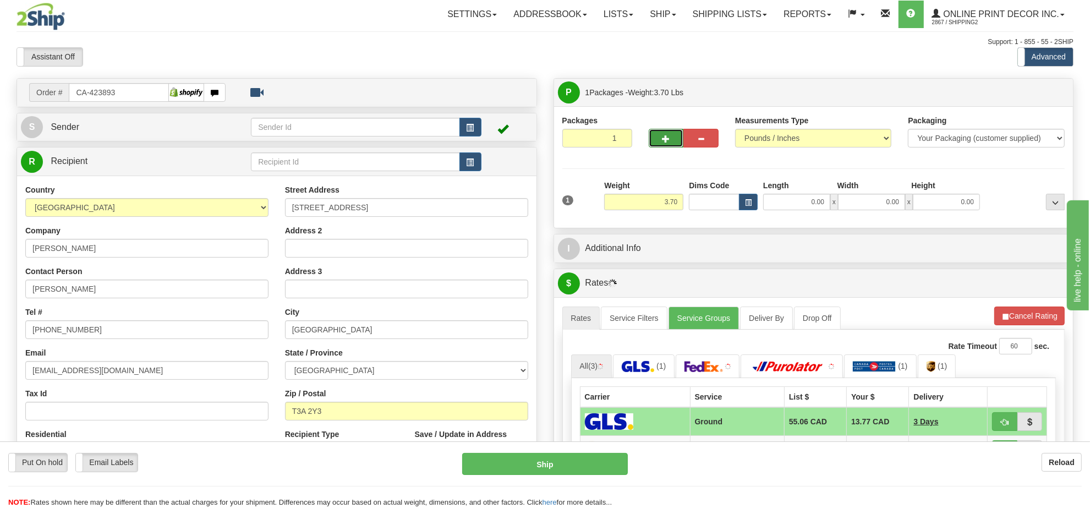
click at [666, 140] on span "button" at bounding box center [667, 138] width 8 height 7
radio input "true"
type input "2"
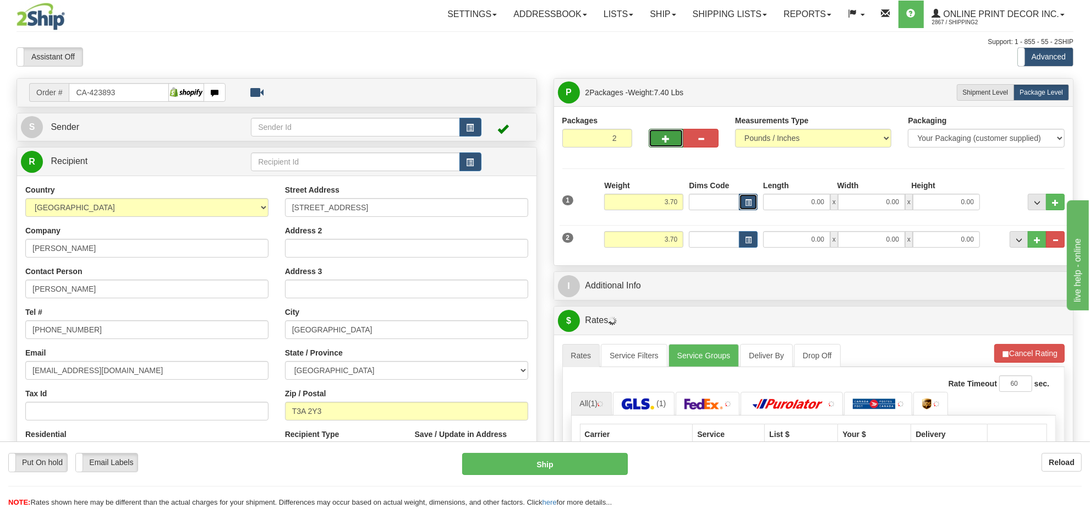
click at [745, 200] on span "button" at bounding box center [748, 203] width 7 height 6
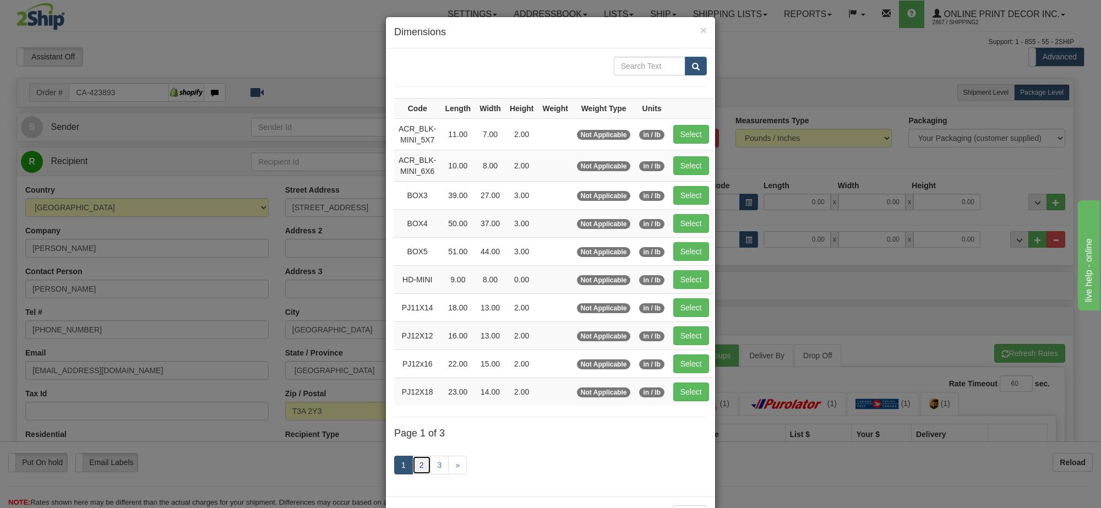
click at [421, 468] on link "2" at bounding box center [421, 465] width 19 height 19
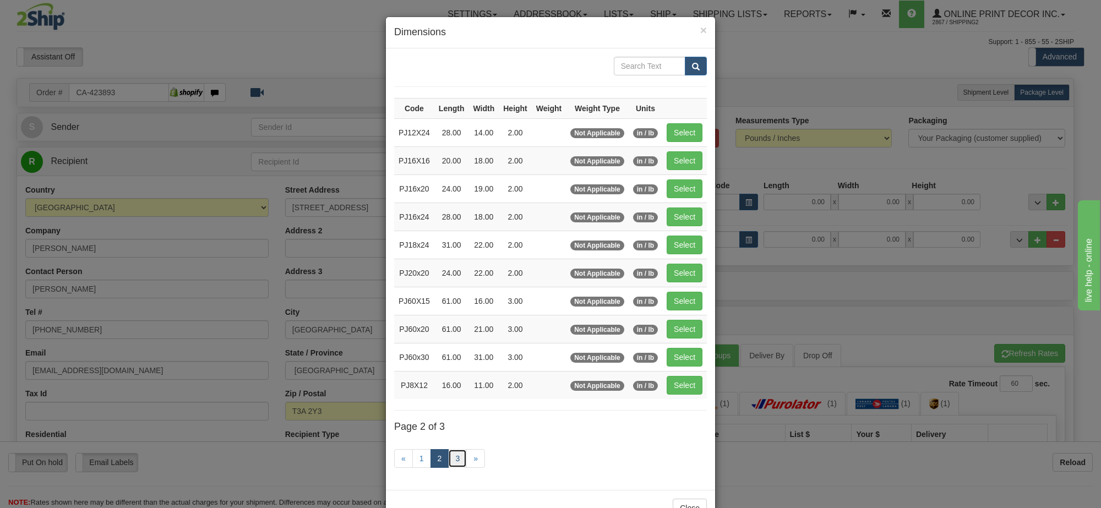
click at [455, 458] on link "3" at bounding box center [457, 458] width 19 height 19
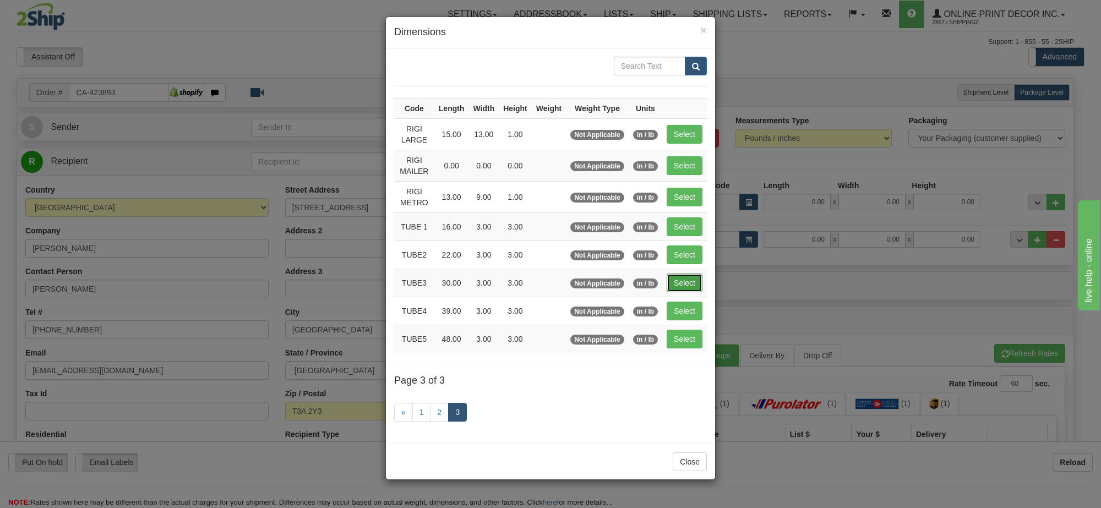
click at [684, 281] on button "Select" at bounding box center [684, 282] width 36 height 19
type input "TUBE3"
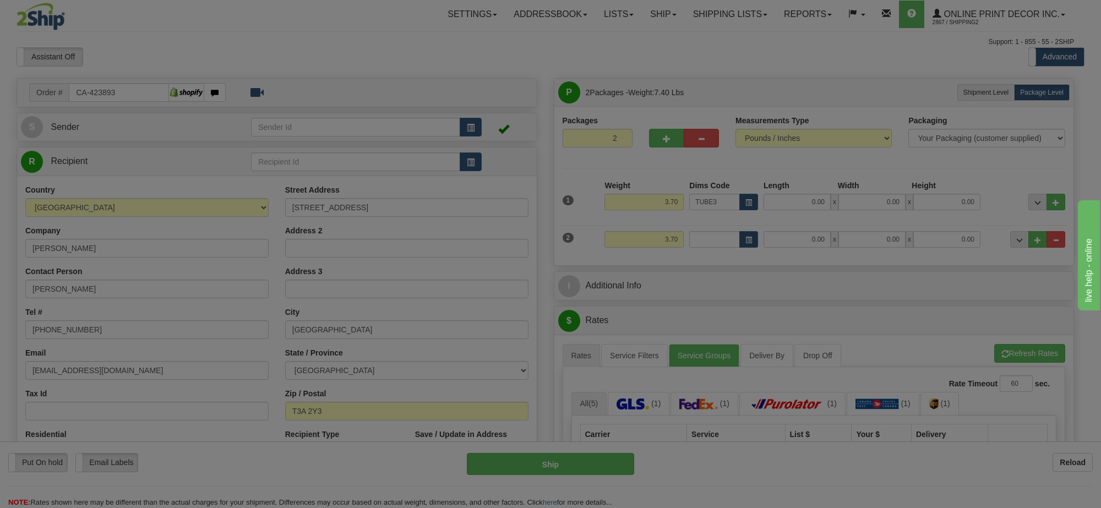
type input "30.00"
type input "3.00"
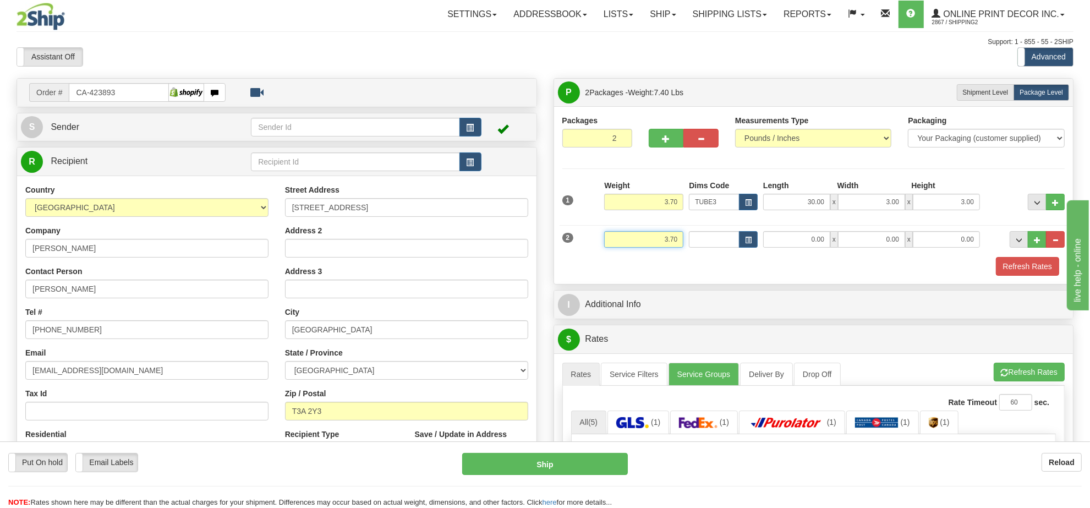
click at [659, 242] on input "3.70" at bounding box center [643, 239] width 79 height 17
type input "2.00"
click at [743, 240] on button "button" at bounding box center [748, 239] width 19 height 17
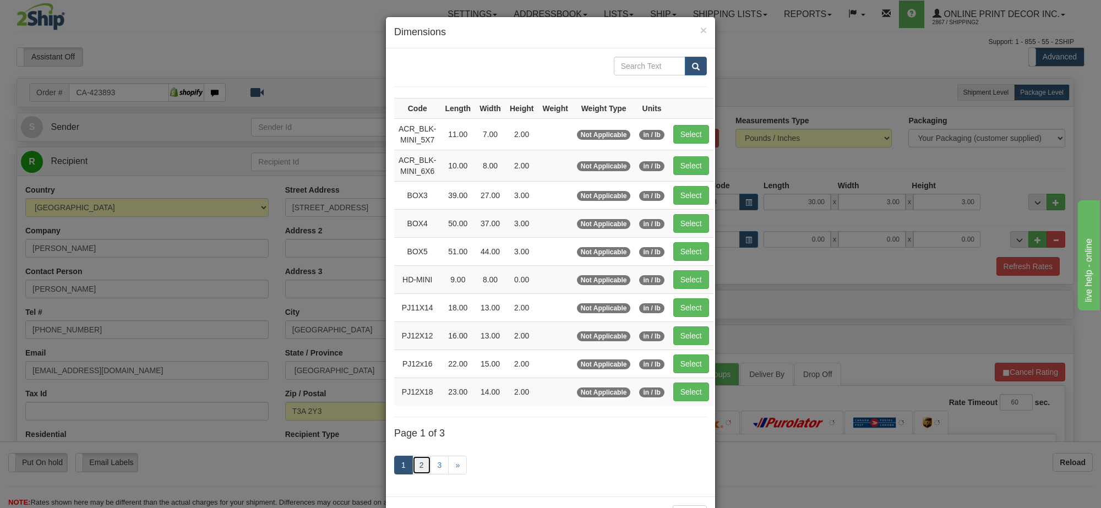
click at [417, 466] on link "2" at bounding box center [421, 465] width 19 height 19
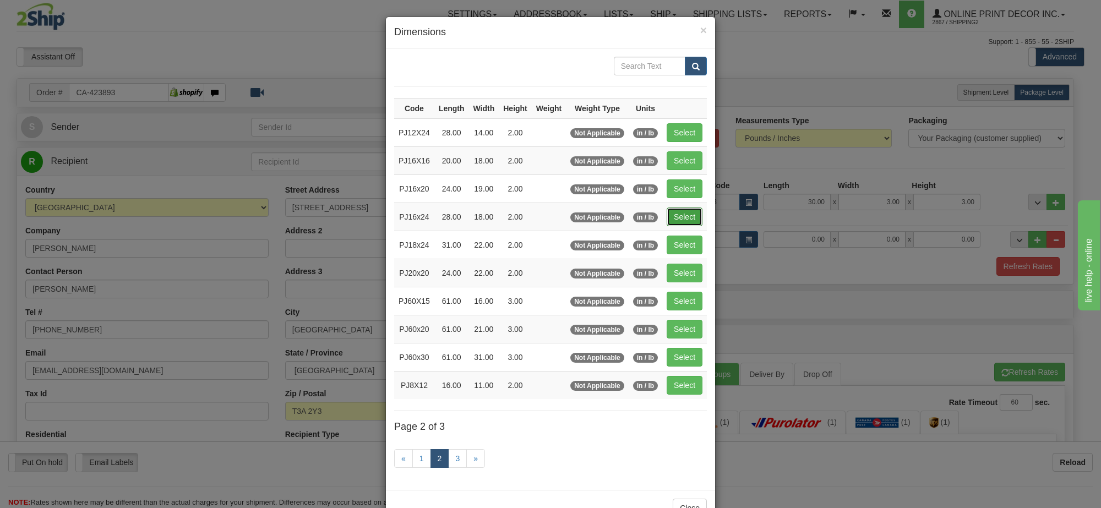
click at [676, 217] on button "Select" at bounding box center [684, 216] width 36 height 19
type input "PJ16x24"
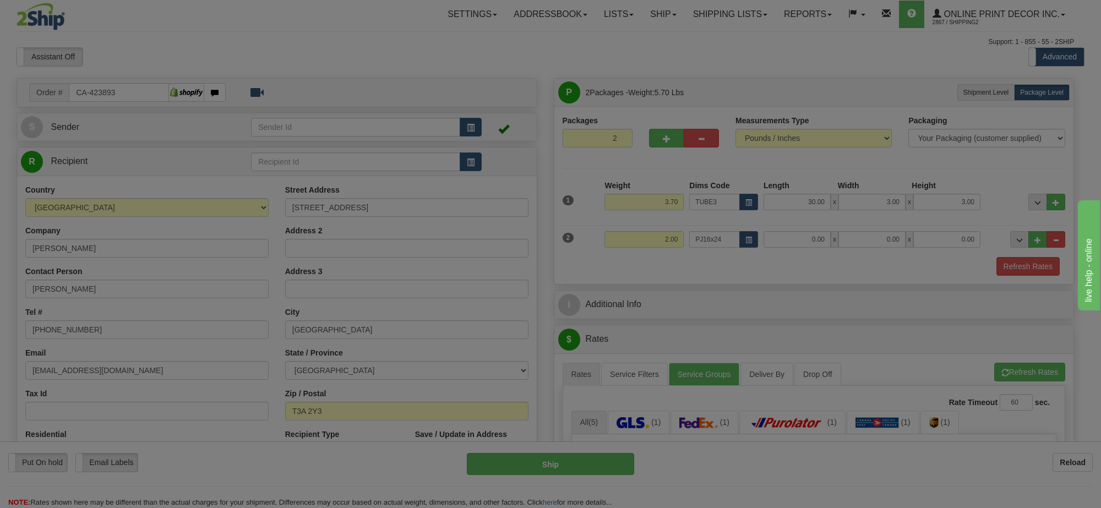
type input "28.00"
type input "18.00"
type input "2.00"
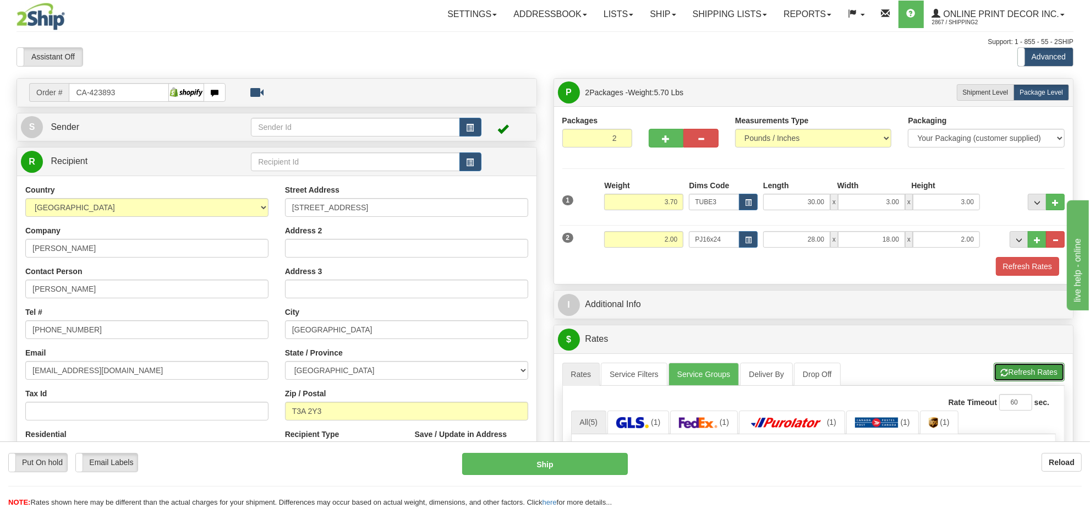
click at [1023, 371] on button "Refresh Rates" at bounding box center [1029, 372] width 71 height 19
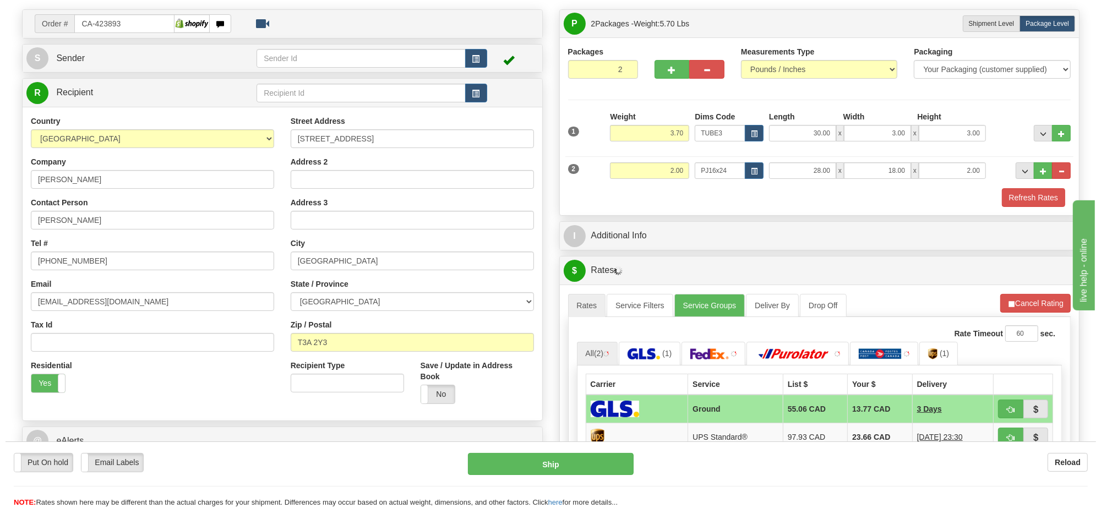
scroll to position [138, 0]
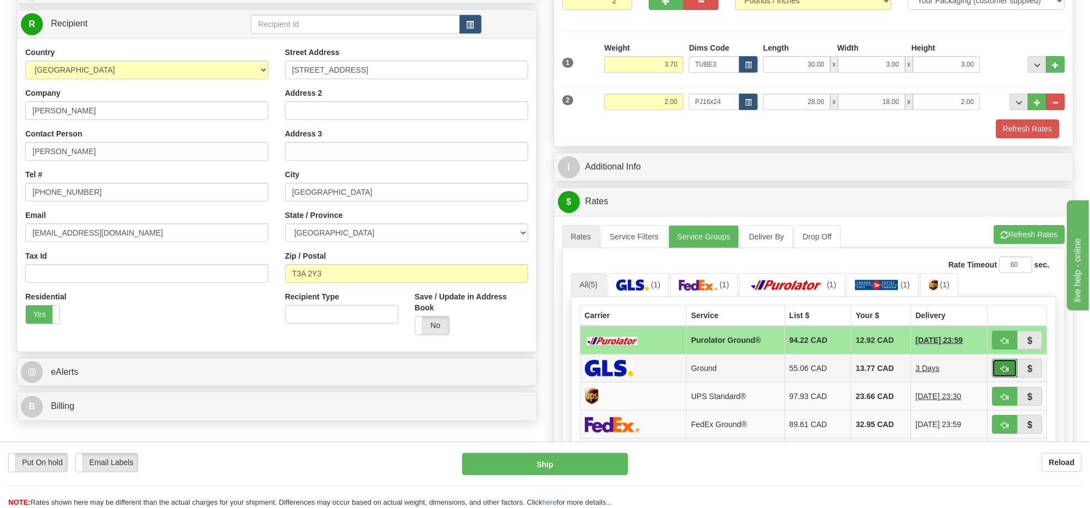
click at [1004, 373] on span "button" at bounding box center [1005, 368] width 8 height 7
type input "1"
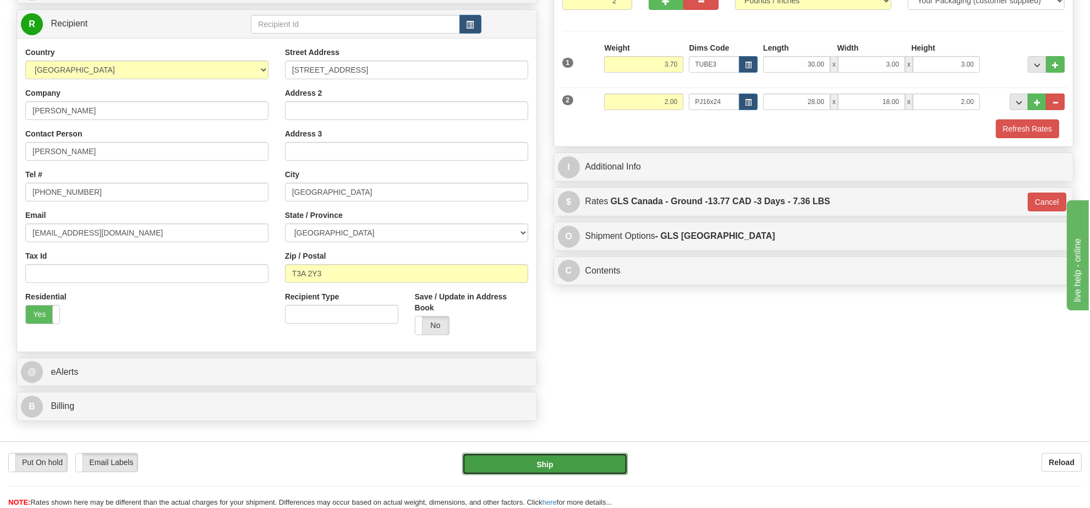
click at [551, 472] on button "Ship" at bounding box center [544, 464] width 165 height 22
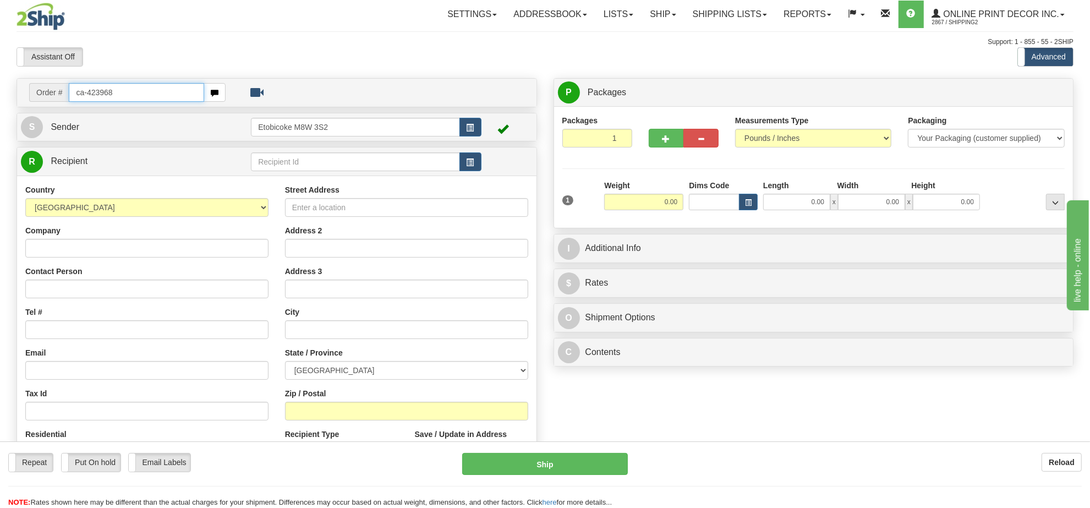
type input "ca-423968"
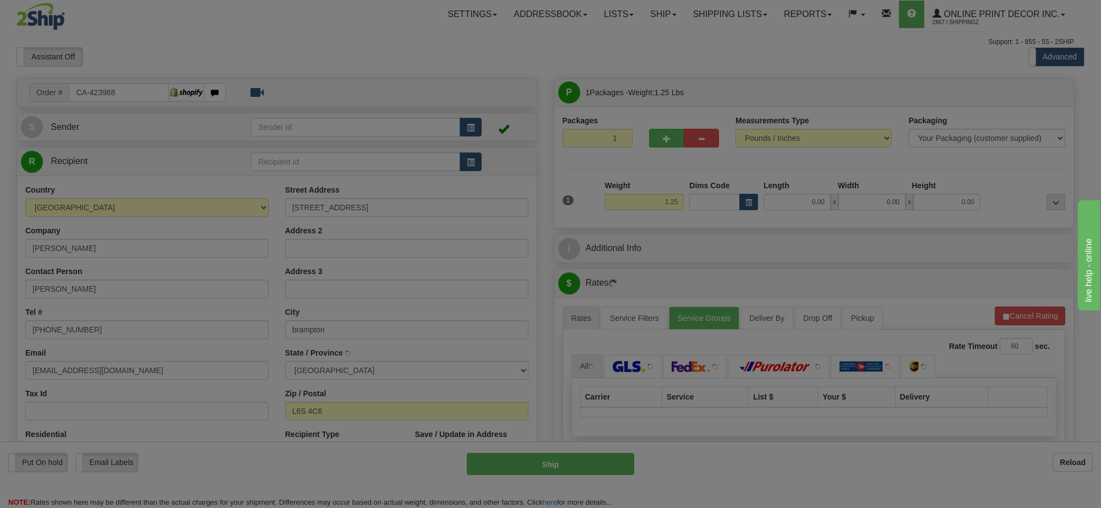
type input "BRAMPTON"
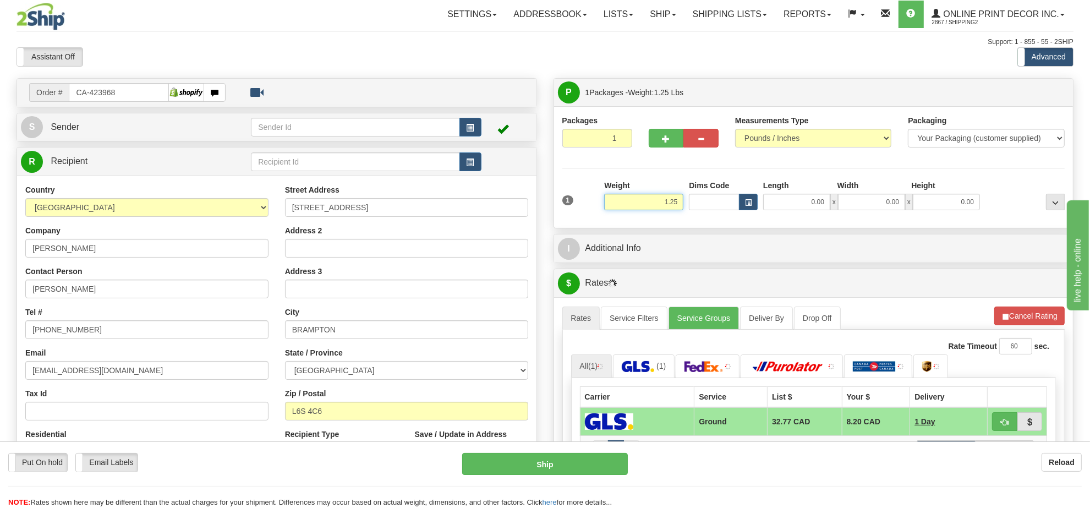
click at [659, 207] on input "1.25" at bounding box center [643, 202] width 79 height 17
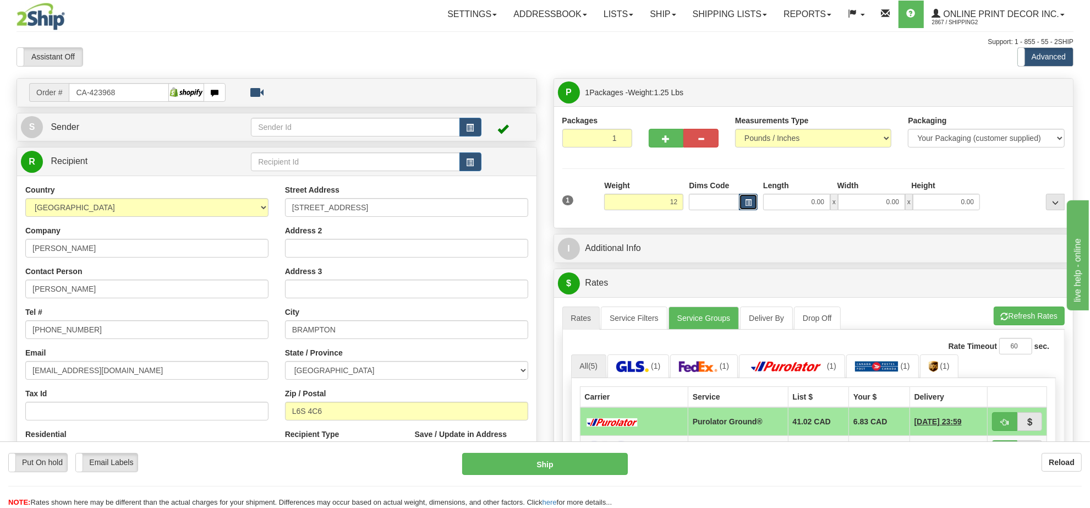
type input "12.00"
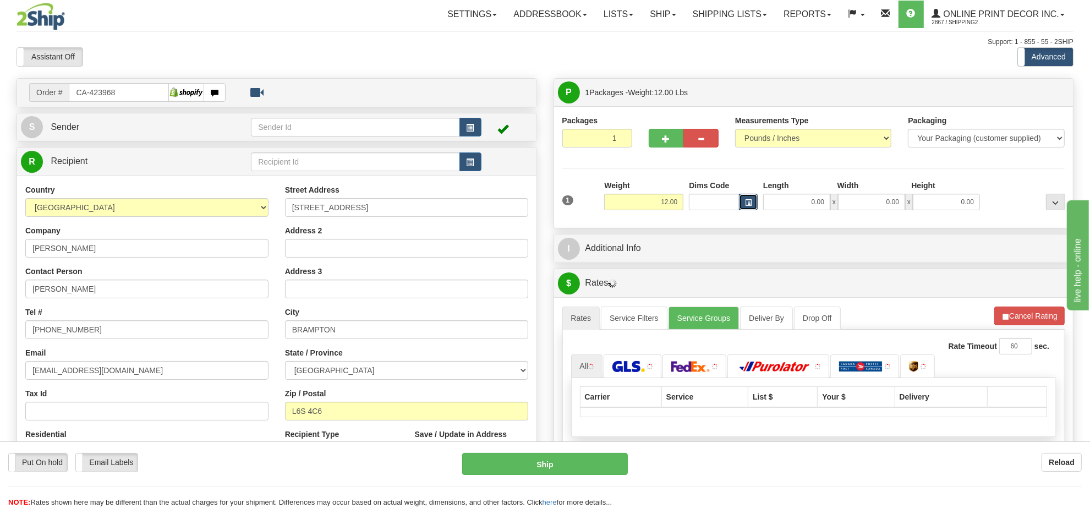
click at [746, 205] on span "button" at bounding box center [748, 203] width 7 height 6
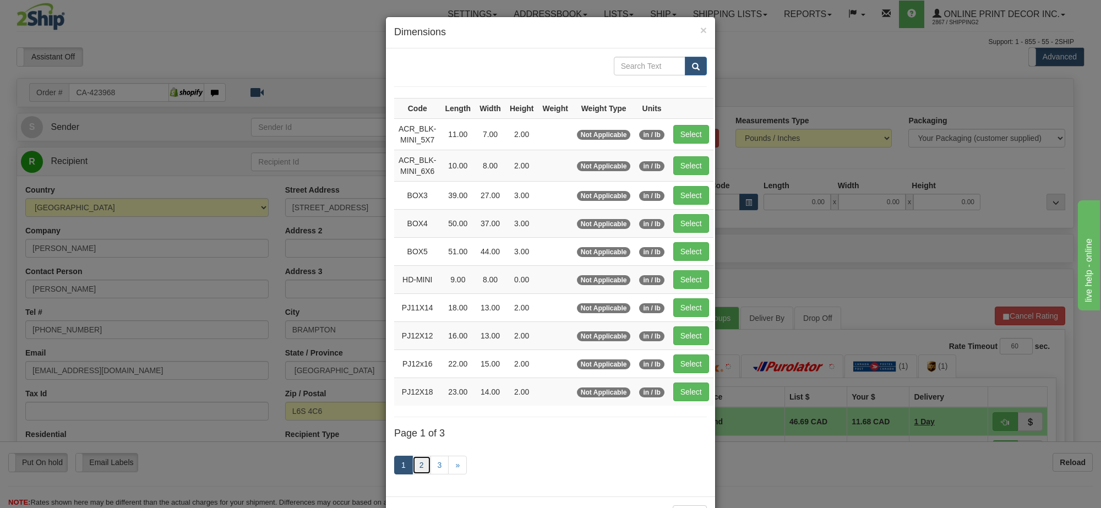
click at [421, 472] on link "2" at bounding box center [421, 465] width 19 height 19
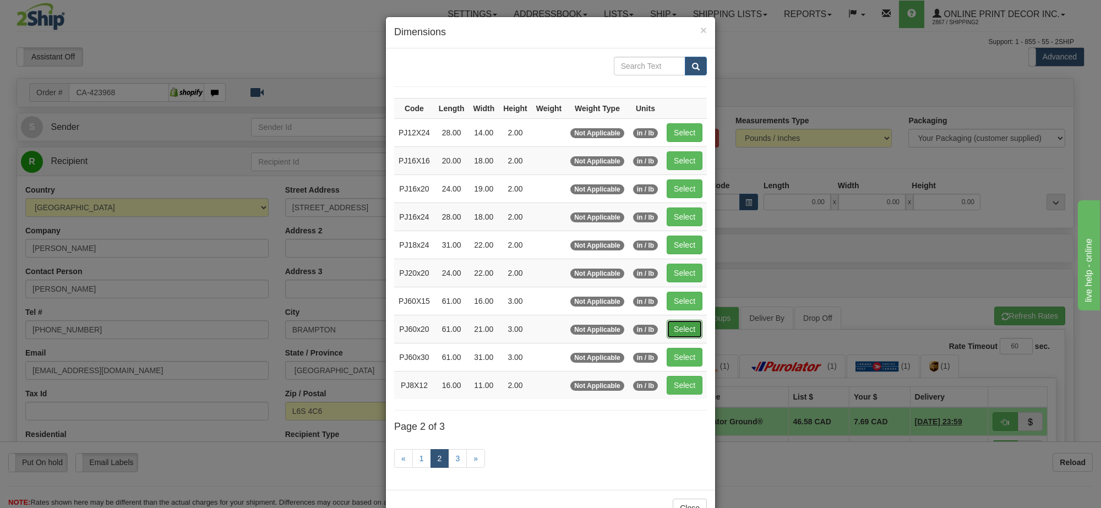
click at [671, 335] on button "Select" at bounding box center [684, 329] width 36 height 19
type input "PJ60x20"
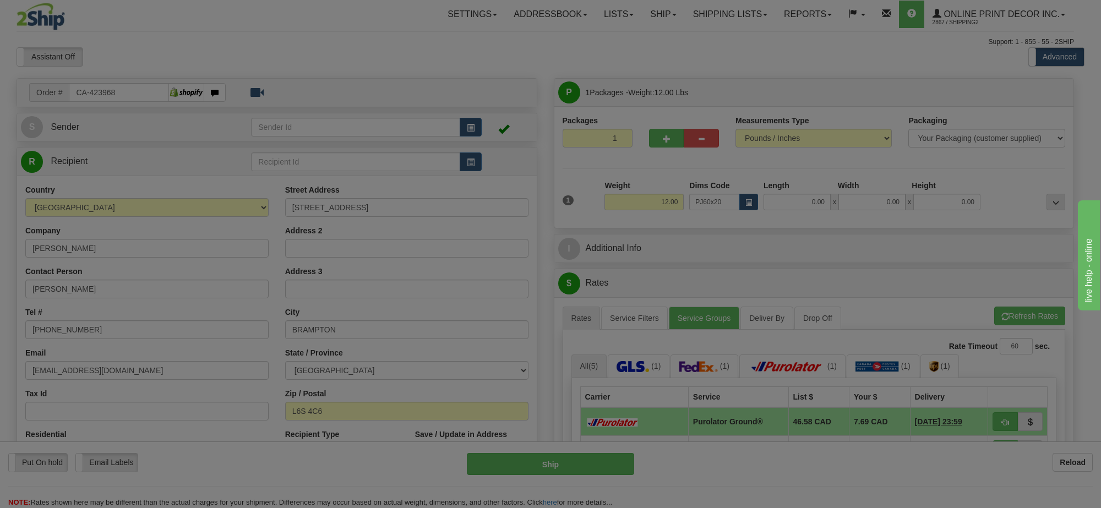
type input "61.00"
type input "21.00"
type input "3.00"
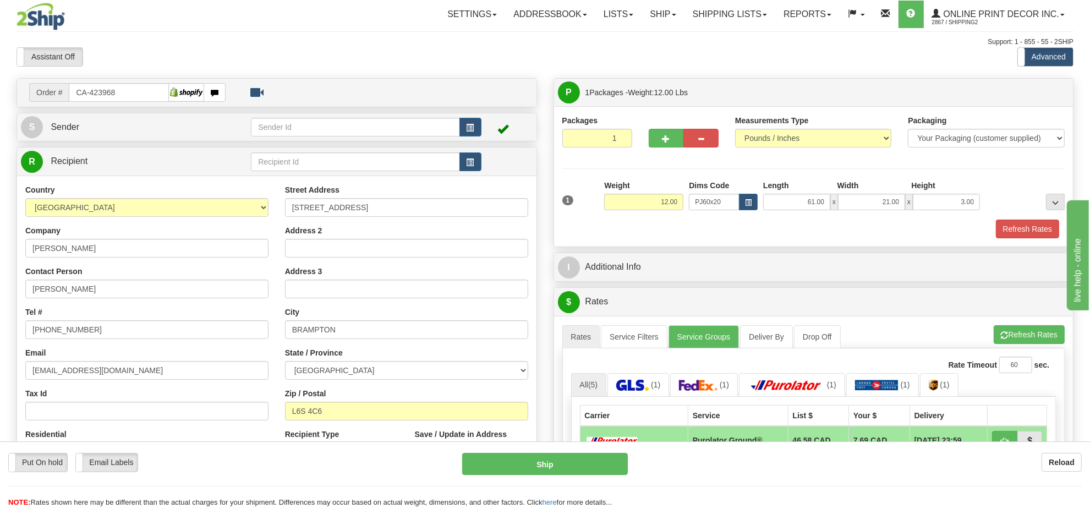
click at [658, 212] on div "Weight 12.00" at bounding box center [643, 199] width 85 height 39
click at [658, 202] on input "12.00" at bounding box center [643, 202] width 79 height 17
click at [659, 202] on input "12.00" at bounding box center [643, 202] width 79 height 17
type input "11.00"
drag, startPoint x: 672, startPoint y: 141, endPoint x: 675, endPoint y: 171, distance: 30.4
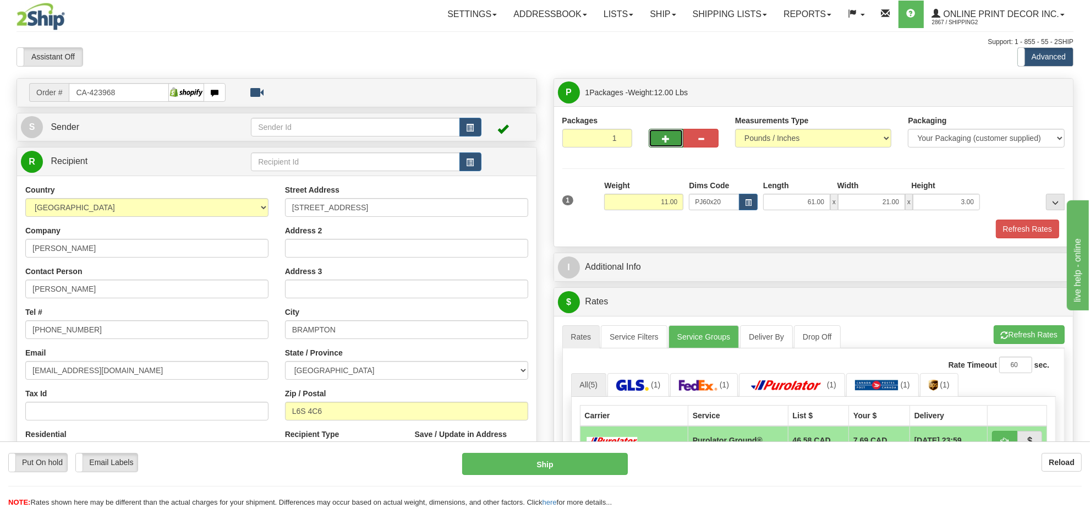
click at [672, 141] on button "button" at bounding box center [666, 138] width 35 height 19
radio input "true"
type input "2"
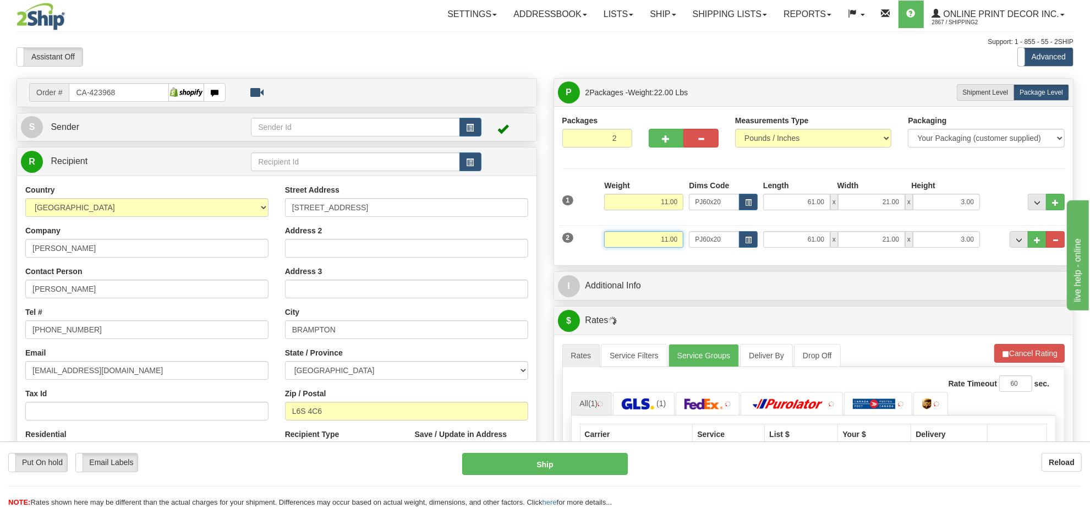
click at [667, 248] on input "11.00" at bounding box center [643, 239] width 79 height 17
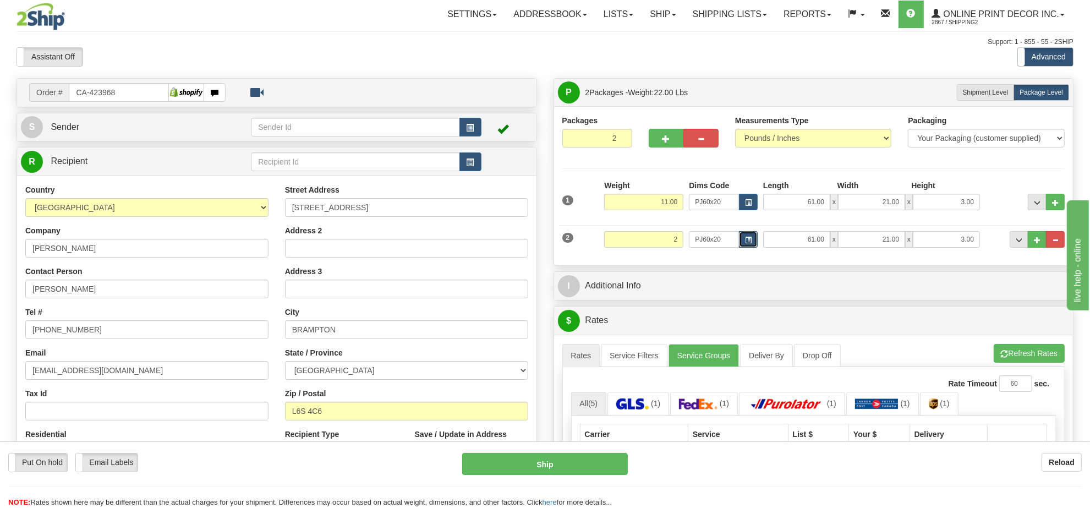
type input "2.00"
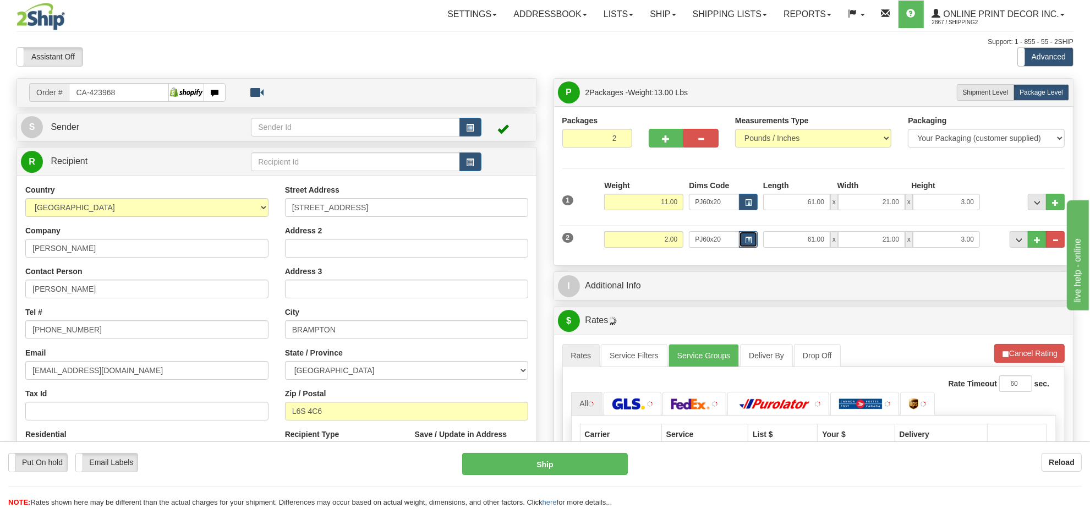
click at [746, 238] on span "button" at bounding box center [748, 240] width 7 height 6
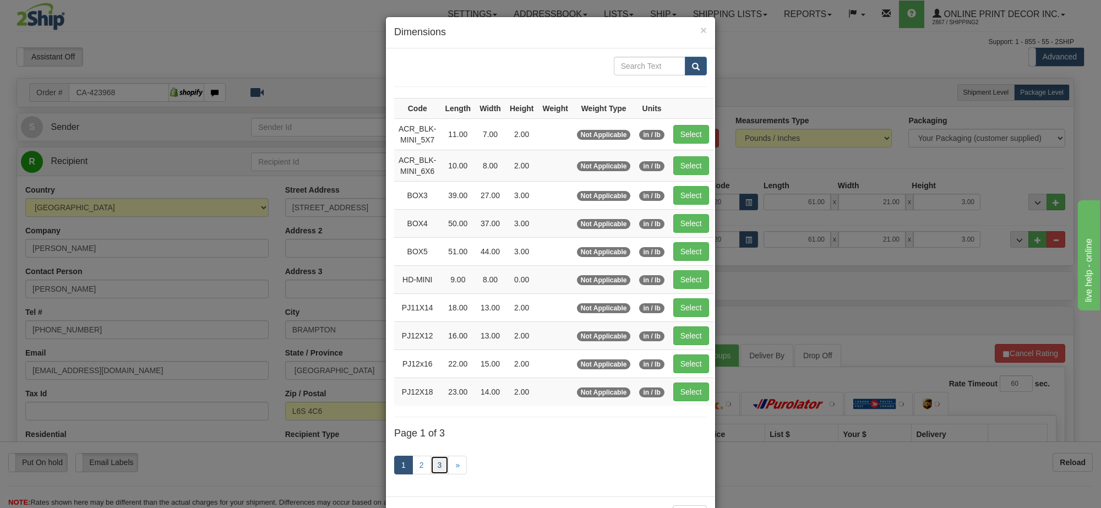
click at [430, 464] on link "3" at bounding box center [439, 465] width 19 height 19
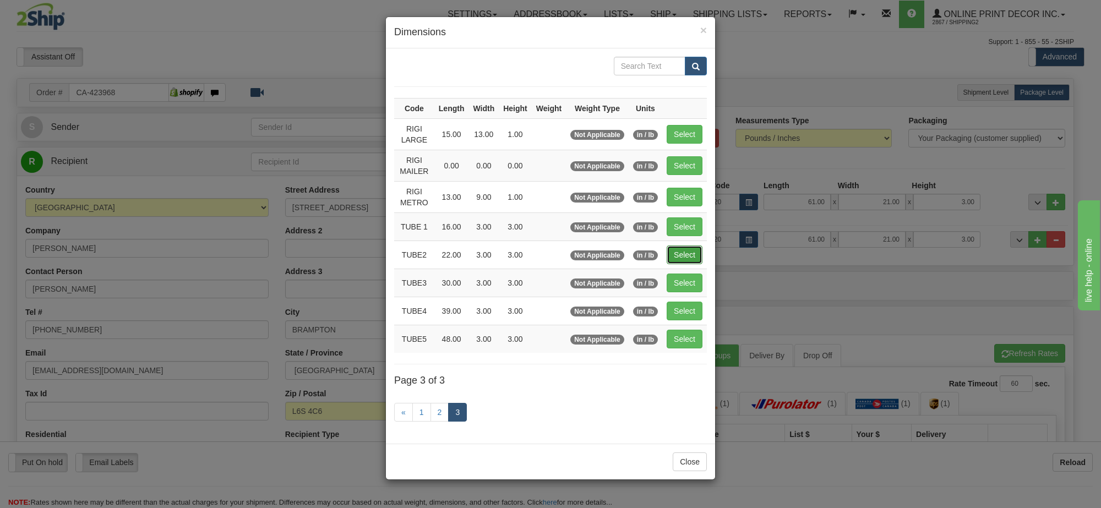
click at [684, 253] on button "Select" at bounding box center [684, 254] width 36 height 19
type input "TUBE2"
type input "22.00"
type input "3.00"
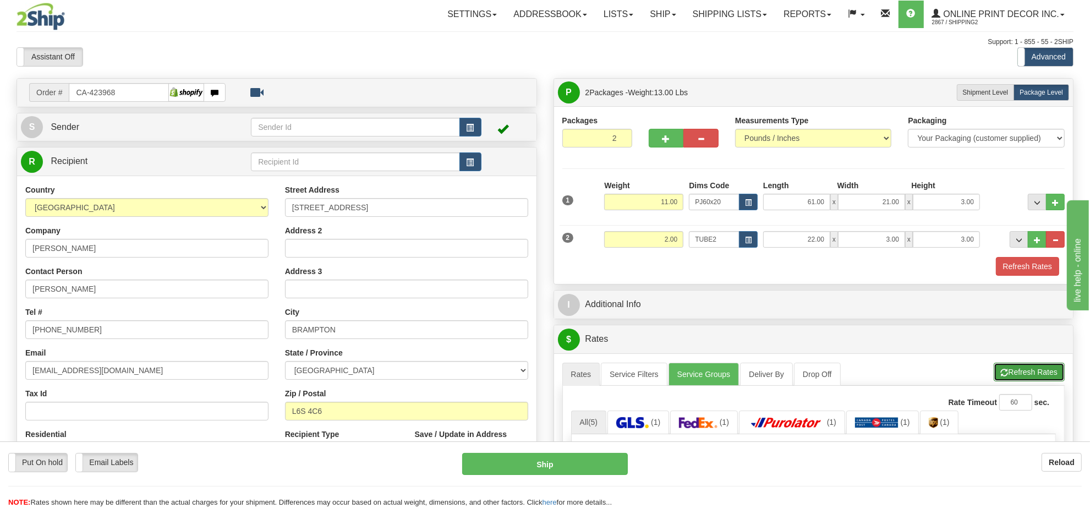
click at [1032, 377] on button "Refresh Rates" at bounding box center [1029, 372] width 71 height 19
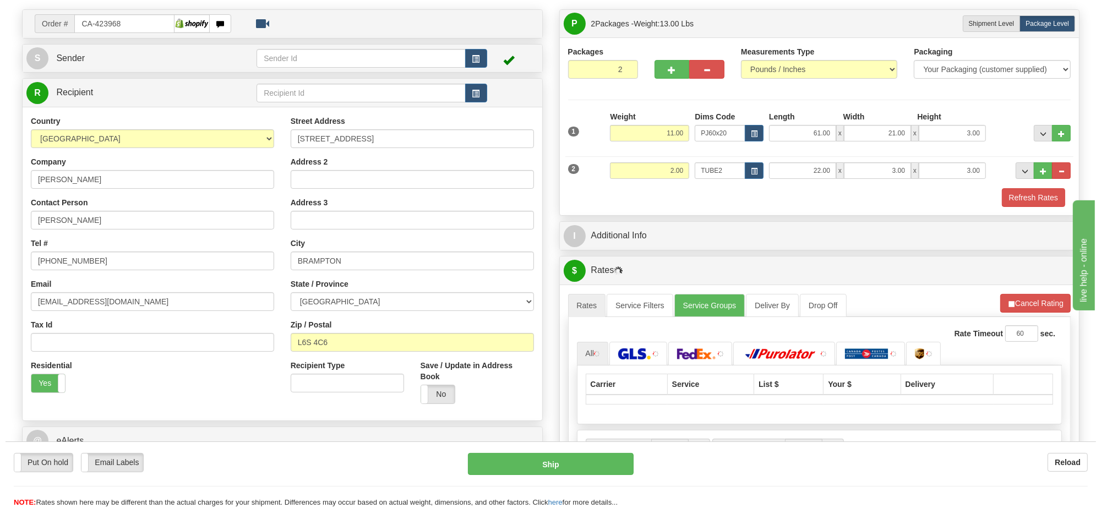
scroll to position [138, 0]
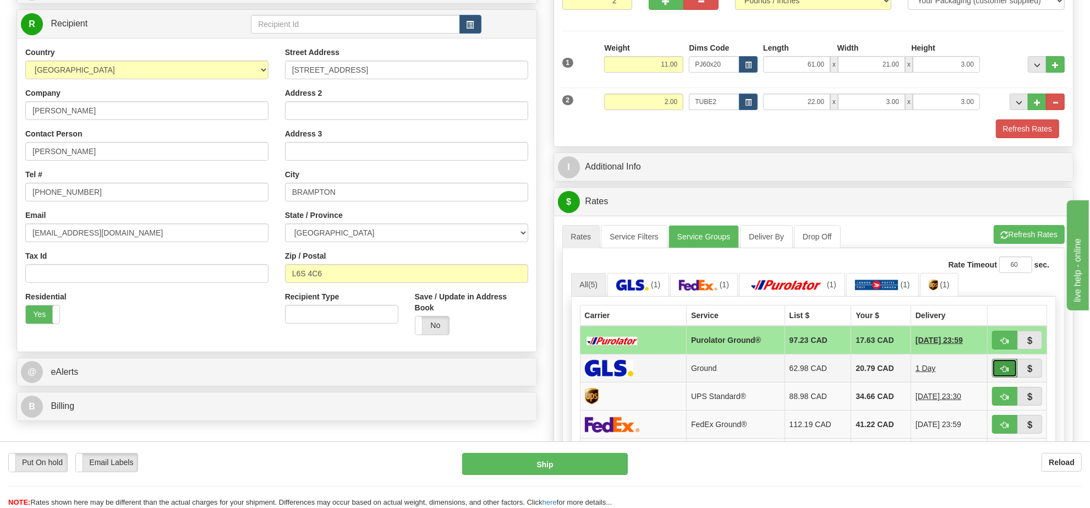
click at [1012, 377] on button "button" at bounding box center [1004, 368] width 25 height 19
type input "1"
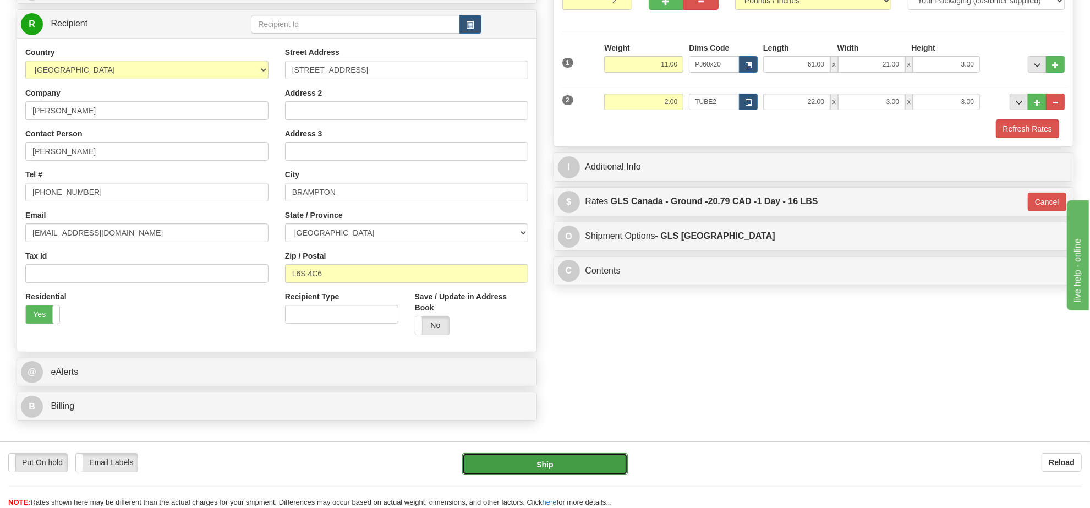
click at [584, 469] on button "Ship" at bounding box center [544, 464] width 165 height 22
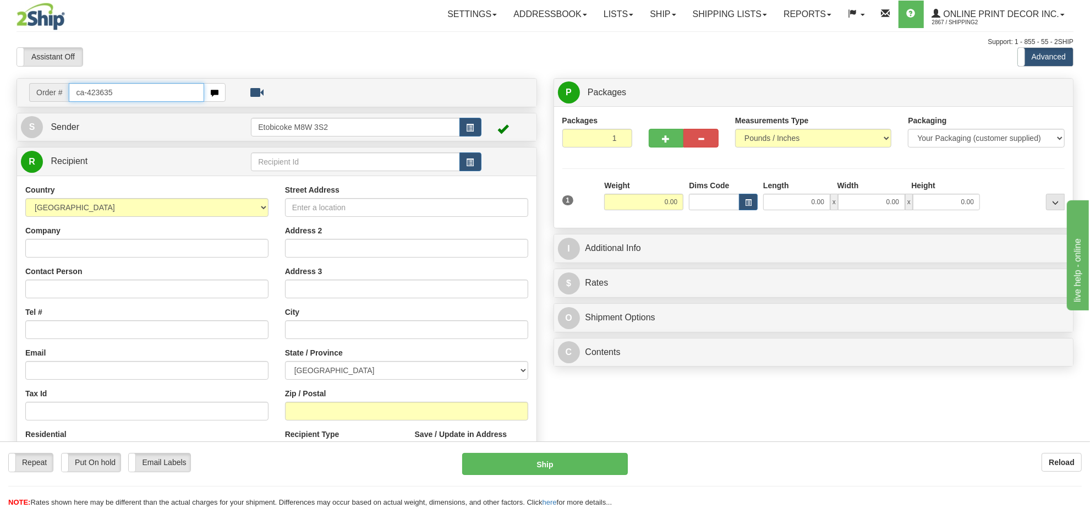
type input "ca-423635"
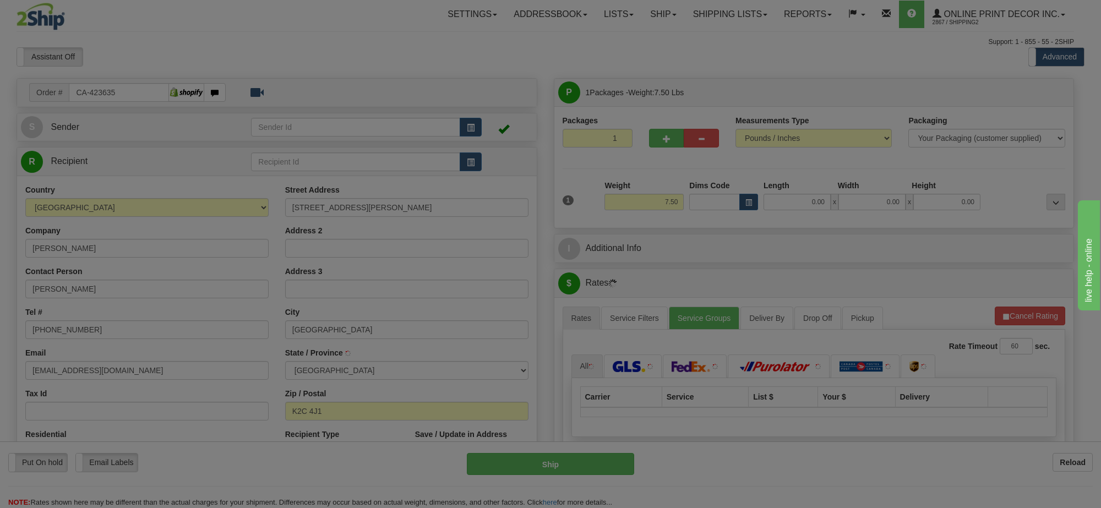
type input "[GEOGRAPHIC_DATA]"
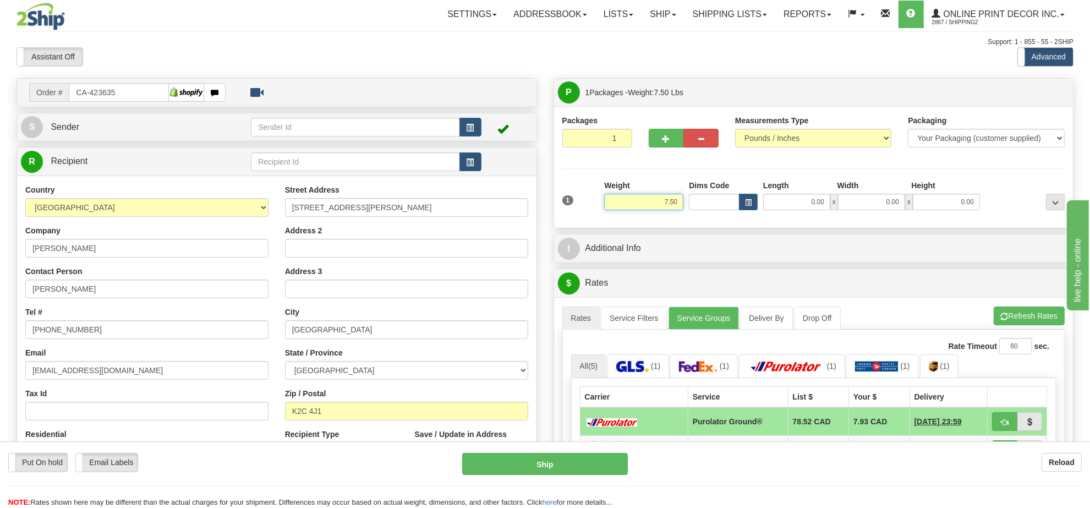
click at [664, 208] on input "7.50" at bounding box center [643, 202] width 79 height 17
type input "8.00"
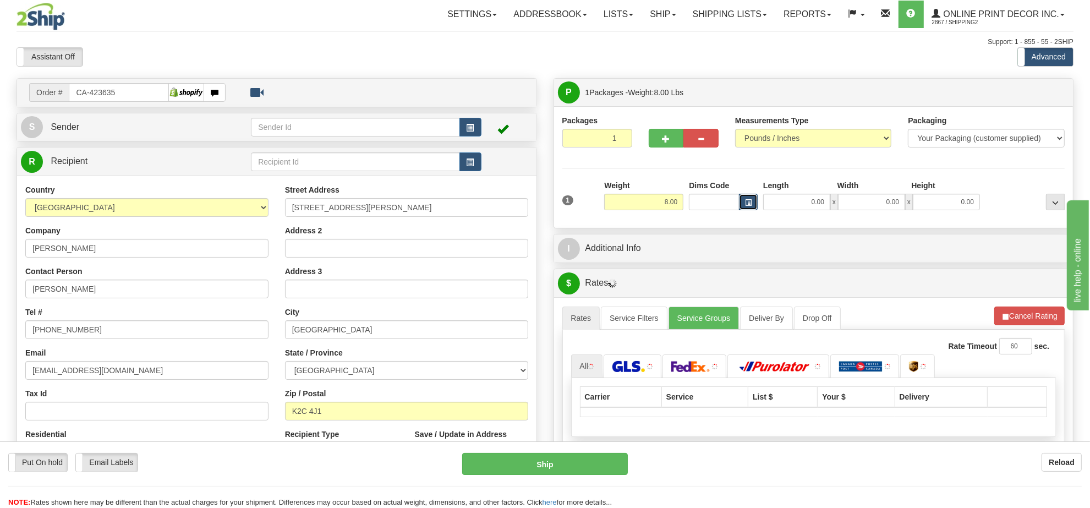
click at [750, 200] on span "button" at bounding box center [748, 203] width 7 height 6
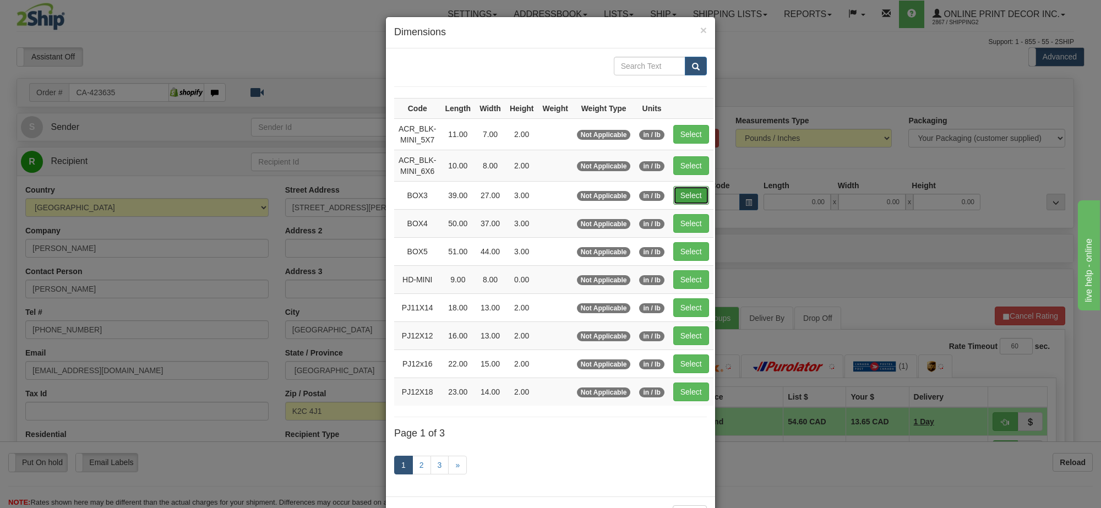
click at [696, 199] on button "Select" at bounding box center [691, 195] width 36 height 19
type input "BOX3"
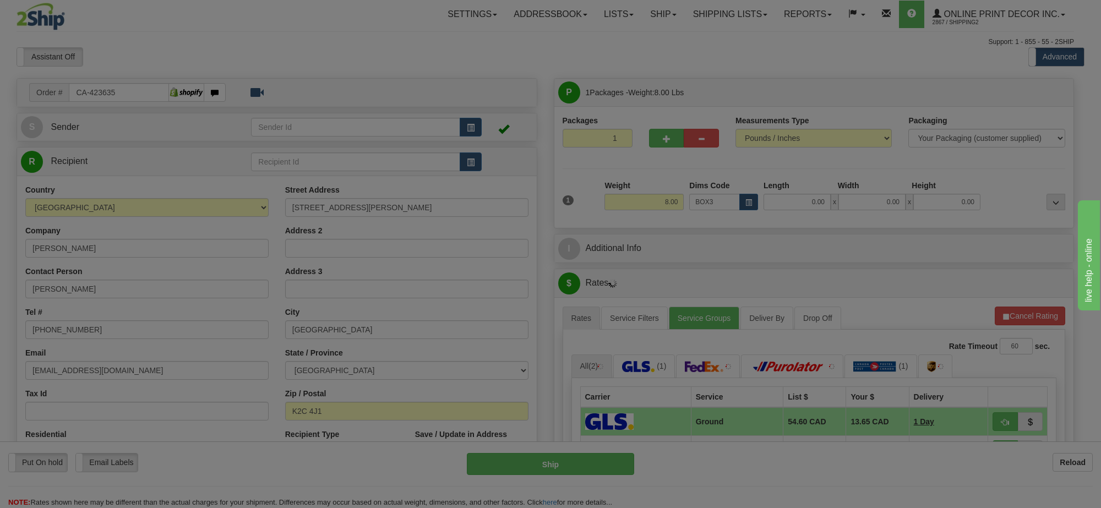
type input "39.00"
type input "27.00"
type input "3.00"
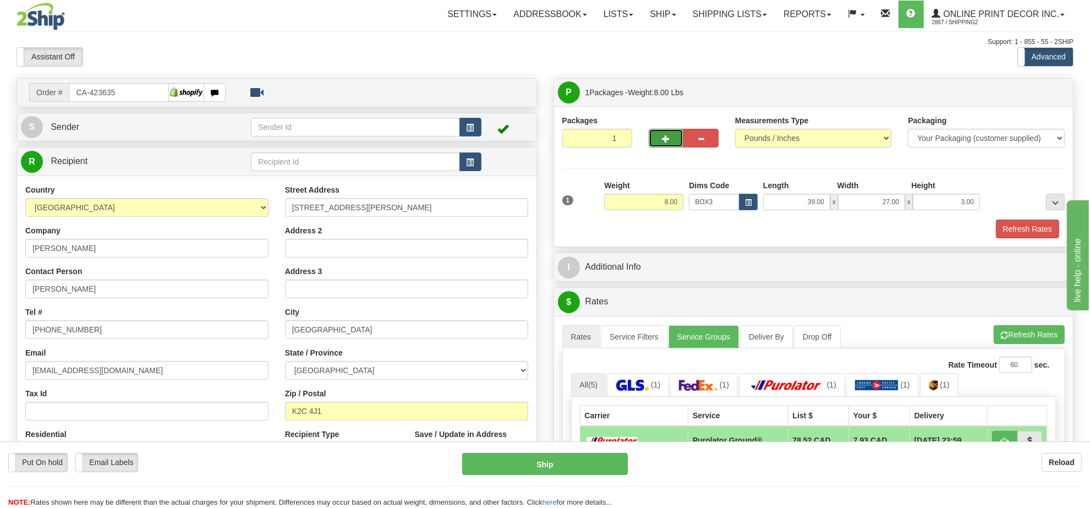
click at [661, 140] on button "button" at bounding box center [666, 138] width 35 height 19
radio input "true"
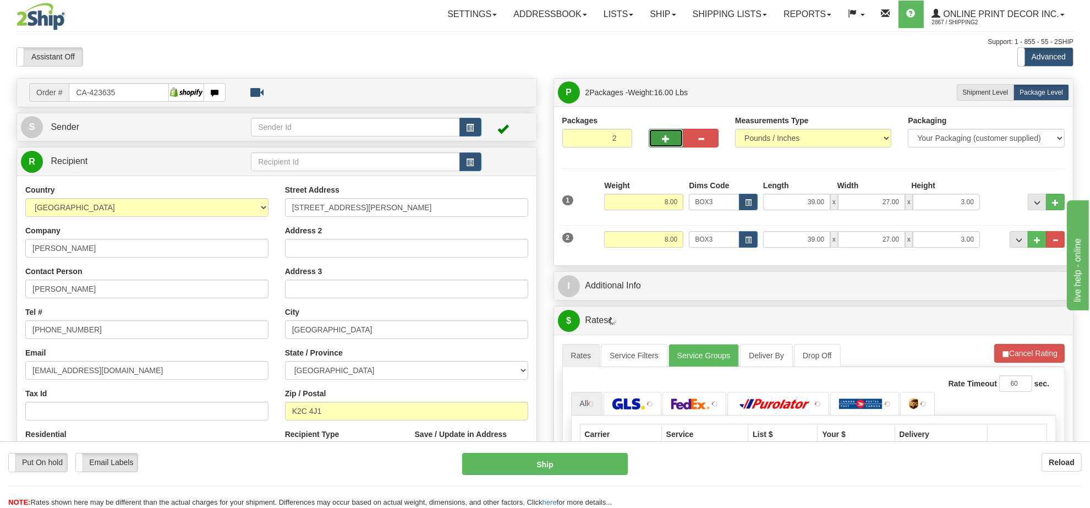
click at [667, 141] on span "button" at bounding box center [667, 138] width 8 height 7
type input "3"
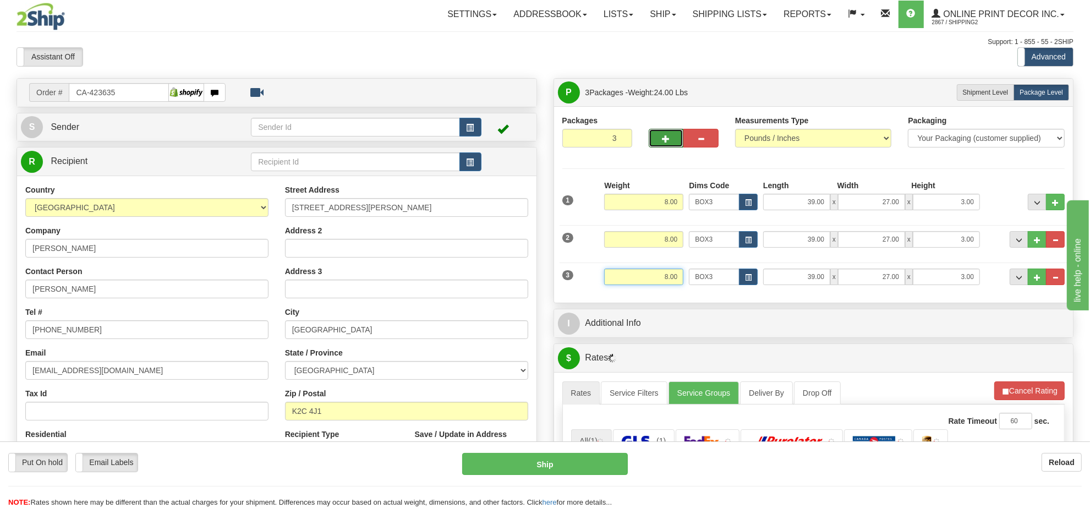
click at [658, 276] on input "8.00" at bounding box center [643, 277] width 79 height 17
click at [749, 278] on span "button" at bounding box center [748, 278] width 7 height 6
type input "11.00"
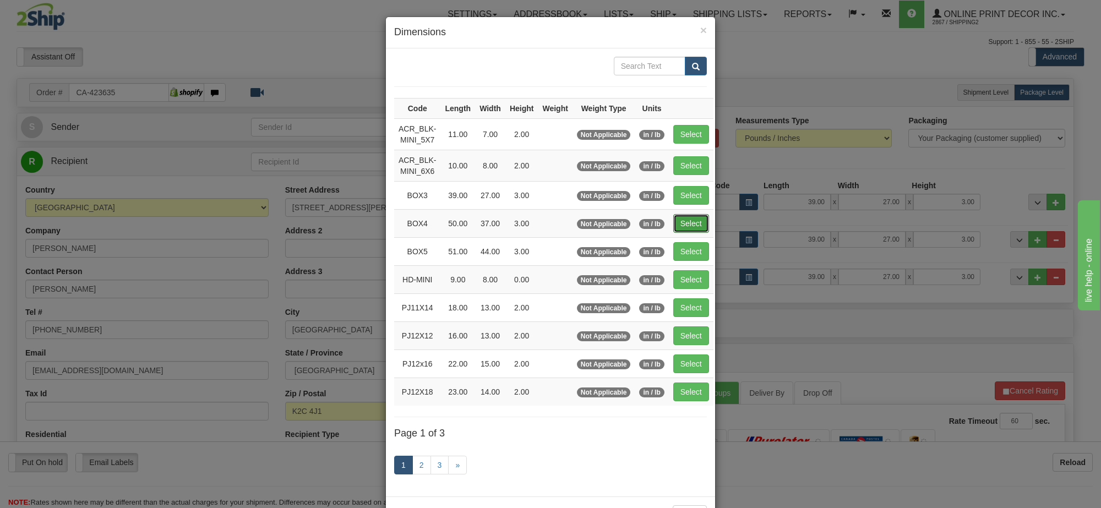
drag, startPoint x: 683, startPoint y: 223, endPoint x: 747, endPoint y: 264, distance: 75.5
click at [684, 222] on button "Select" at bounding box center [691, 223] width 36 height 19
type input "BOX4"
type input "50.00"
type input "37.00"
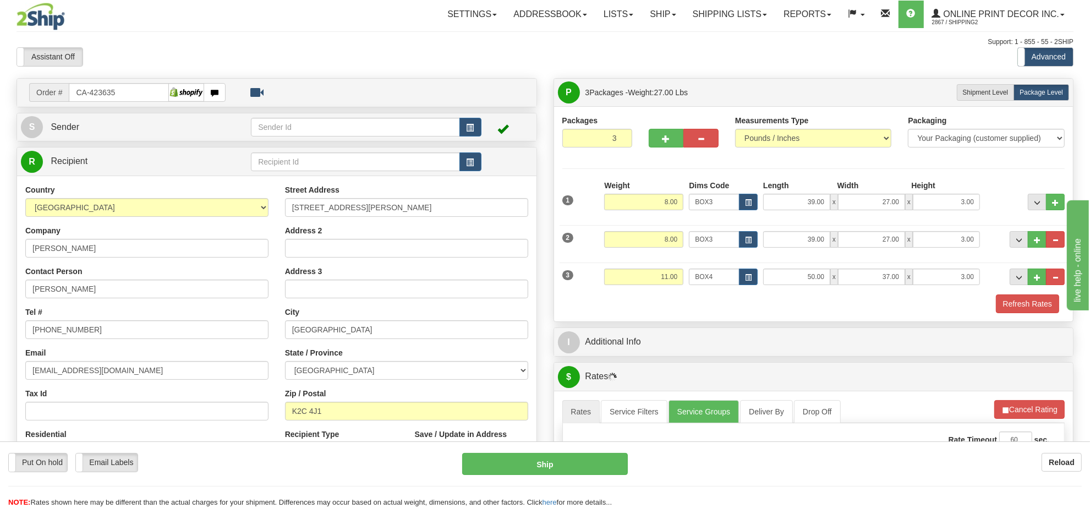
click at [1027, 414] on button "Cancel Rating" at bounding box center [1029, 409] width 70 height 19
click at [1027, 414] on button "Refresh Rates" at bounding box center [1029, 409] width 71 height 19
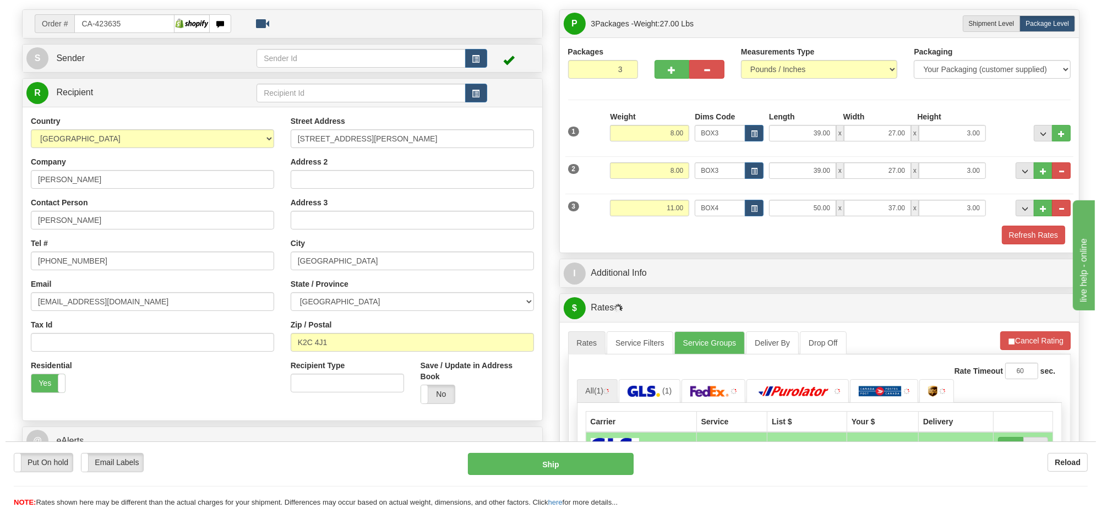
scroll to position [138, 0]
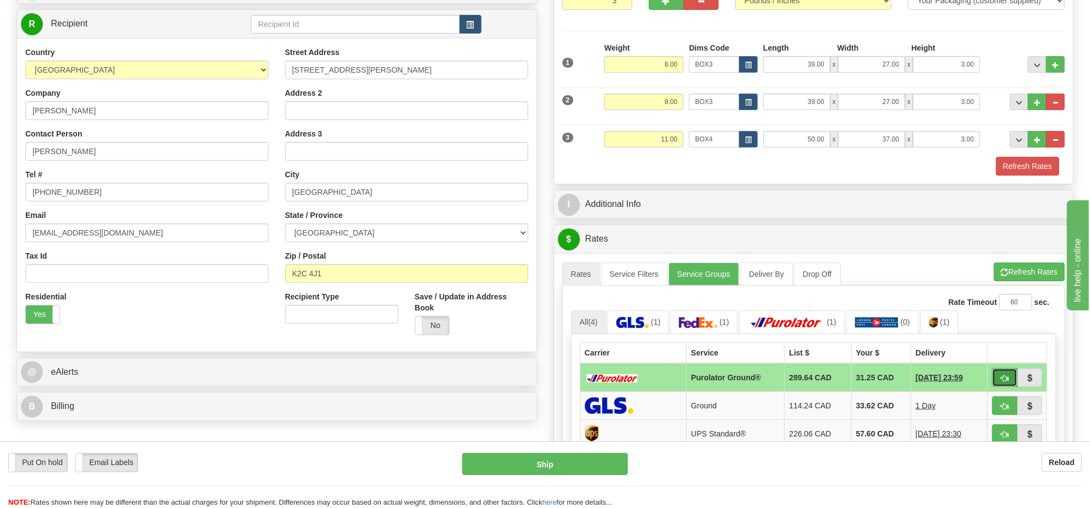
click at [998, 381] on button "button" at bounding box center [1004, 377] width 25 height 19
type input "260"
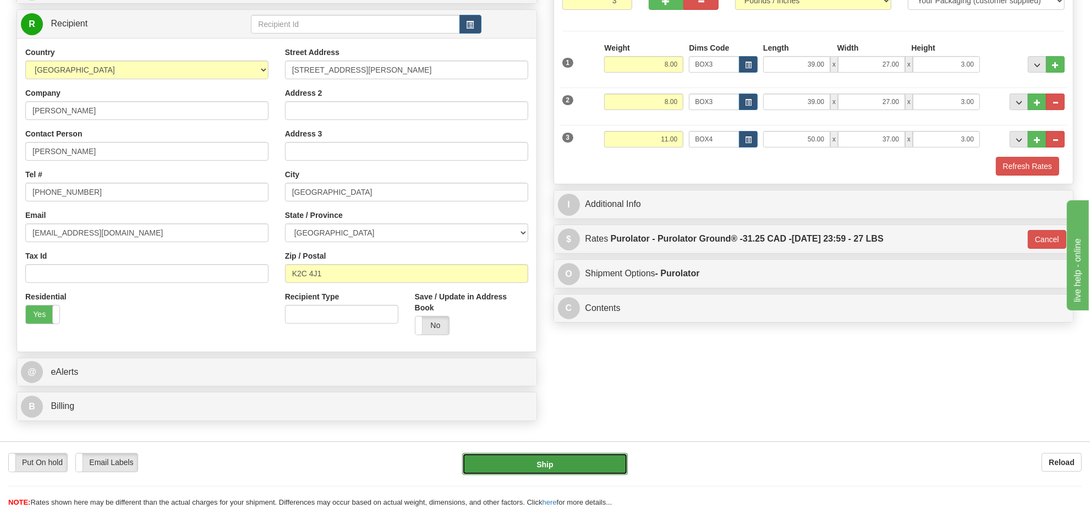
click at [605, 465] on button "Ship" at bounding box center [544, 464] width 165 height 22
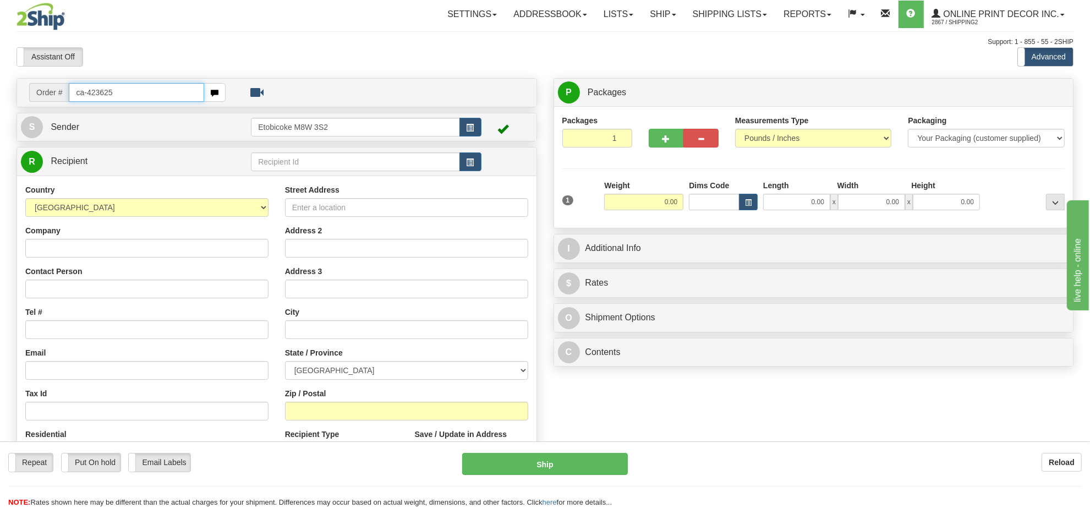
type input "ca-423625"
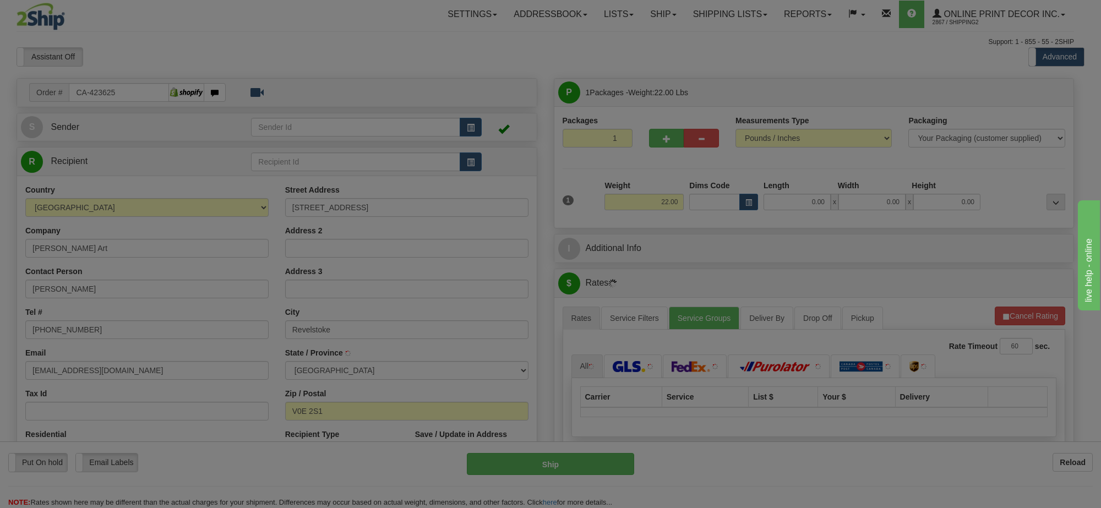
type input "REVELSTOKE"
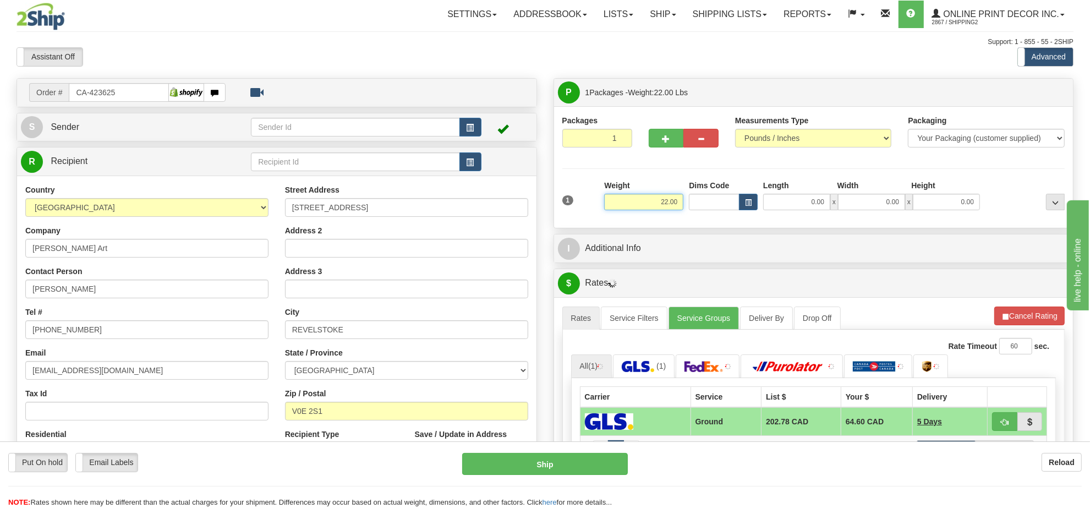
click at [669, 207] on input "22.00" at bounding box center [643, 202] width 79 height 17
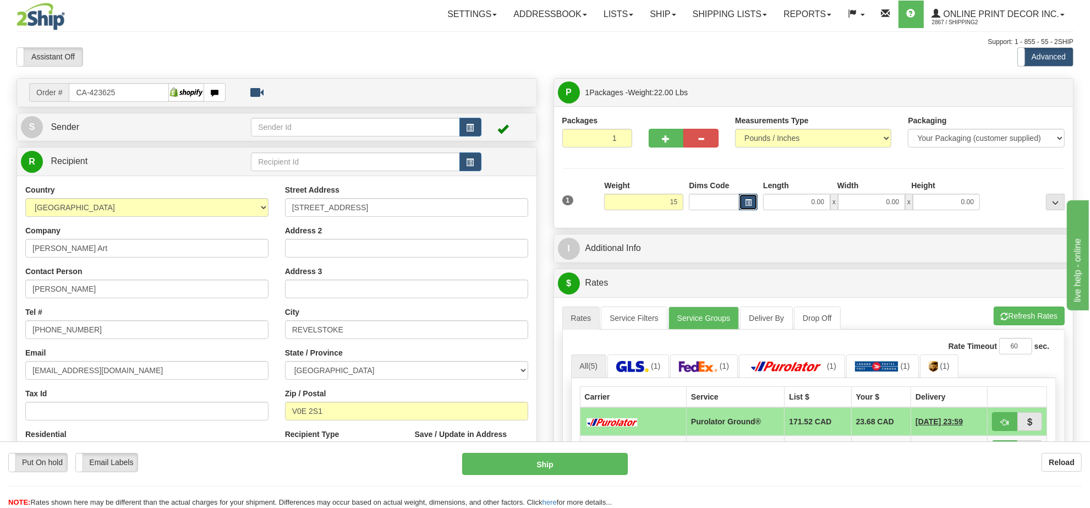
type input "15.00"
click at [746, 205] on button "button" at bounding box center [748, 202] width 19 height 17
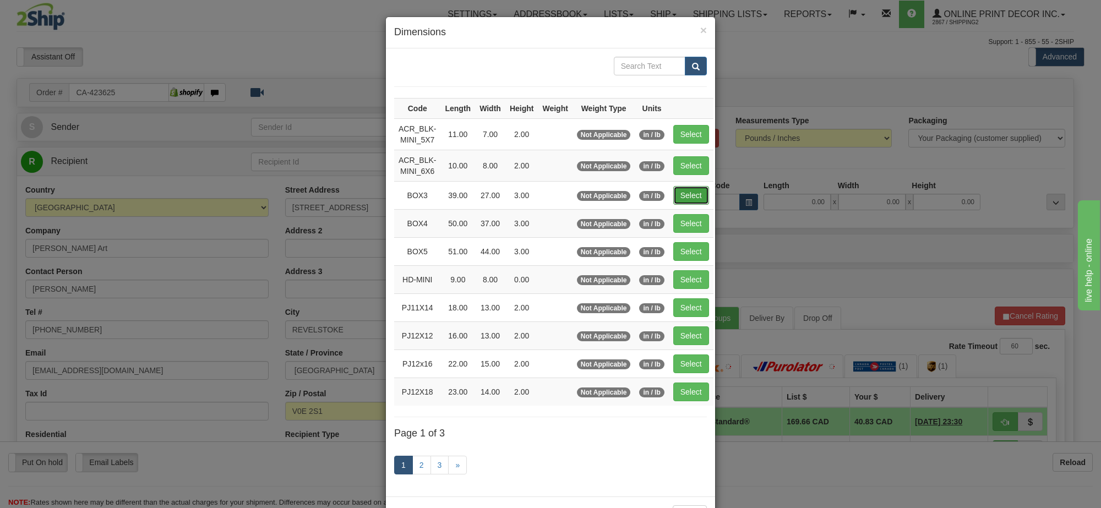
drag, startPoint x: 677, startPoint y: 194, endPoint x: 698, endPoint y: 211, distance: 26.6
click at [678, 193] on button "Select" at bounding box center [691, 195] width 36 height 19
type input "BOX3"
type input "39.00"
type input "27.00"
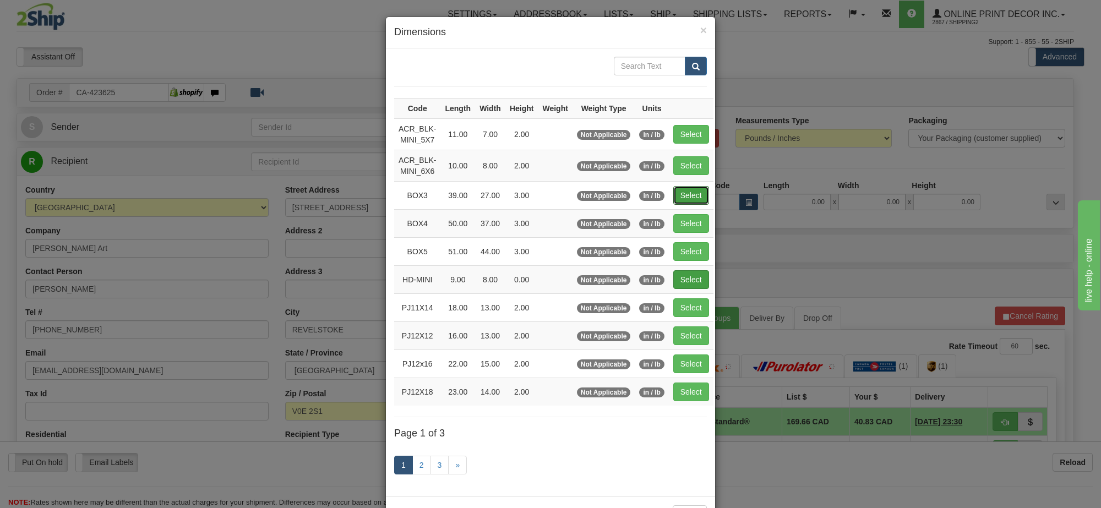
type input "3.00"
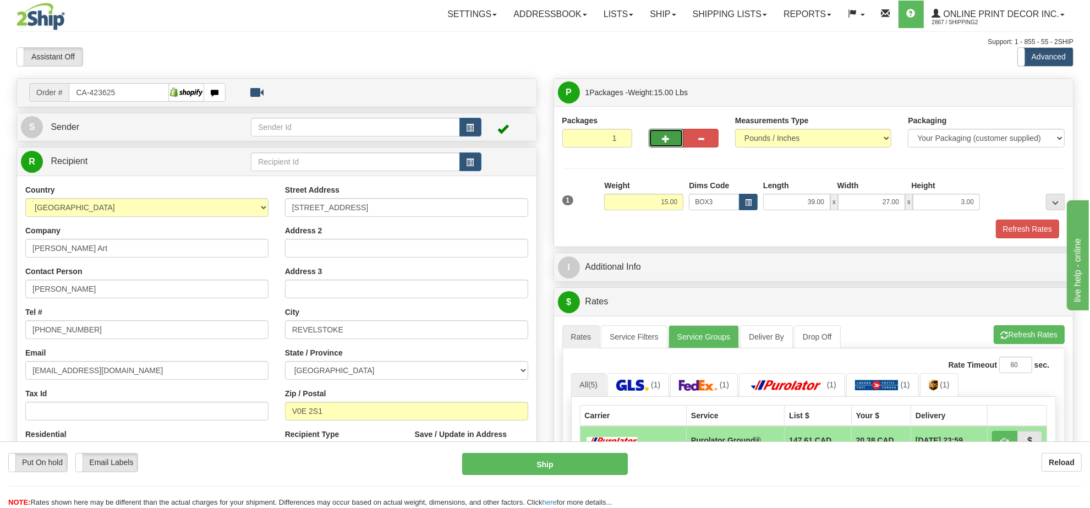
drag, startPoint x: 655, startPoint y: 136, endPoint x: 660, endPoint y: 150, distance: 14.6
click at [656, 136] on button "button" at bounding box center [666, 138] width 35 height 19
radio input "true"
type input "2"
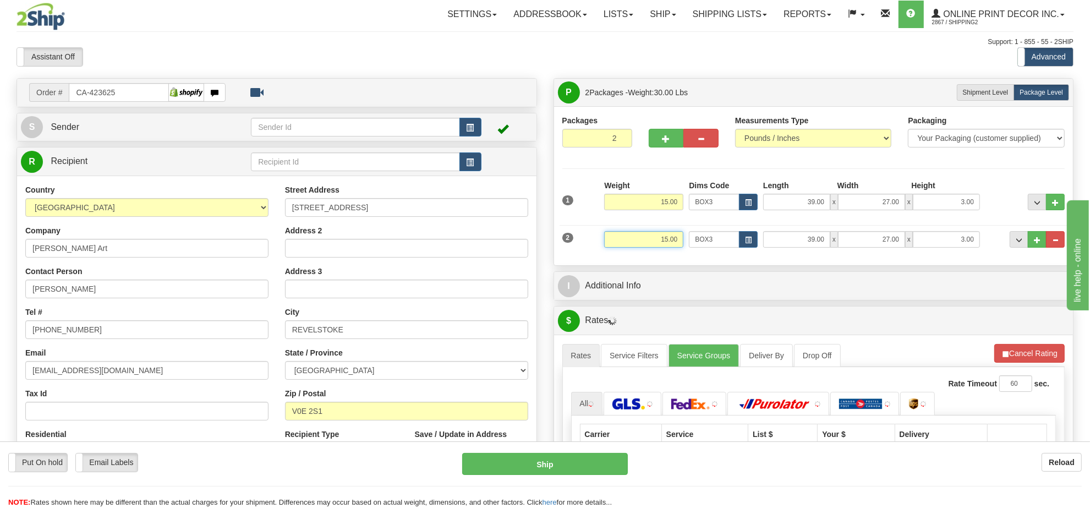
click at [663, 238] on input "15.00" at bounding box center [643, 239] width 79 height 17
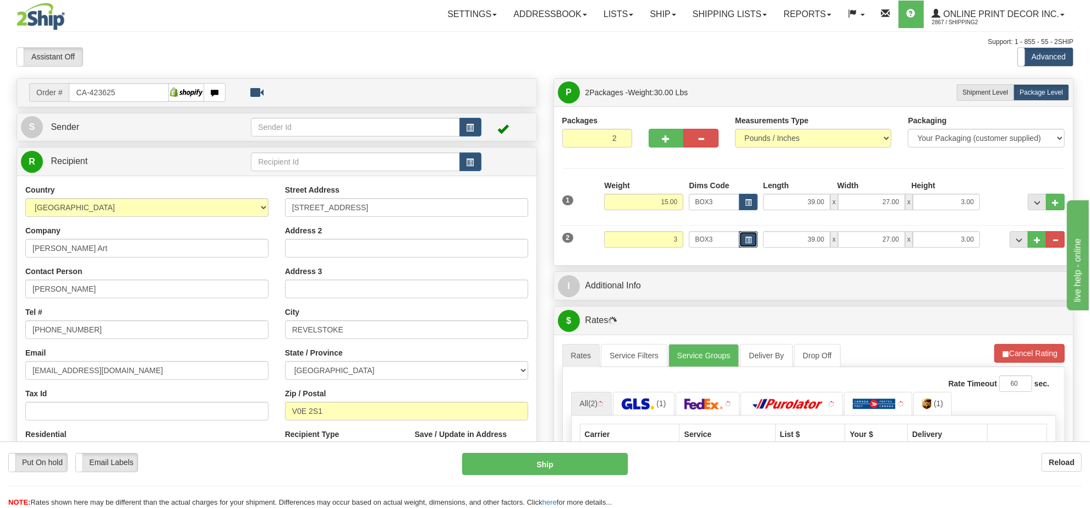
type input "3.00"
click at [747, 235] on button "button" at bounding box center [748, 239] width 19 height 17
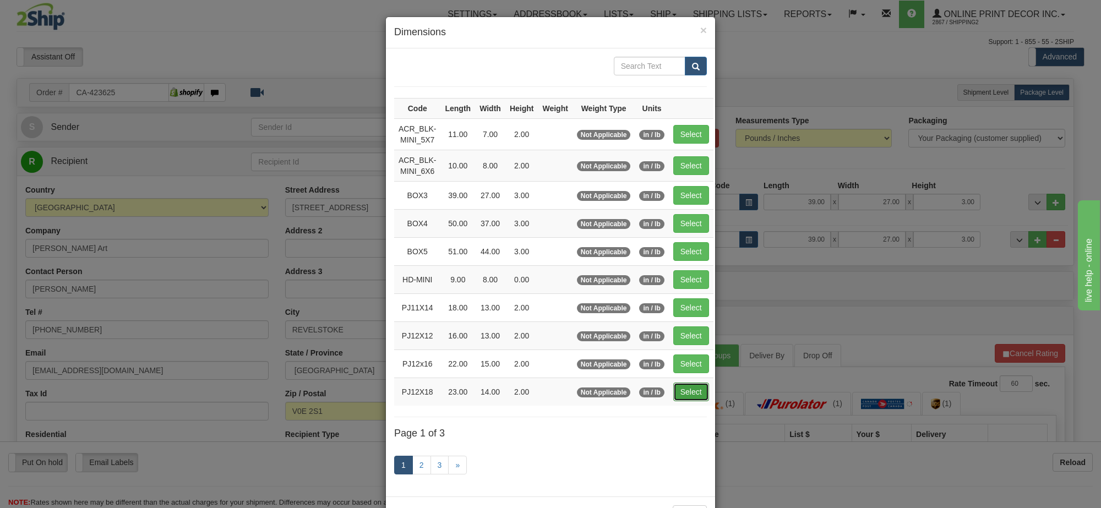
click at [692, 391] on button "Select" at bounding box center [691, 391] width 36 height 19
type input "PJ12X18"
type input "23.00"
type input "14.00"
type input "2.00"
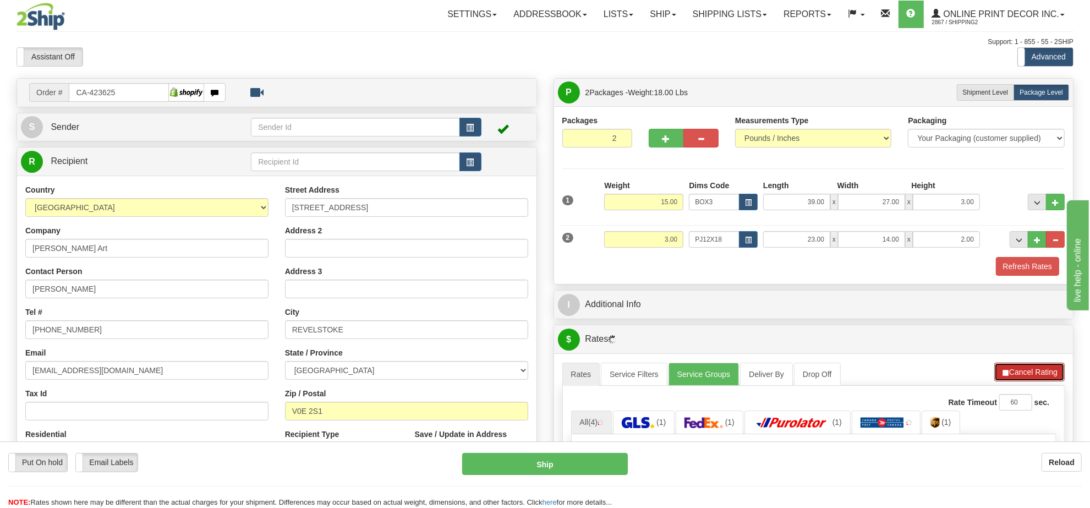
click at [1042, 370] on button "Cancel Rating" at bounding box center [1029, 372] width 70 height 19
click at [1042, 370] on button "Refresh Rates" at bounding box center [1029, 372] width 71 height 19
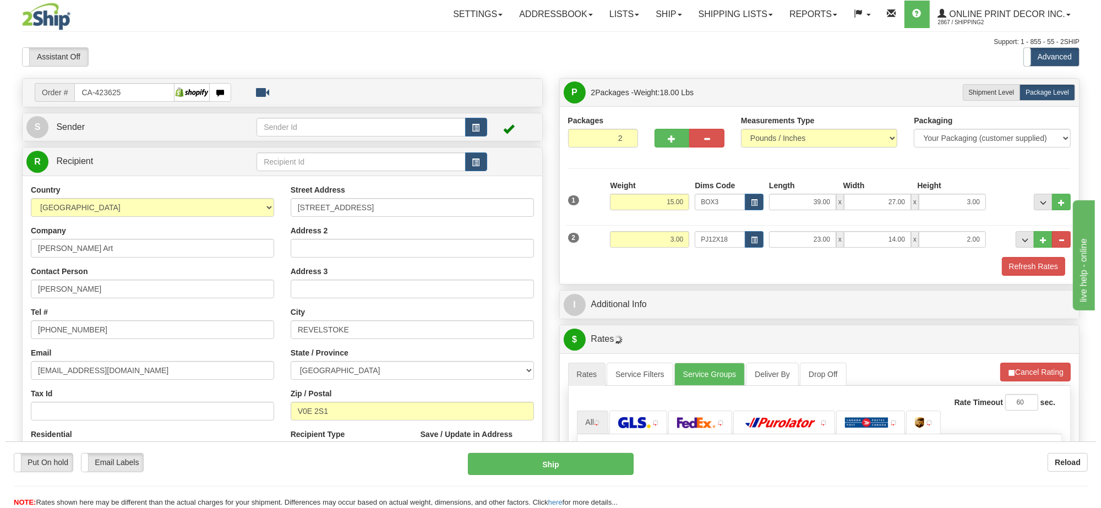
scroll to position [138, 0]
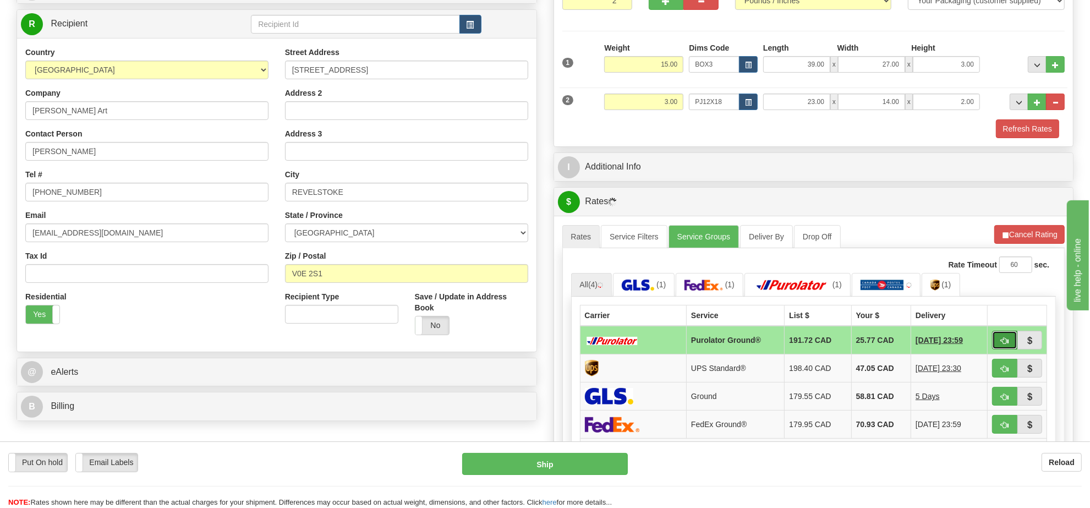
drag, startPoint x: 999, startPoint y: 348, endPoint x: 1001, endPoint y: 343, distance: 5.9
click at [1001, 343] on span "button" at bounding box center [1005, 340] width 8 height 7
click at [1002, 344] on span "button" at bounding box center [1005, 340] width 8 height 7
type input "260"
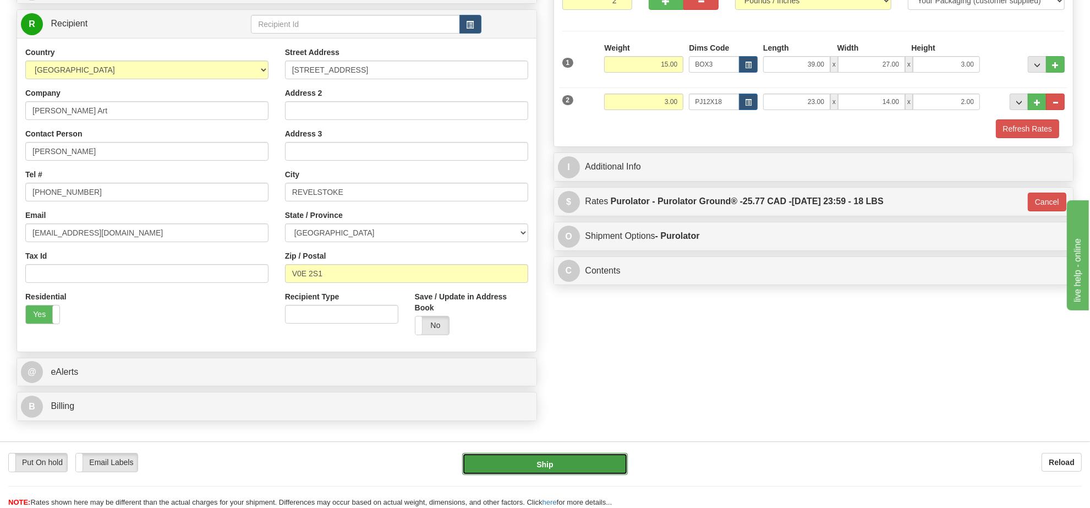
click at [548, 462] on button "Ship" at bounding box center [544, 464] width 165 height 22
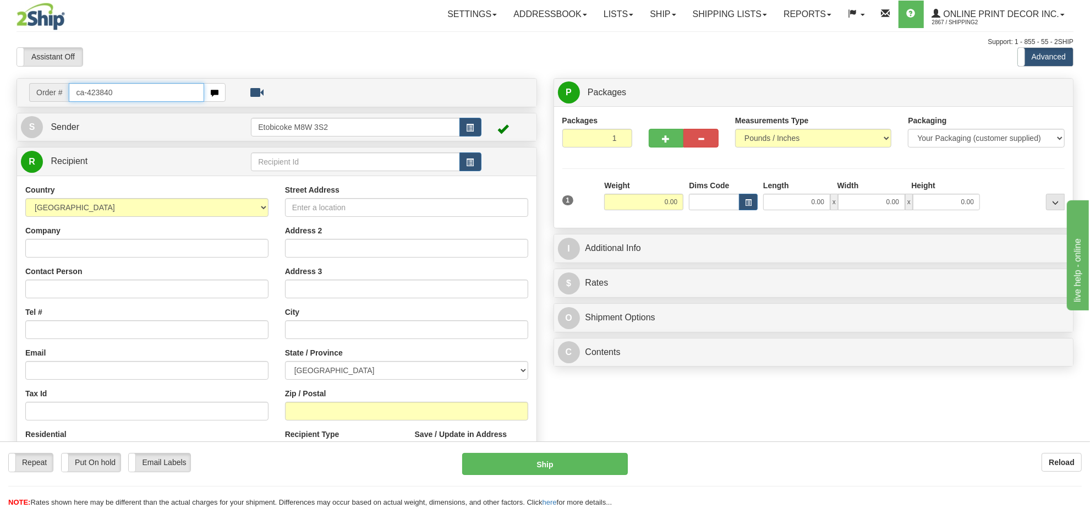
type input "ca-423840"
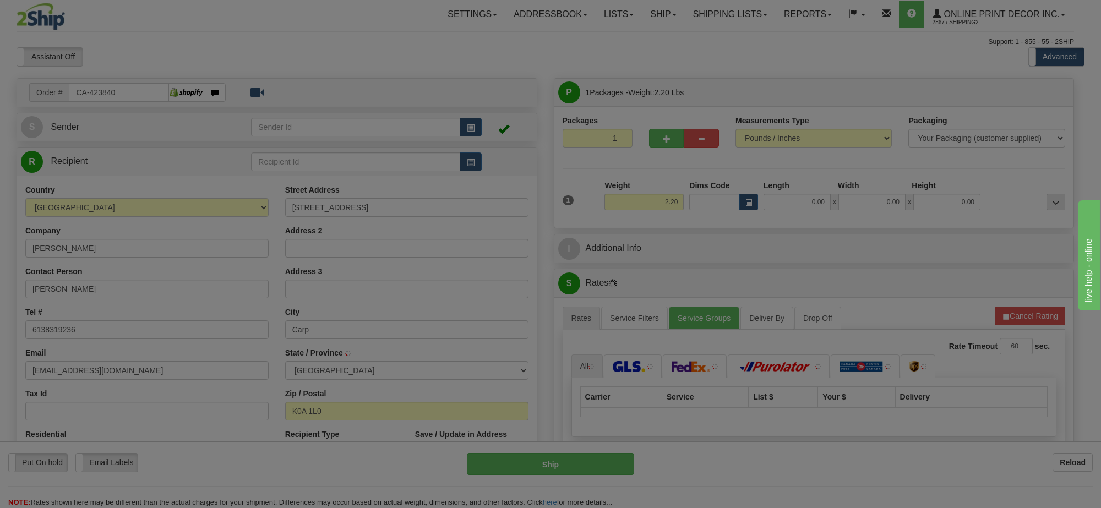
type input "CARP"
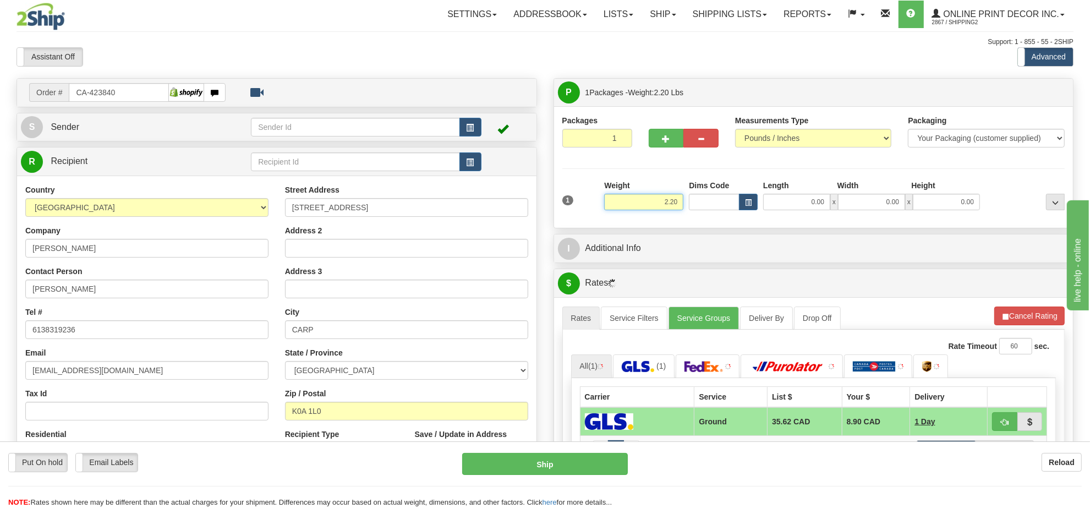
click at [673, 199] on input "2.20" at bounding box center [643, 202] width 79 height 17
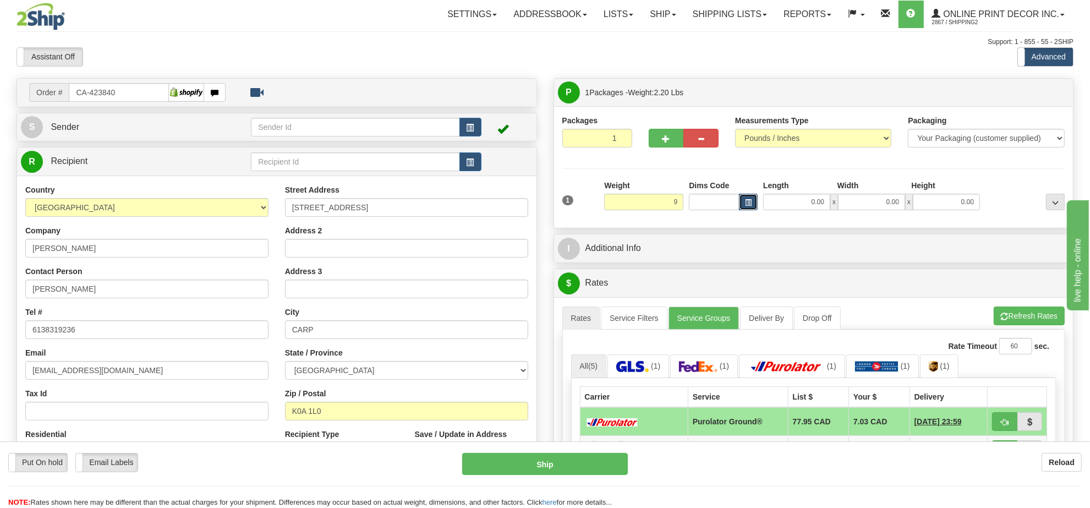
click at [747, 206] on span "button" at bounding box center [748, 203] width 7 height 6
type input "9.00"
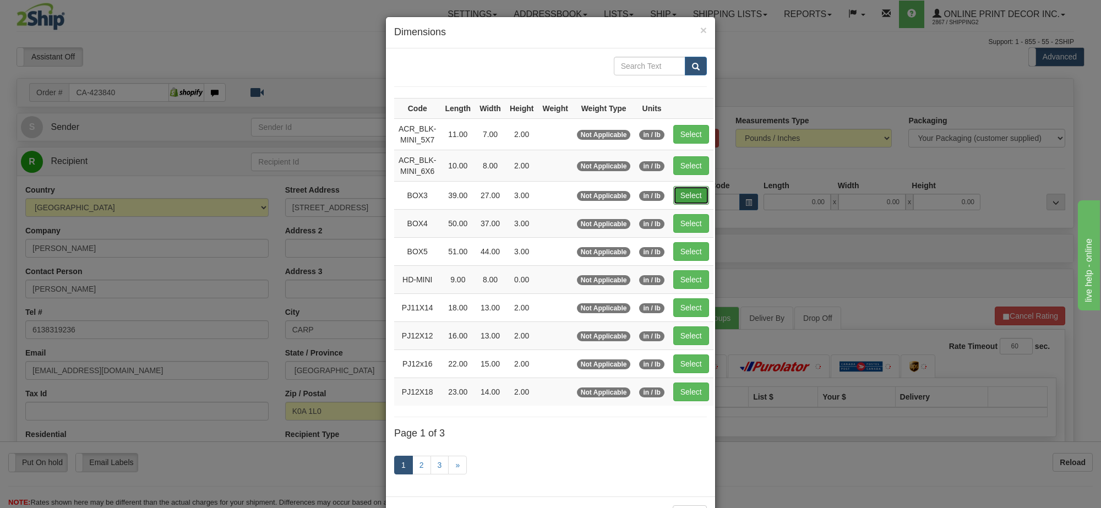
click at [695, 191] on button "Select" at bounding box center [691, 195] width 36 height 19
type input "BOX3"
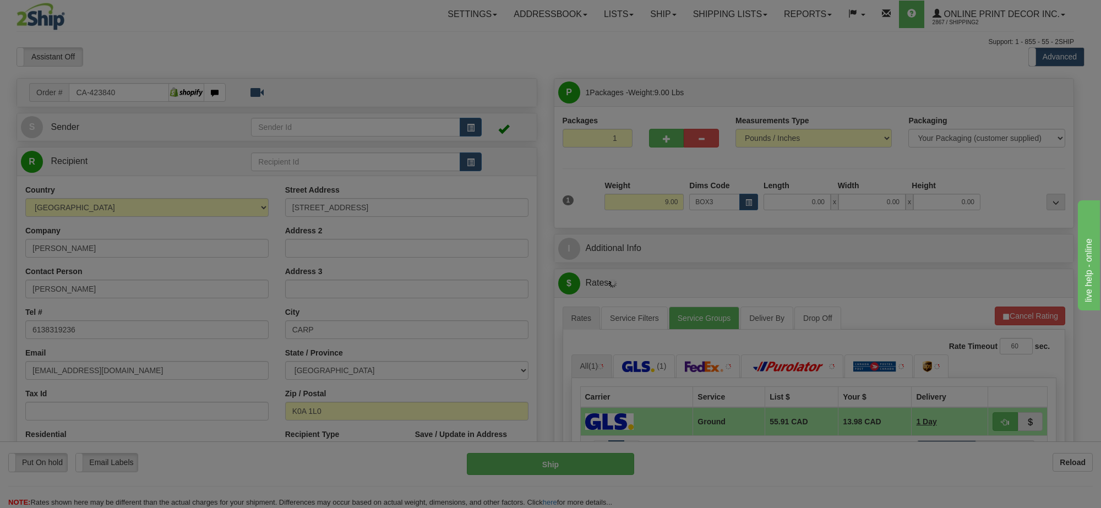
type input "39.00"
type input "27.00"
type input "3.00"
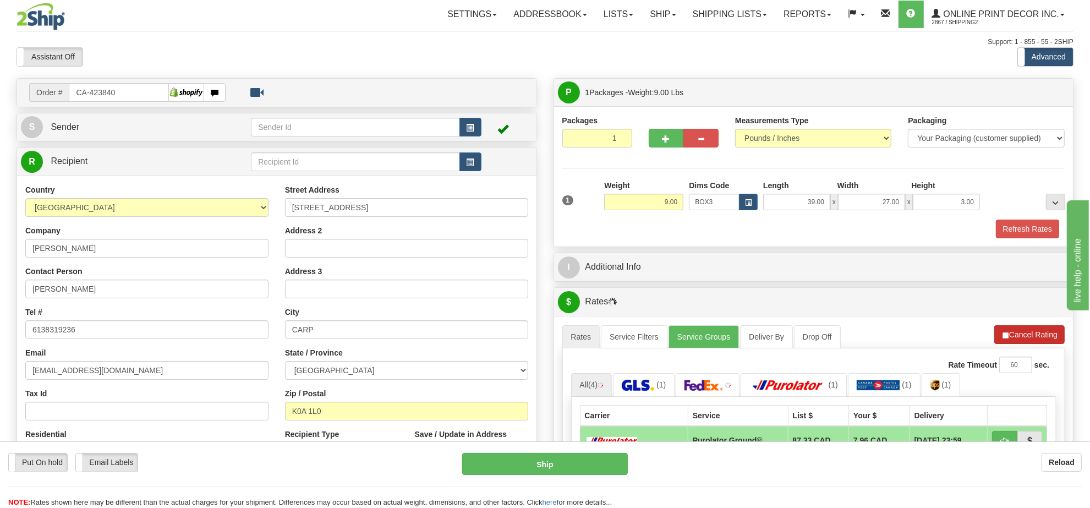
click at [0, 0] on button "Refresh Rates" at bounding box center [0, 0] width 0 height 0
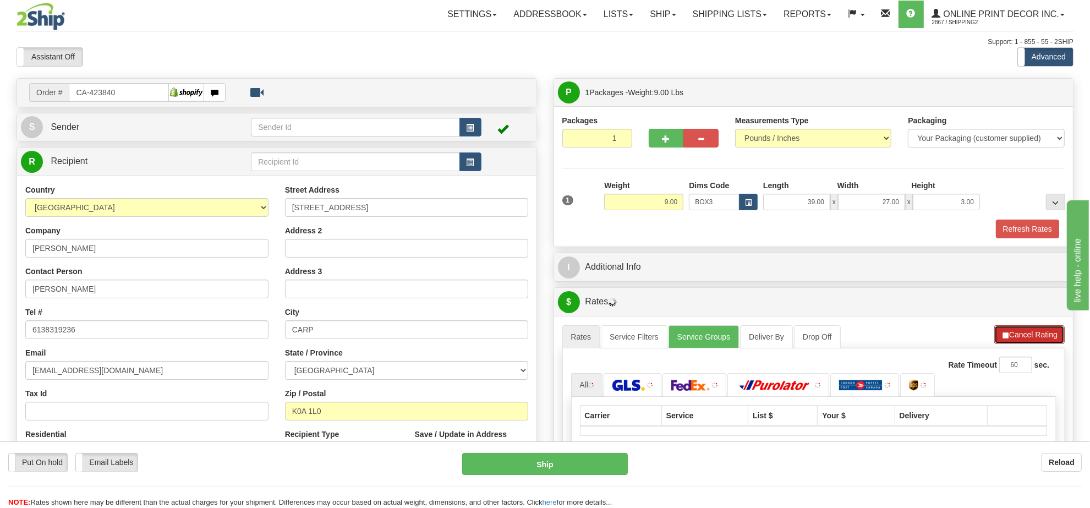
click at [1038, 333] on button "Cancel Rating" at bounding box center [1029, 334] width 70 height 19
click at [1005, 339] on span "button" at bounding box center [1005, 335] width 8 height 7
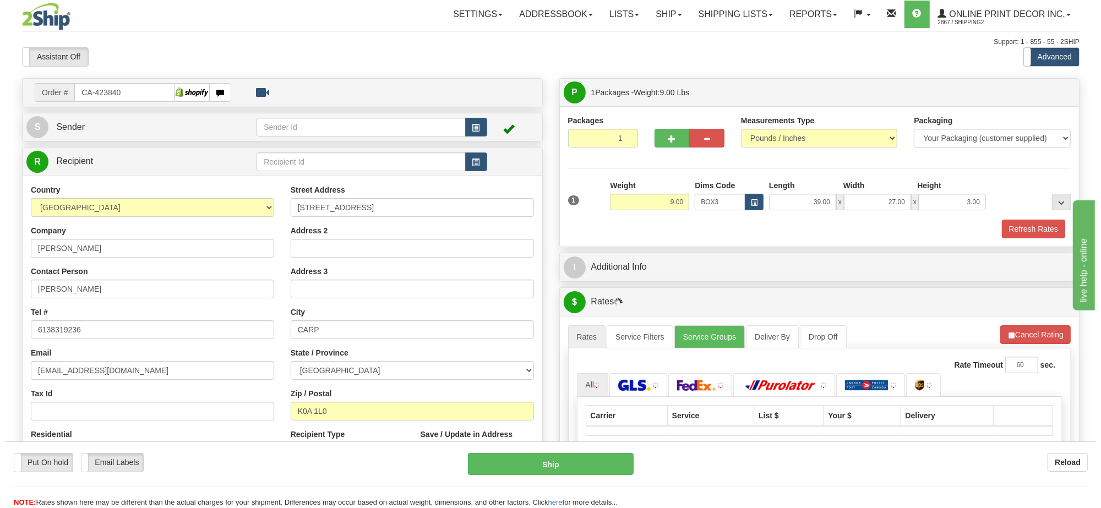
scroll to position [138, 0]
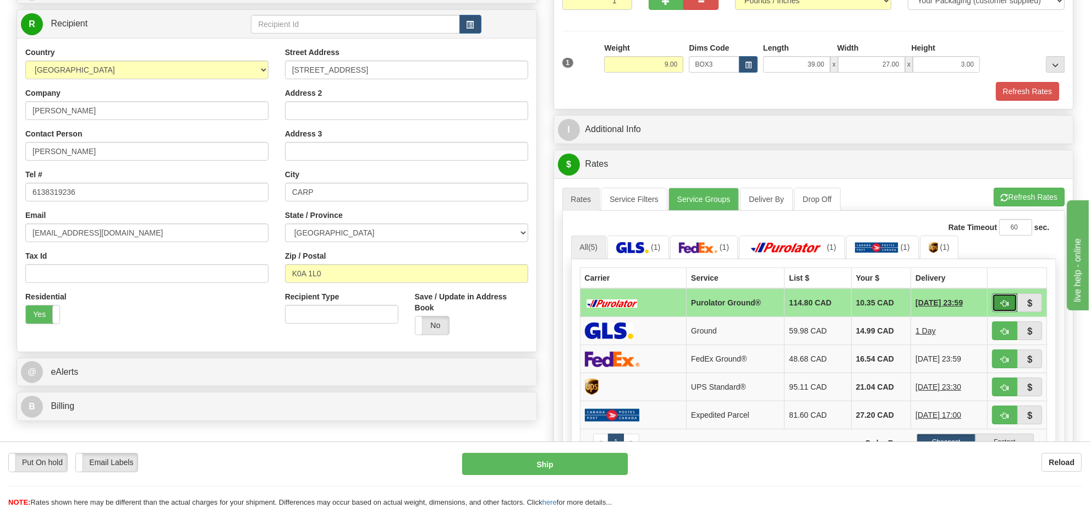
click at [999, 311] on button "button" at bounding box center [1004, 302] width 25 height 19
type input "260"
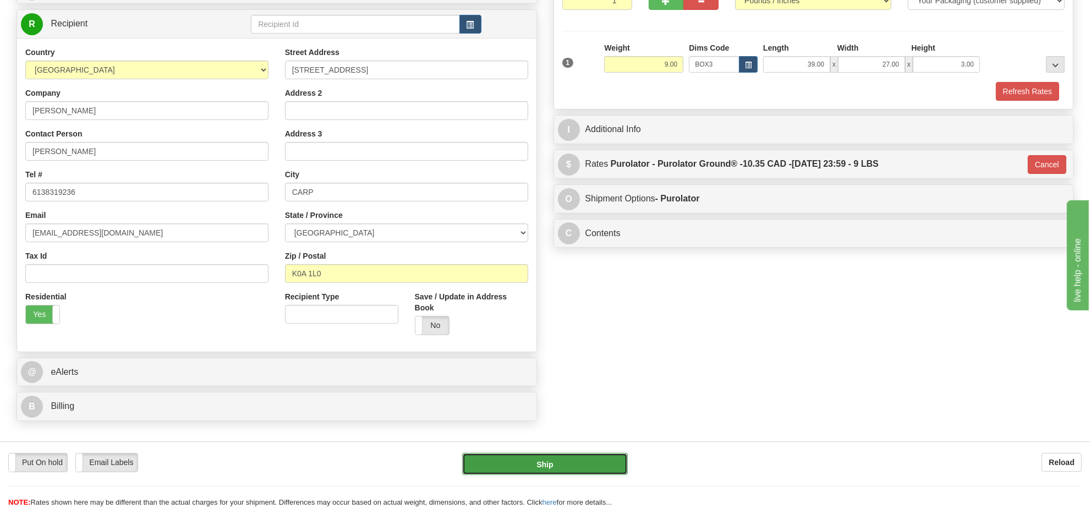
click at [595, 466] on button "Ship" at bounding box center [544, 464] width 165 height 22
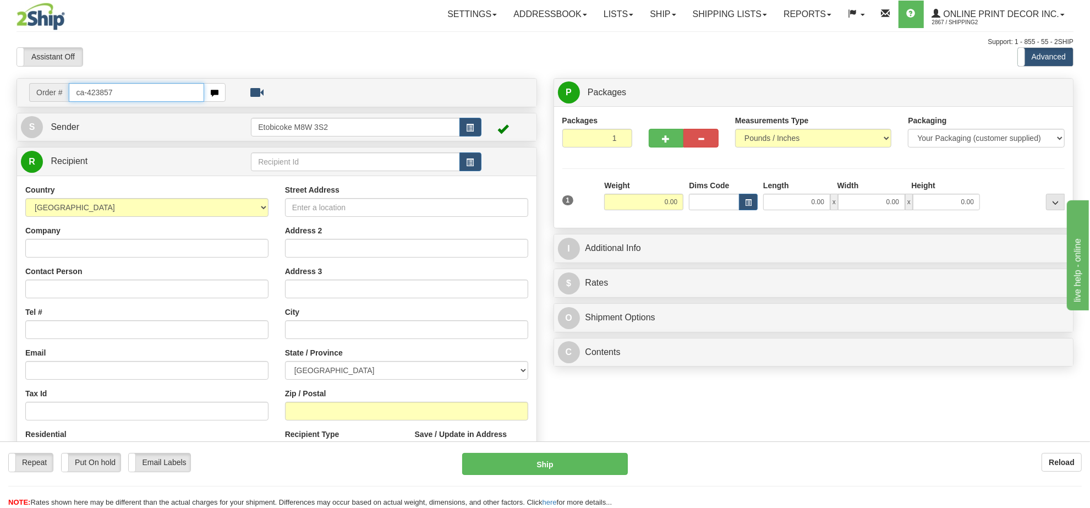
type input "ca-423857"
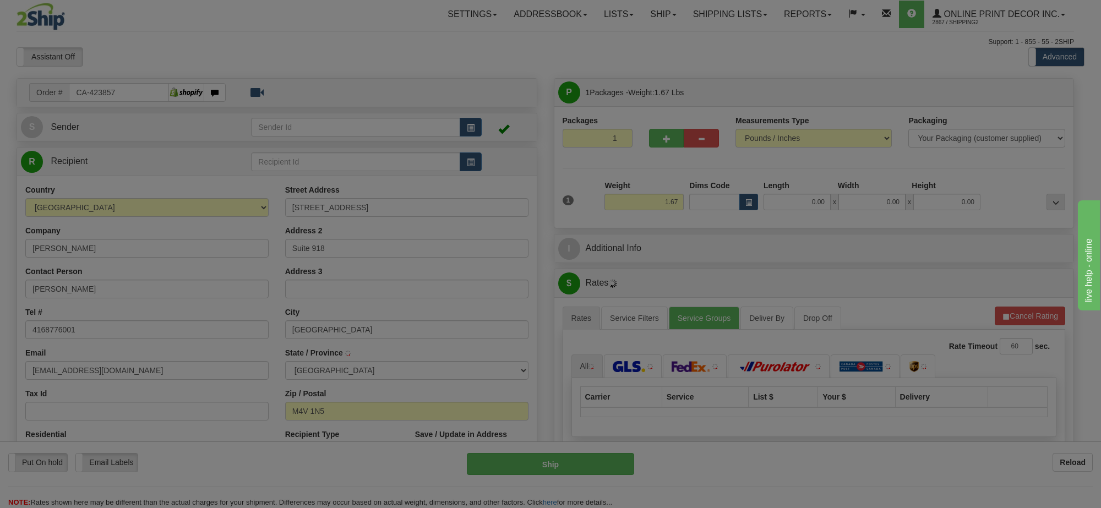
type input "[GEOGRAPHIC_DATA]"
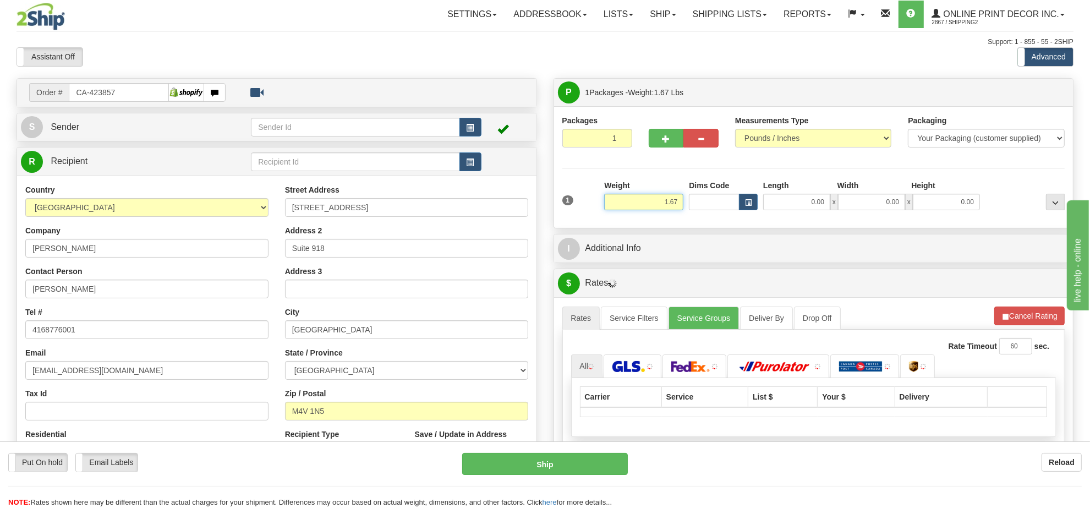
click at [667, 208] on input "1.67" at bounding box center [643, 202] width 79 height 17
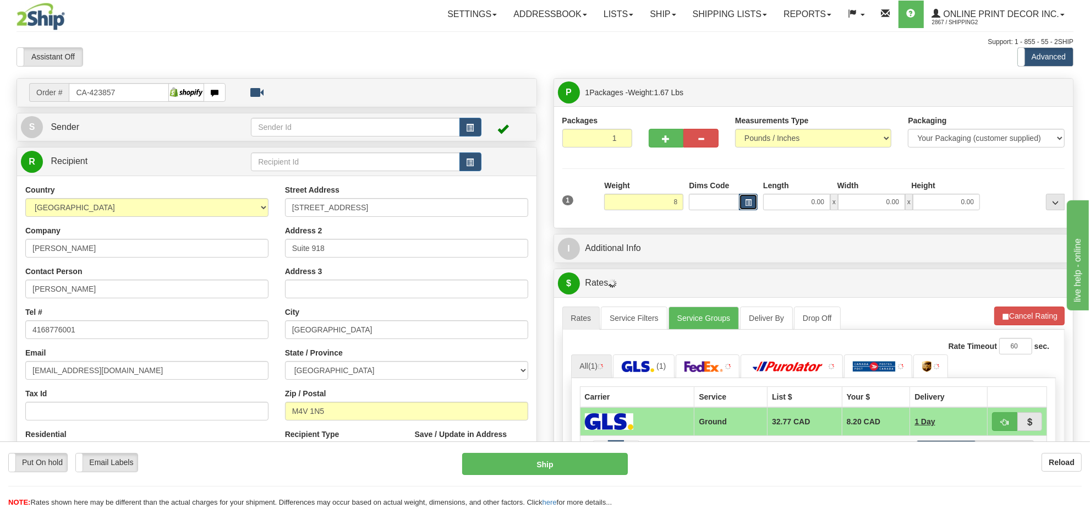
type input "8.00"
click at [747, 205] on span "button" at bounding box center [748, 203] width 7 height 6
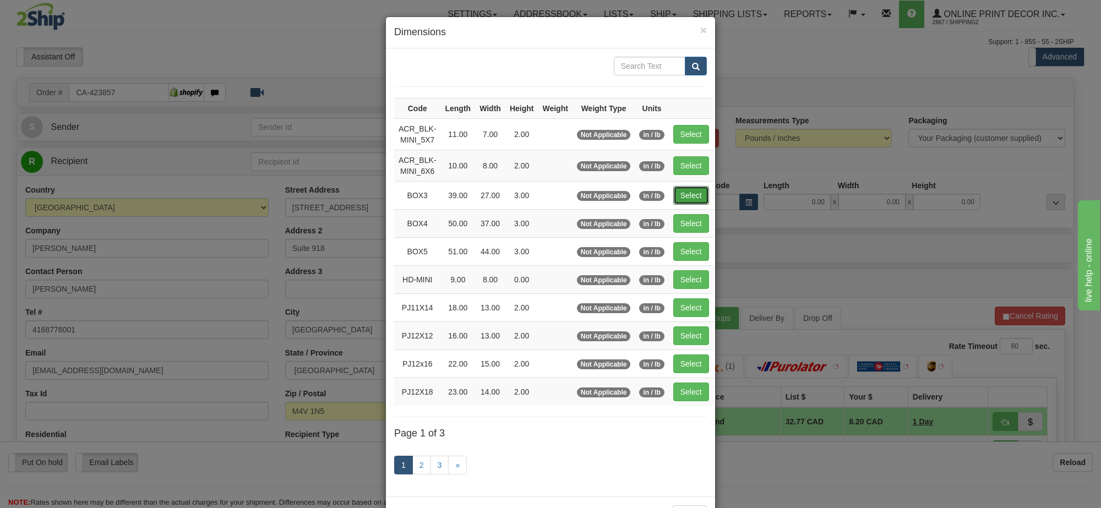
click at [691, 197] on button "Select" at bounding box center [691, 195] width 36 height 19
type input "BOX3"
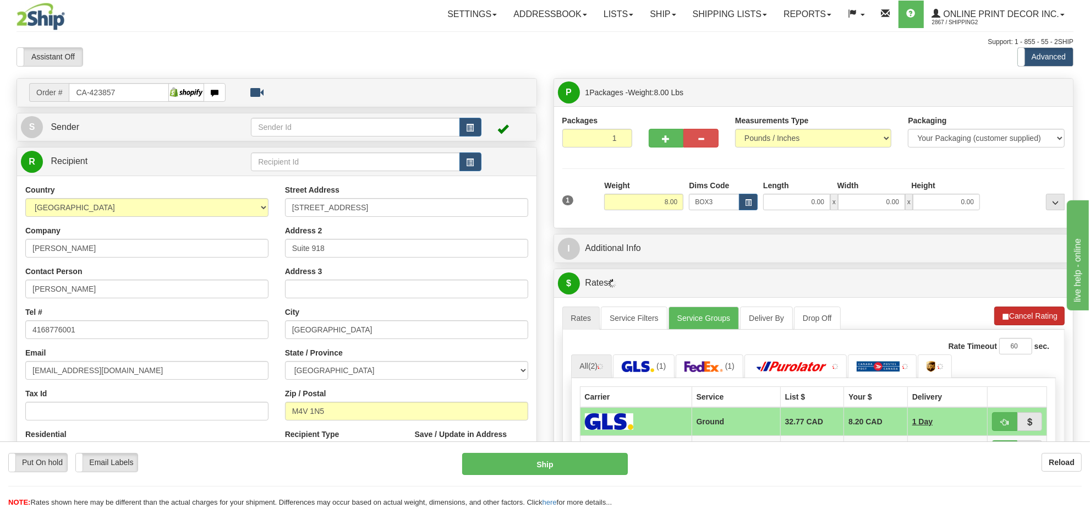
type input "39.00"
type input "27.00"
type input "3.00"
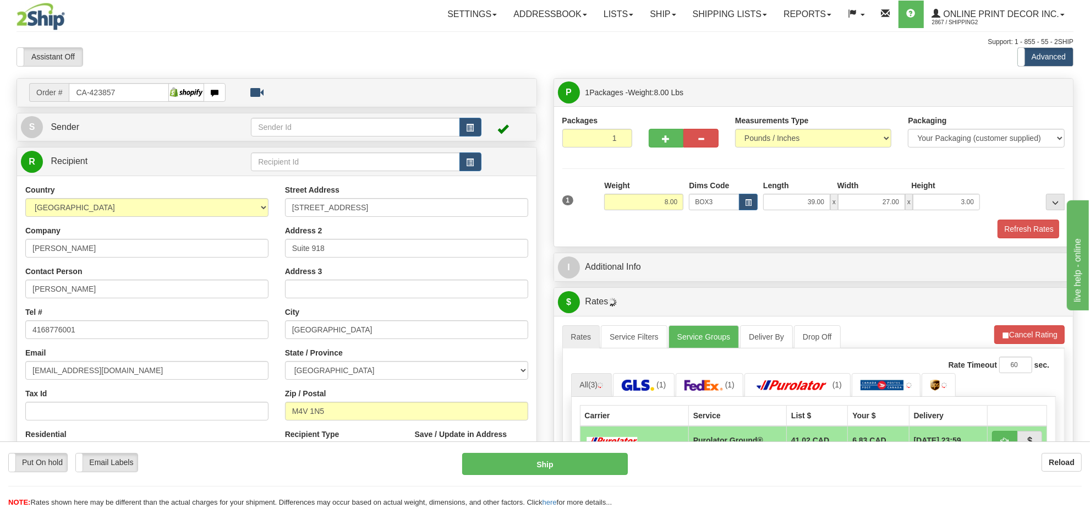
click at [1034, 325] on div "A change has been made which could impact your rate estimate. To ensure the est…" at bounding box center [813, 477] width 519 height 322
click at [1026, 342] on button "Cancel Rating" at bounding box center [1029, 334] width 70 height 19
click at [1026, 341] on button "Refresh Rates" at bounding box center [1029, 334] width 71 height 19
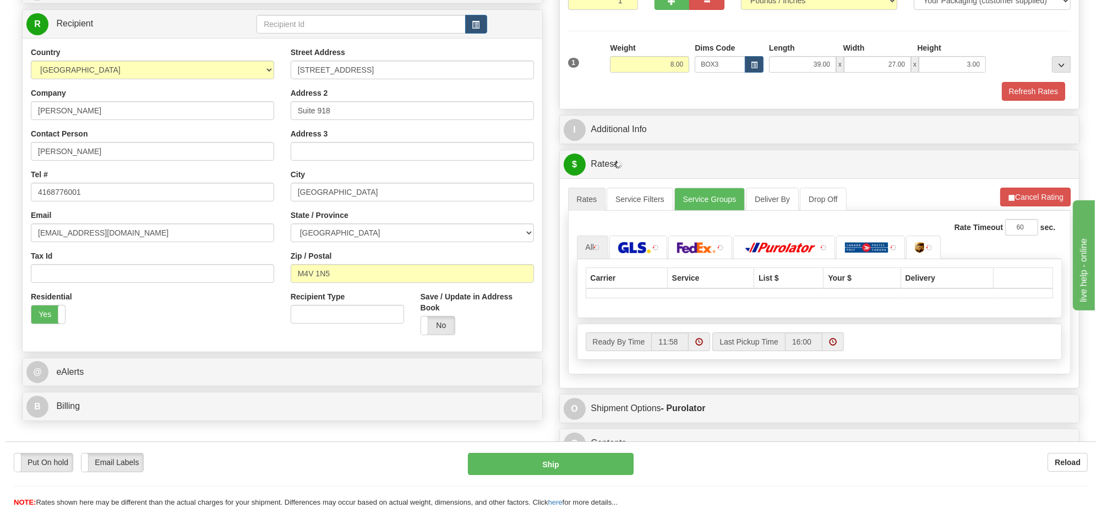
scroll to position [206, 0]
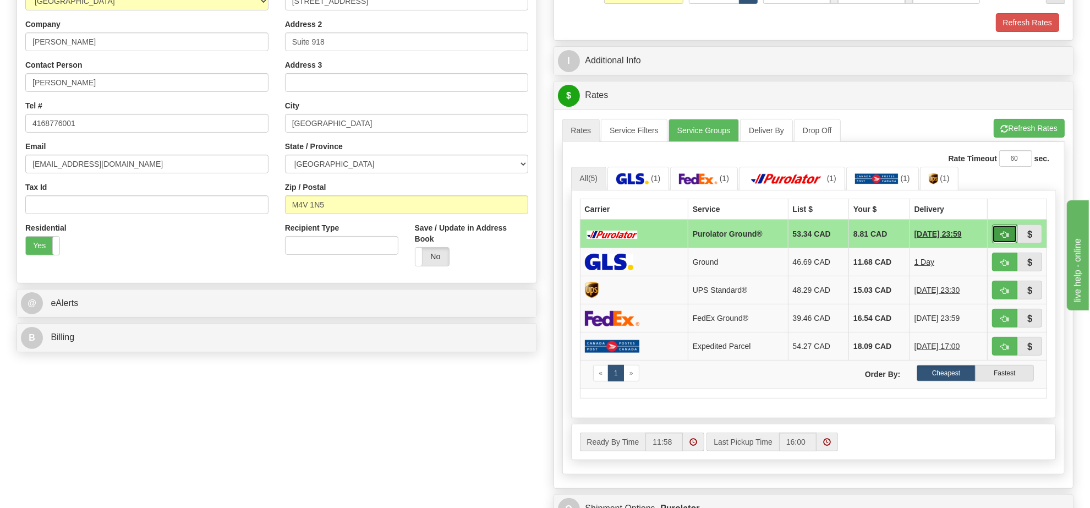
click at [1006, 238] on span "button" at bounding box center [1005, 234] width 8 height 7
type input "260"
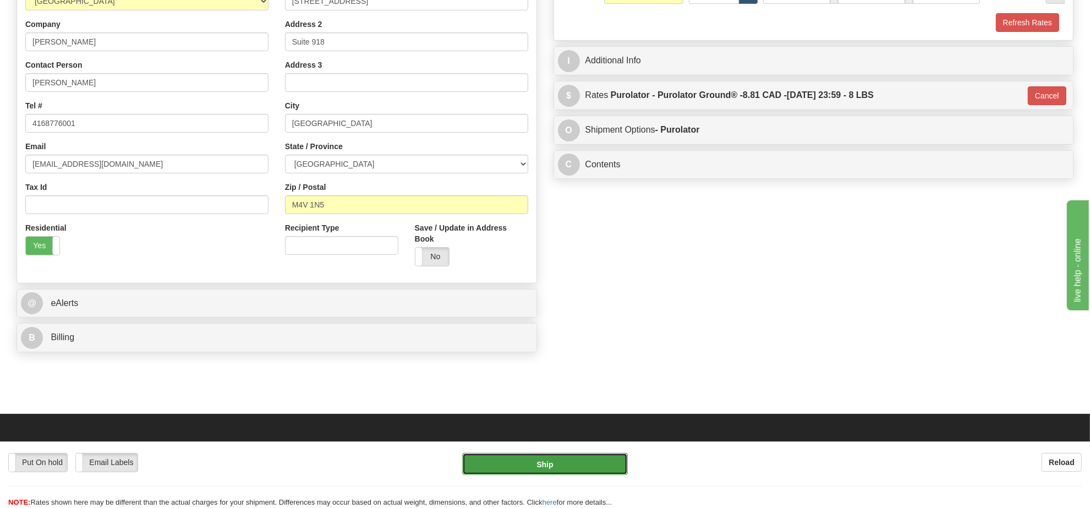
click at [577, 461] on button "Ship" at bounding box center [544, 464] width 165 height 22
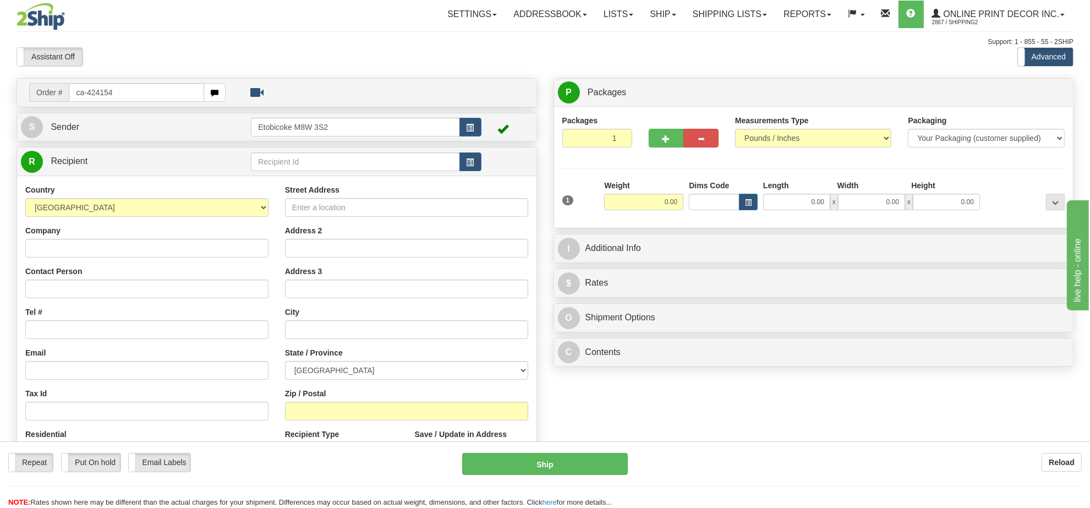
type input "ca-424154"
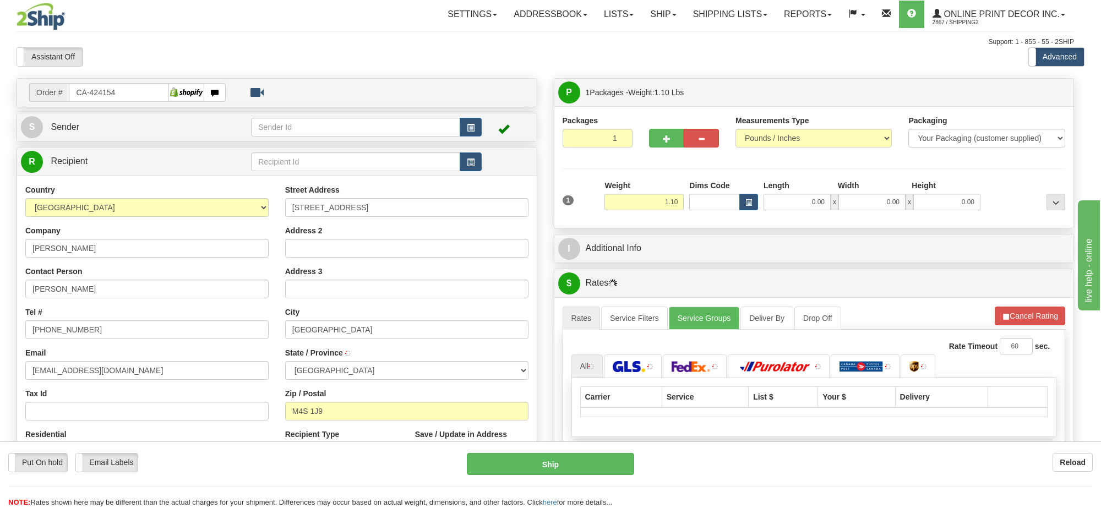
type input "[GEOGRAPHIC_DATA]"
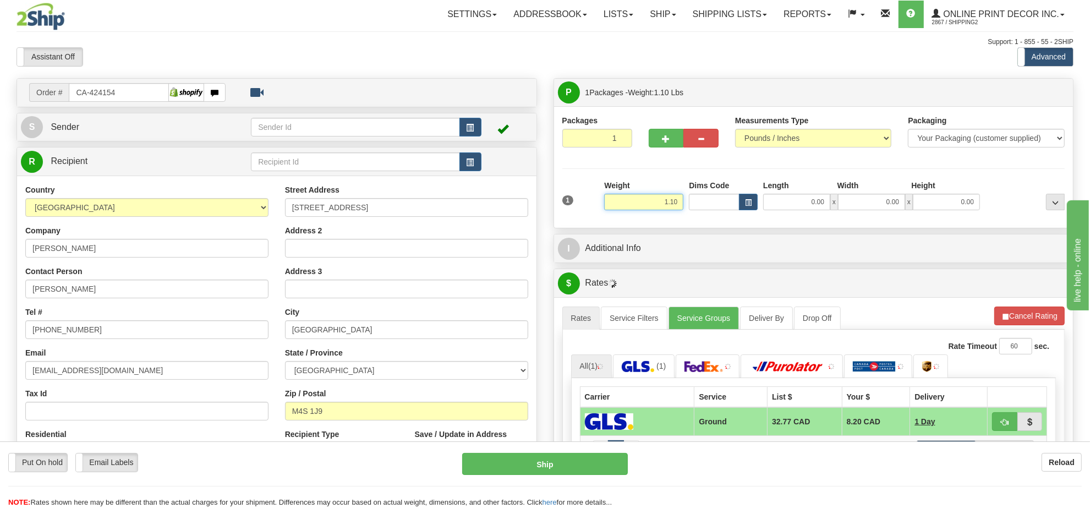
click at [666, 204] on input "1.10" at bounding box center [643, 202] width 79 height 17
type input "2.00"
click at [748, 205] on span "button" at bounding box center [748, 203] width 7 height 6
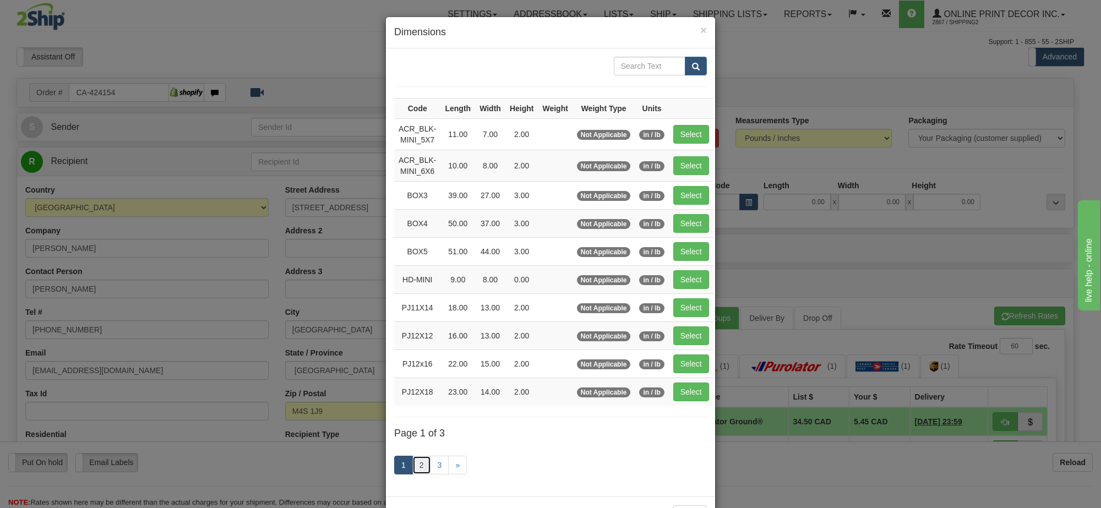
click at [420, 466] on link "2" at bounding box center [421, 465] width 19 height 19
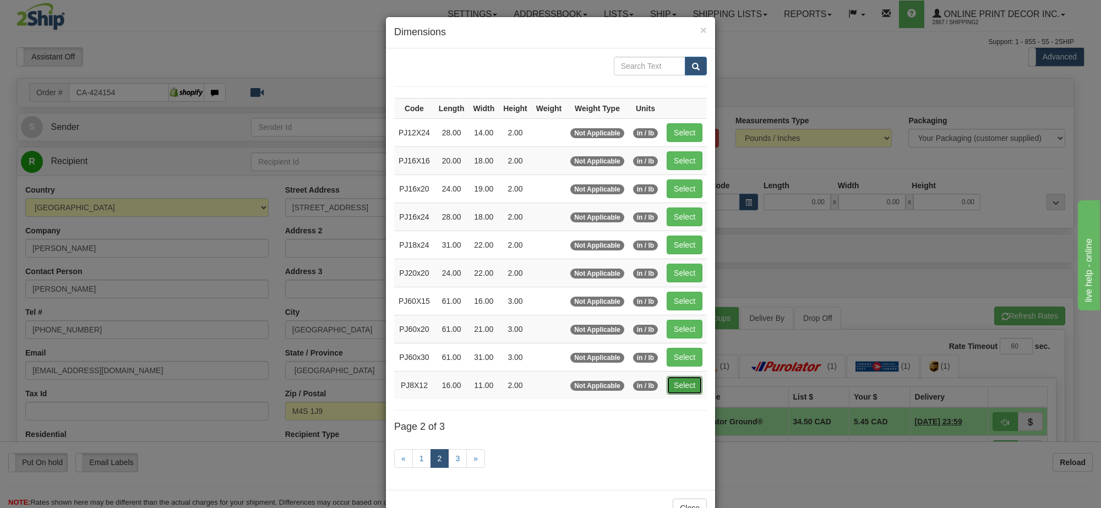
click at [678, 395] on button "Select" at bounding box center [684, 385] width 36 height 19
type input "PJ8X12"
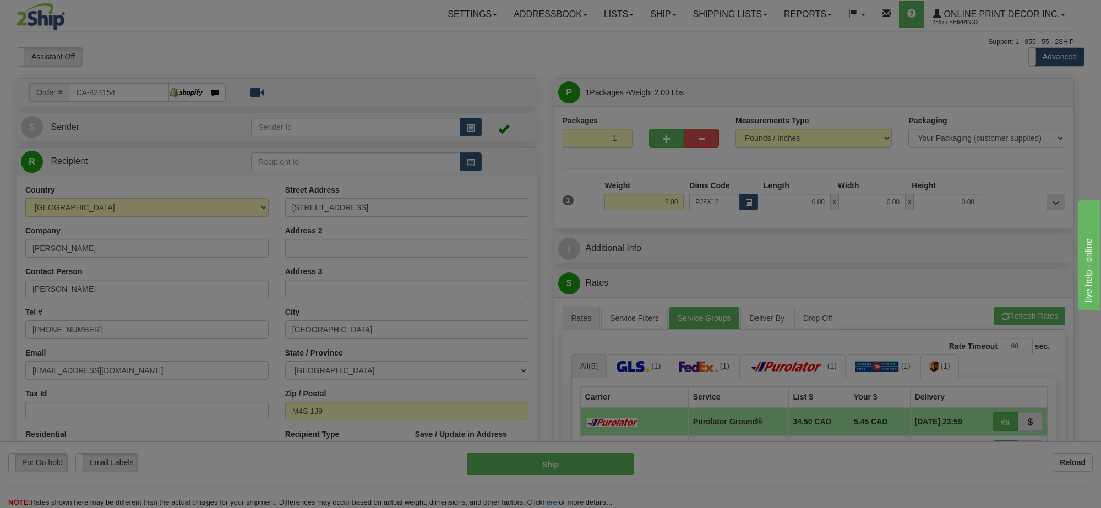
type input "16.00"
type input "11.00"
type input "2.00"
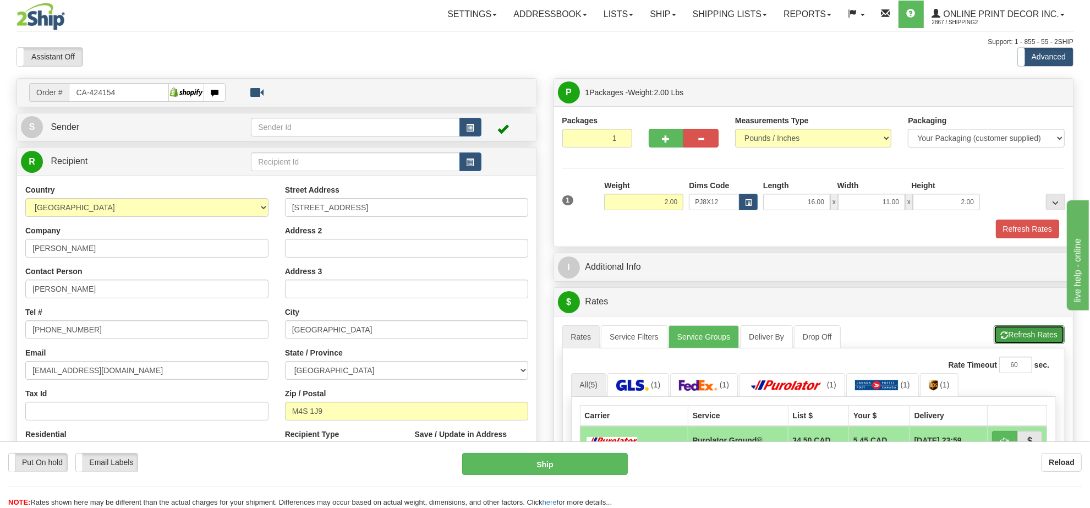
click at [1018, 333] on button "Refresh Rates" at bounding box center [1029, 334] width 71 height 19
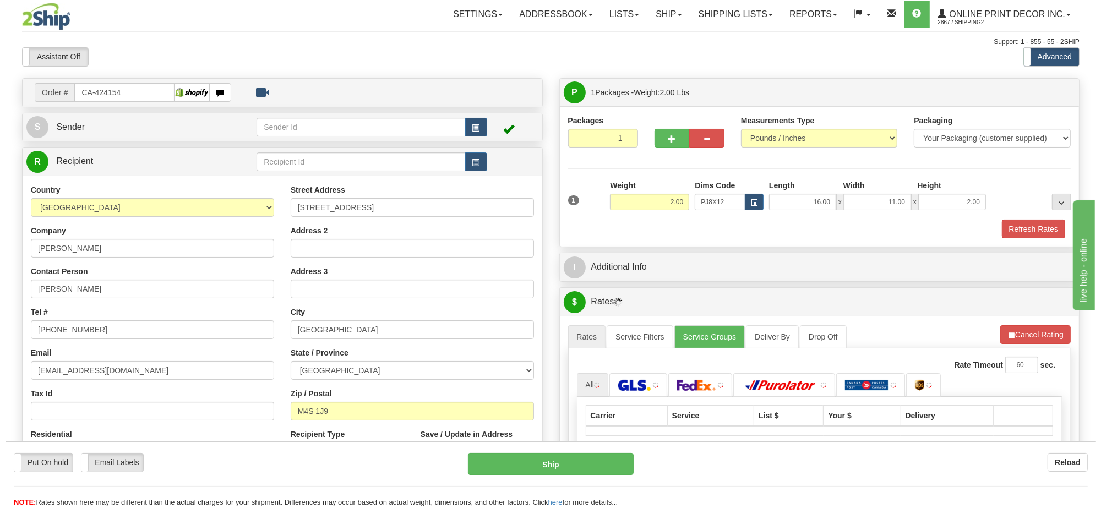
scroll to position [138, 0]
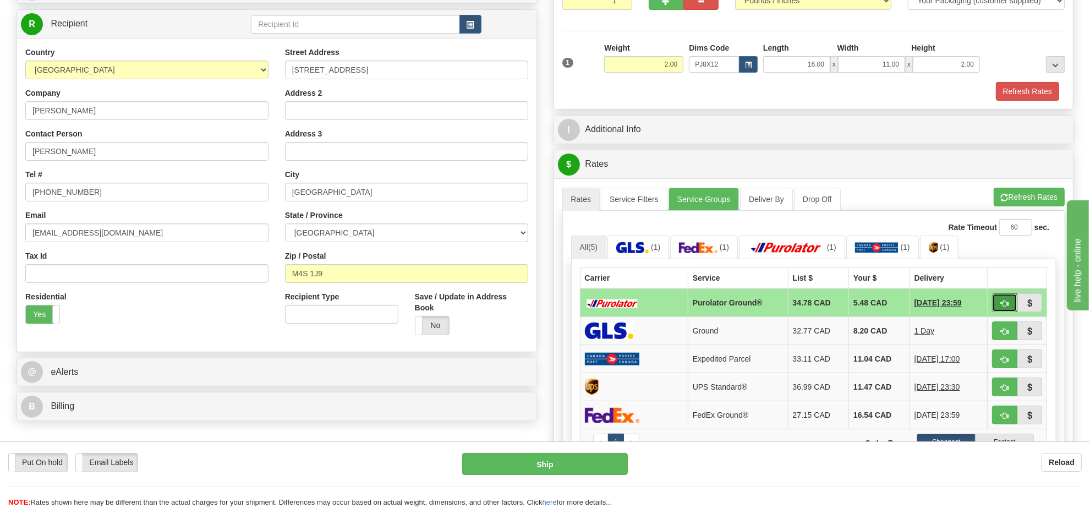
click at [999, 306] on button "button" at bounding box center [1004, 302] width 25 height 19
type input "260"
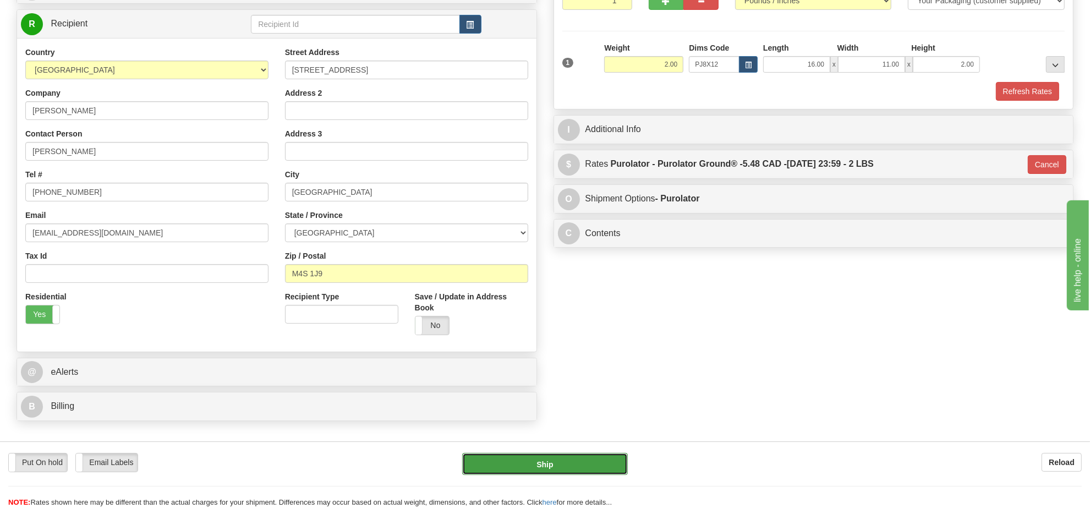
click at [570, 464] on button "Ship" at bounding box center [544, 464] width 165 height 22
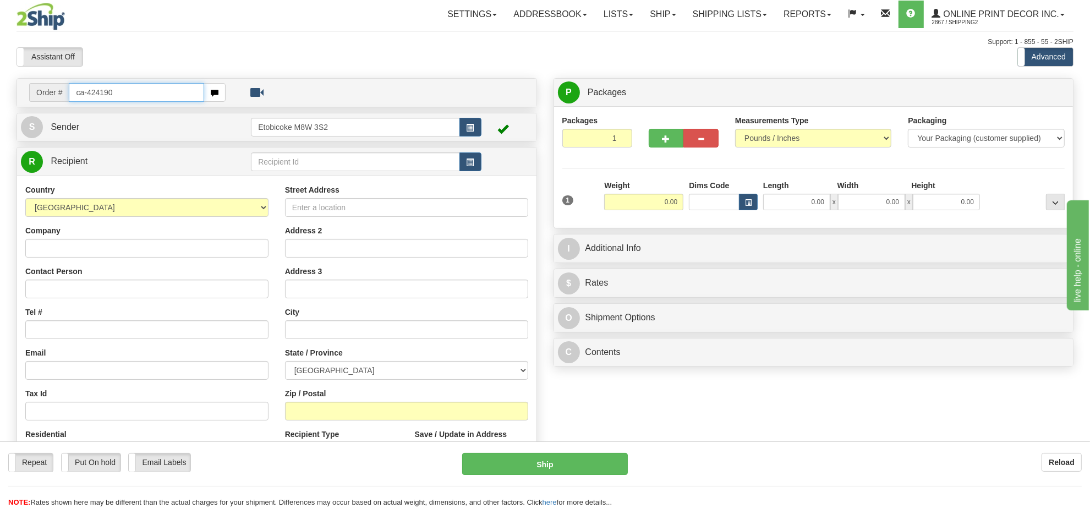
type input "ca-424190"
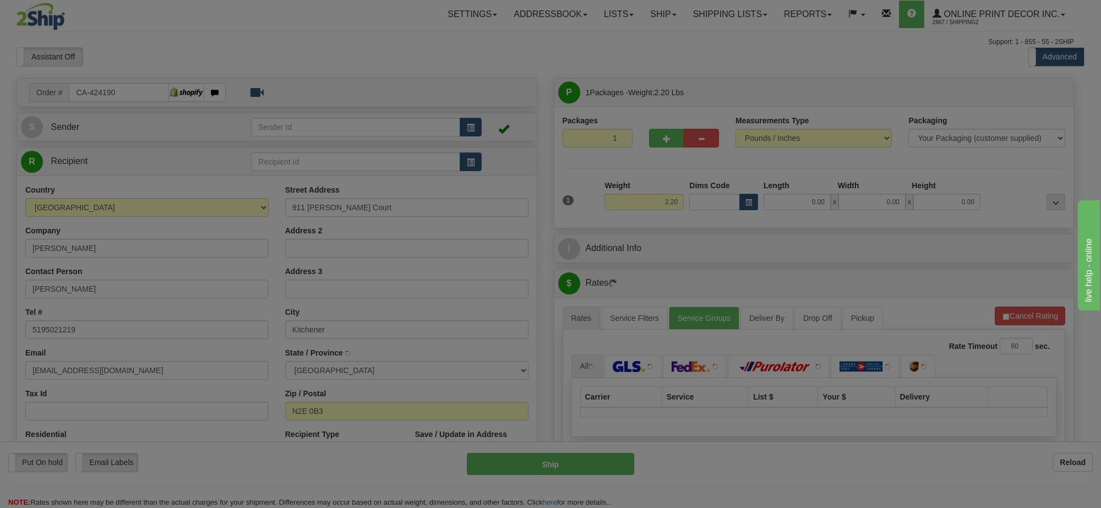
type input "KITCHENER"
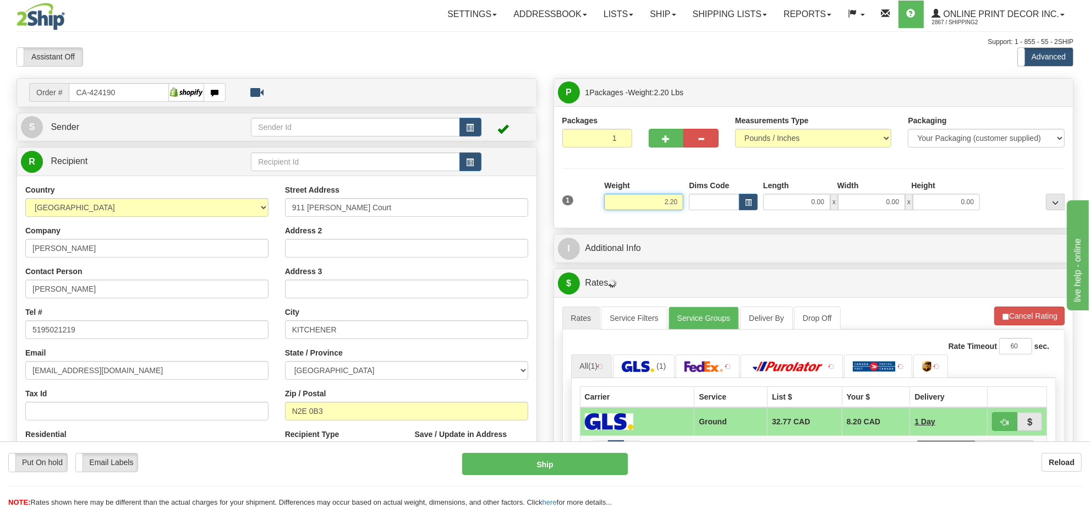
click at [669, 196] on input "2.20" at bounding box center [643, 202] width 79 height 17
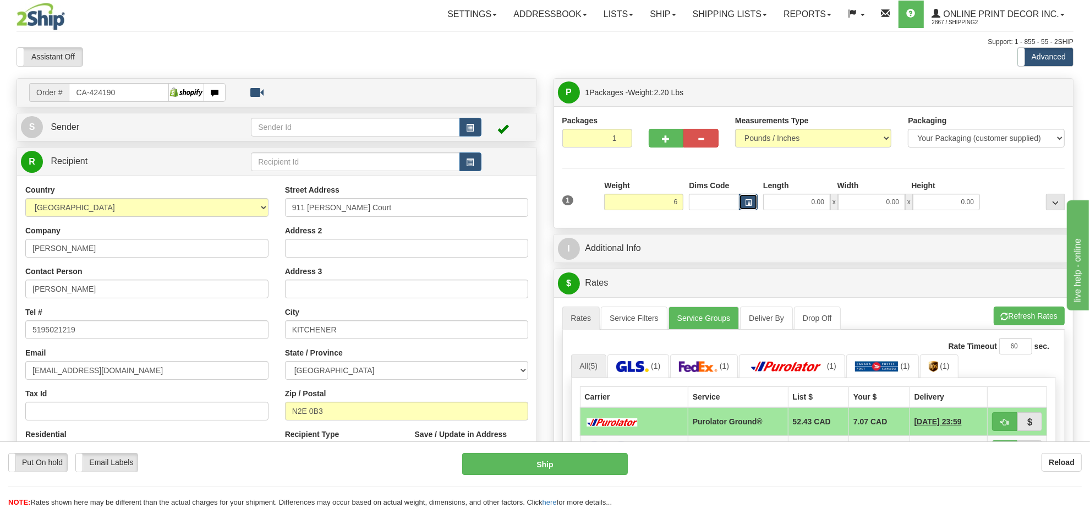
type input "6.00"
click at [748, 204] on span "button" at bounding box center [748, 203] width 7 height 6
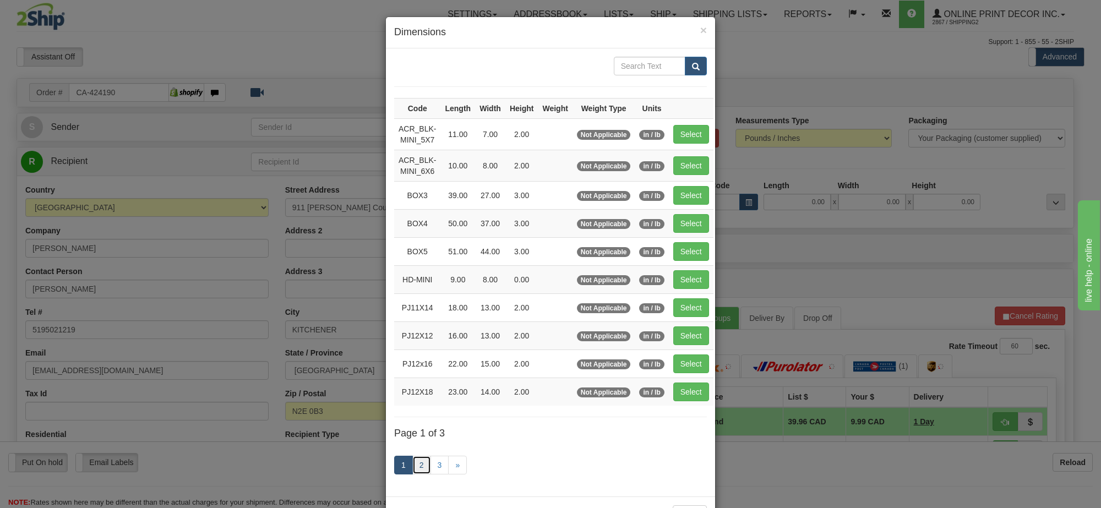
click at [419, 474] on link "2" at bounding box center [421, 465] width 19 height 19
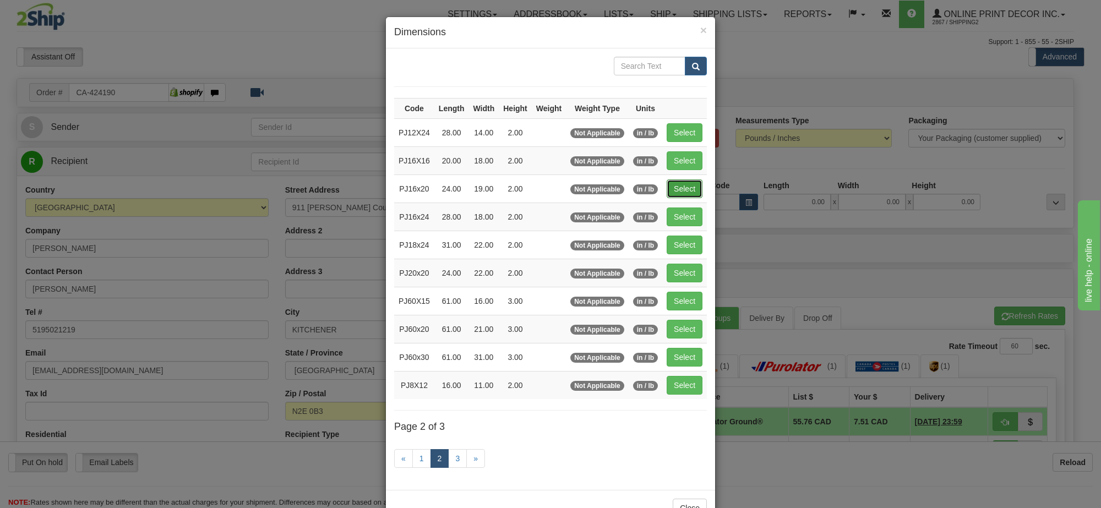
click at [692, 194] on button "Select" at bounding box center [684, 188] width 36 height 19
type input "PJ16x20"
type input "24.00"
type input "19.00"
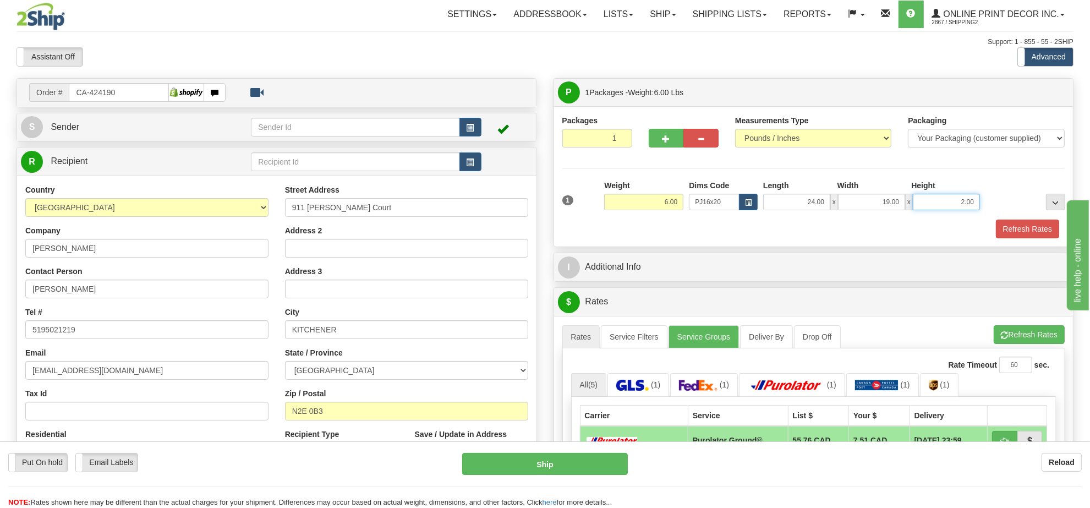
click at [955, 205] on input "2.00" at bounding box center [946, 202] width 67 height 17
type input "4.00"
click at [1044, 336] on button "Refresh Rates" at bounding box center [1029, 334] width 71 height 19
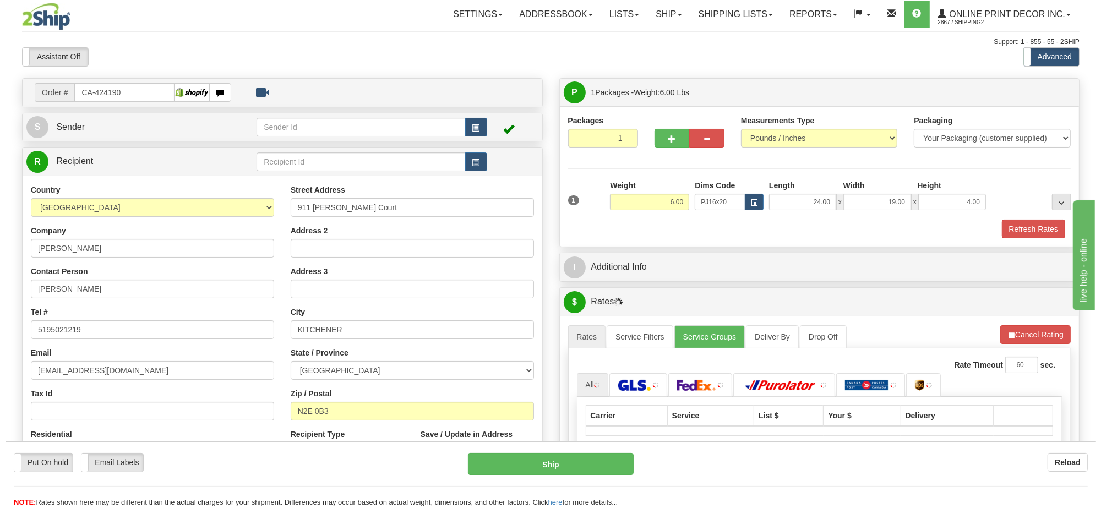
scroll to position [138, 0]
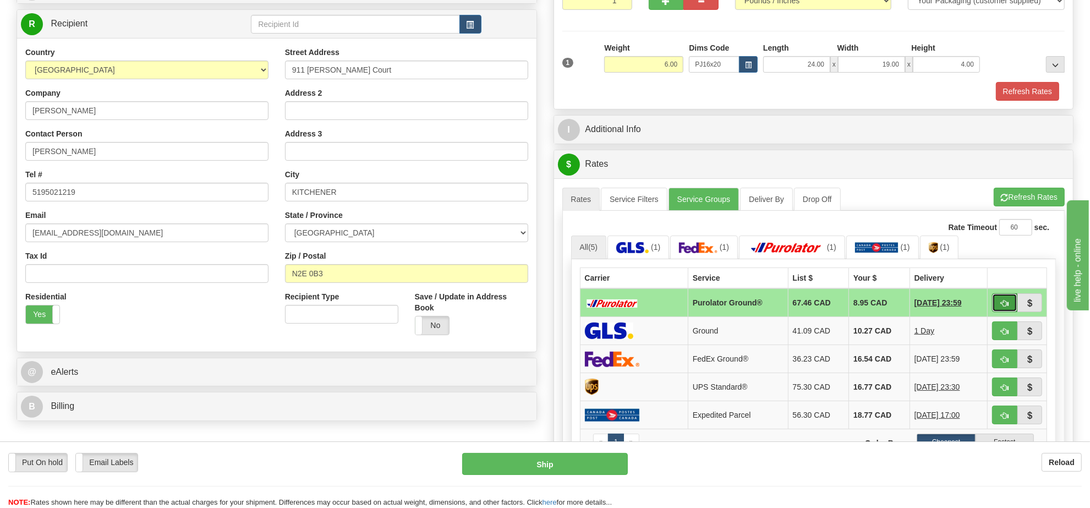
click at [1005, 301] on button "button" at bounding box center [1004, 302] width 25 height 19
type input "260"
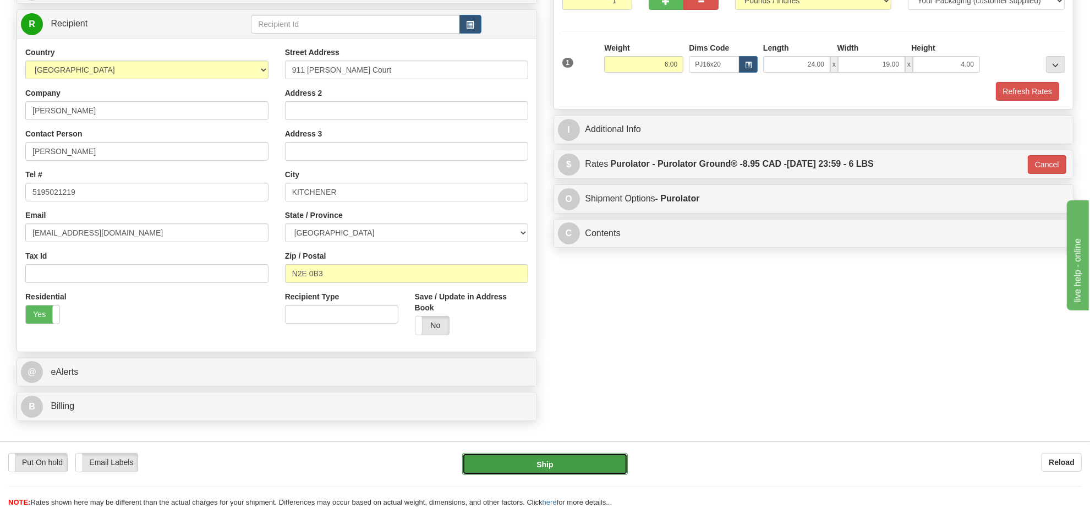
click at [564, 472] on button "Ship" at bounding box center [544, 464] width 165 height 22
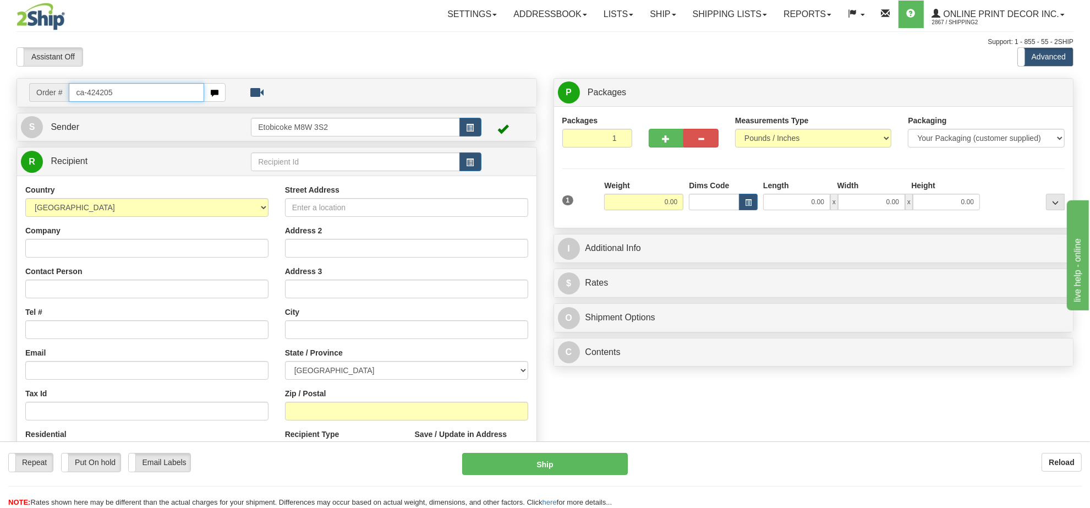
type input "ca-424205"
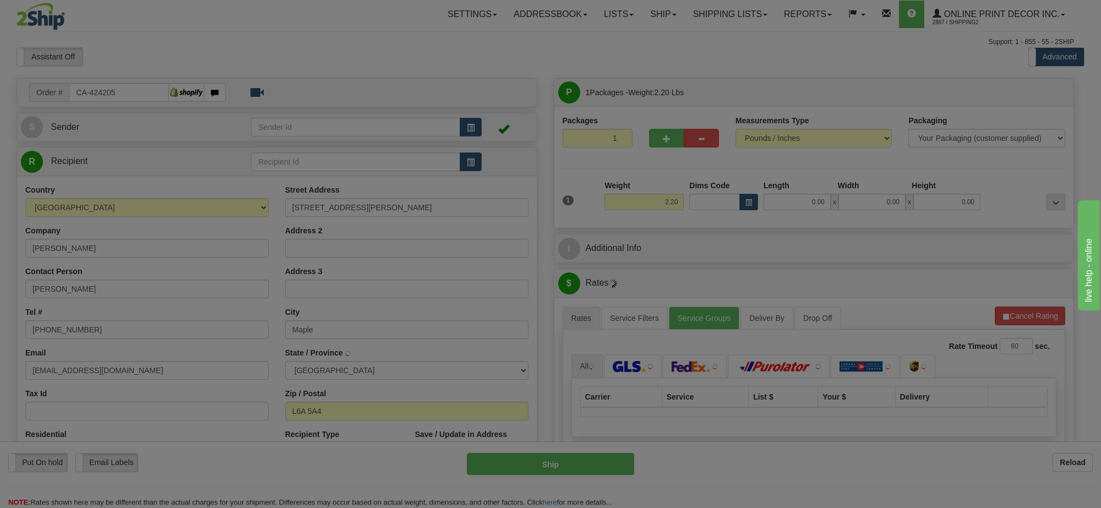
type input "MAPLE"
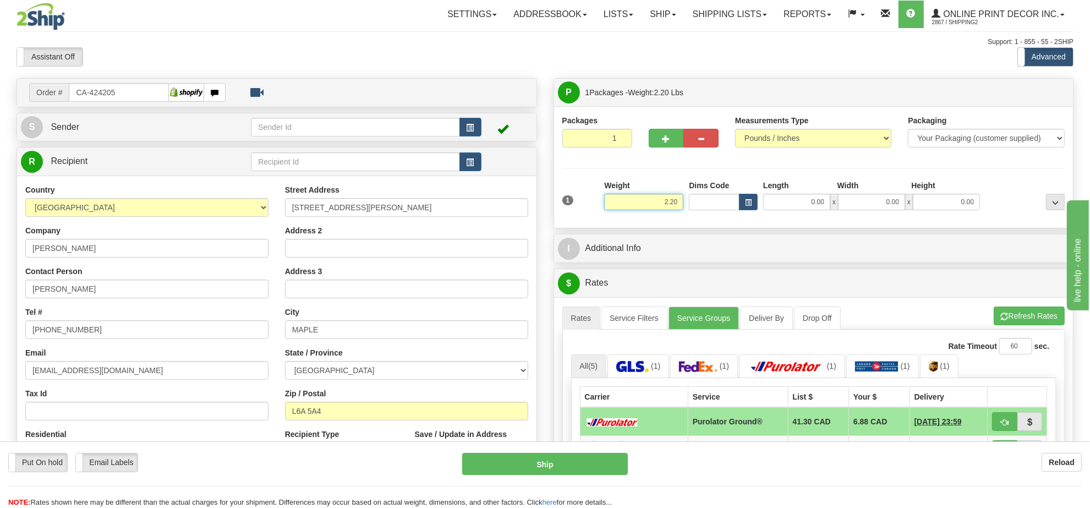
click at [652, 202] on input "2.20" at bounding box center [643, 202] width 79 height 17
click at [749, 204] on span "button" at bounding box center [748, 203] width 7 height 6
type input "3.00"
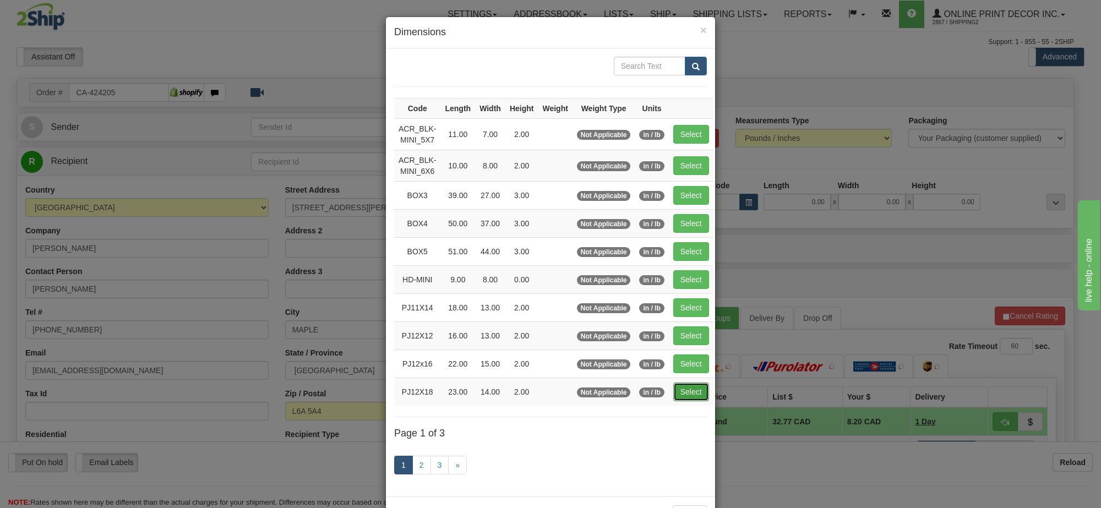
click at [691, 392] on button "Select" at bounding box center [691, 391] width 36 height 19
type input "PJ12X18"
type input "23.00"
type input "14.00"
type input "2.00"
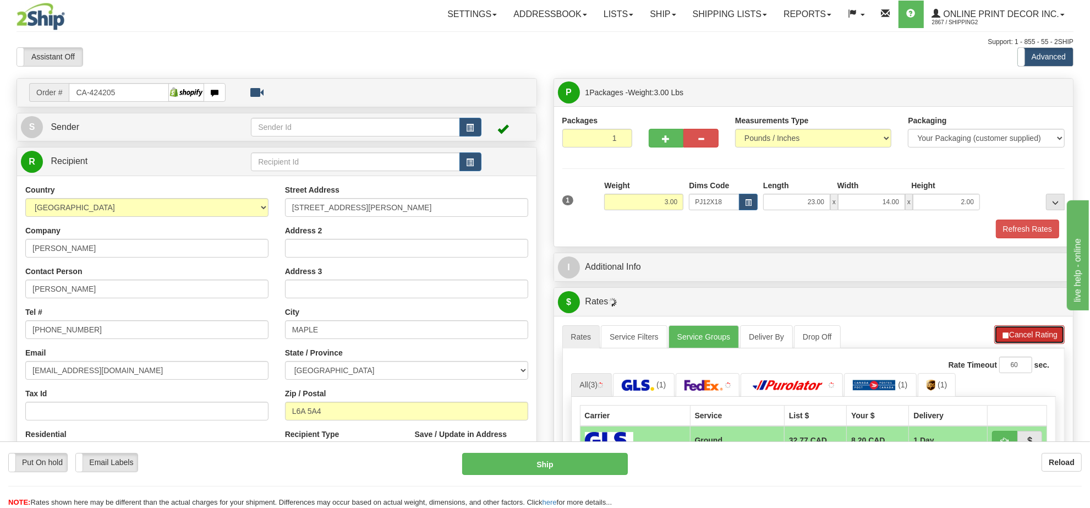
click at [1032, 333] on button "Cancel Rating" at bounding box center [1029, 334] width 70 height 19
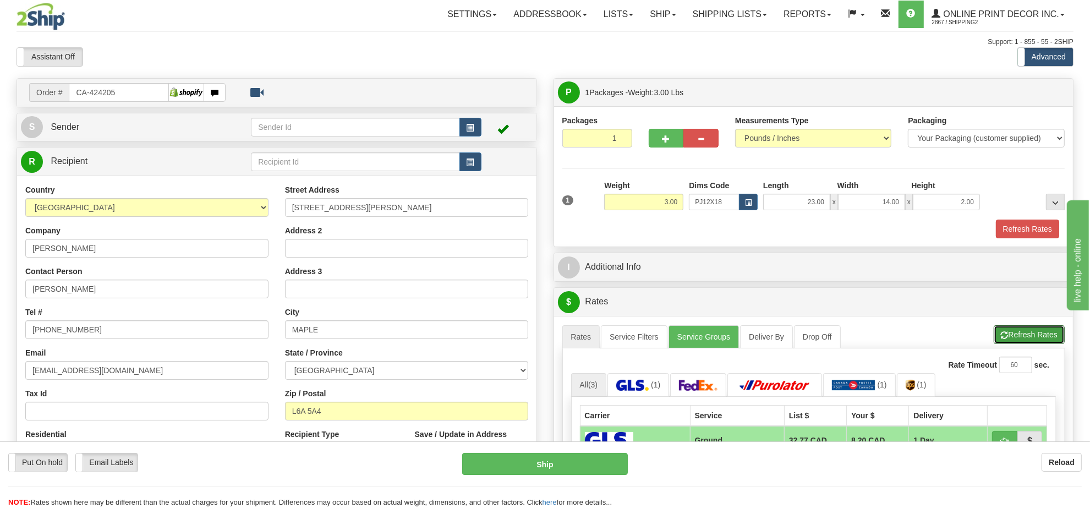
click at [1032, 333] on button "Refresh Rates" at bounding box center [1029, 334] width 71 height 19
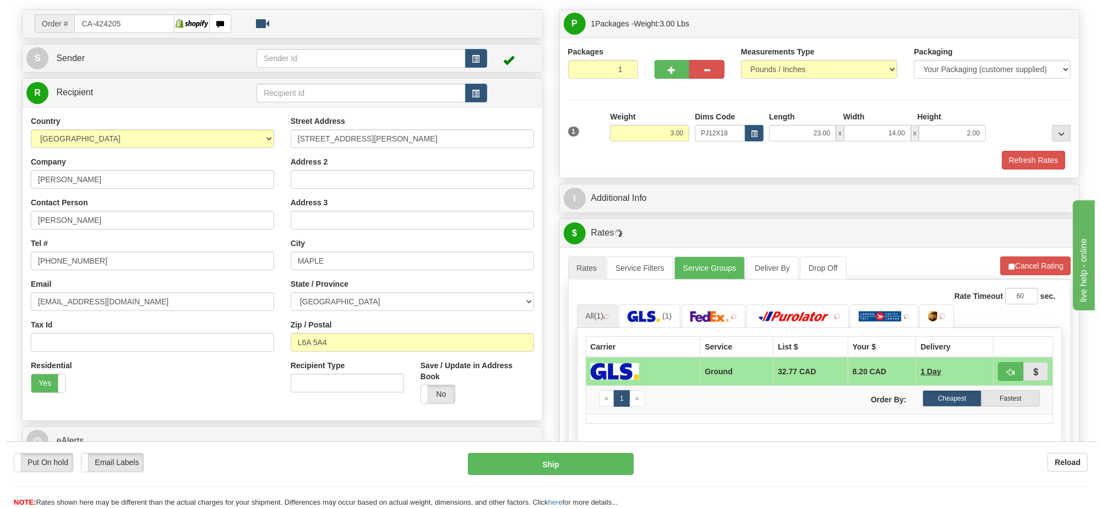
scroll to position [138, 0]
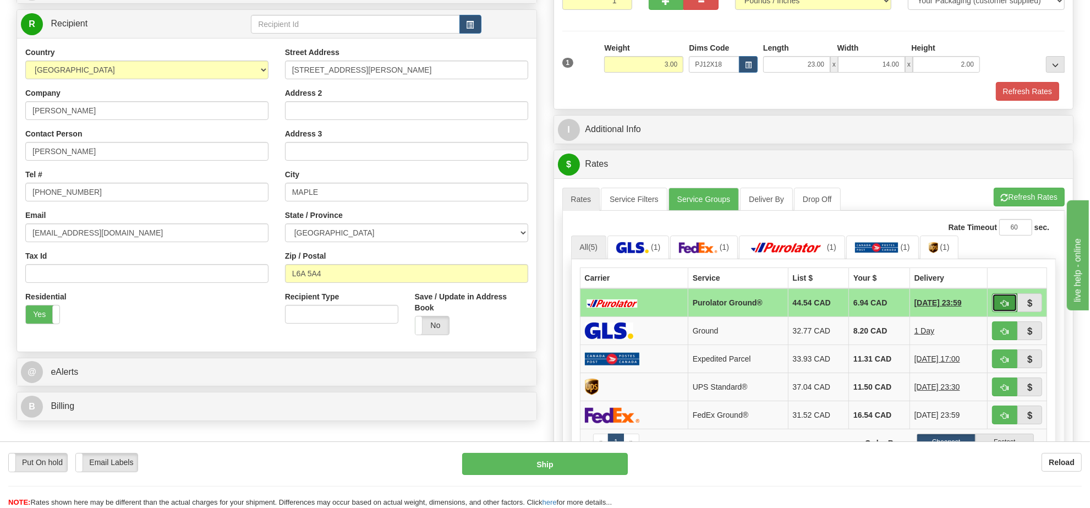
click at [994, 309] on button "button" at bounding box center [1004, 302] width 25 height 19
type input "260"
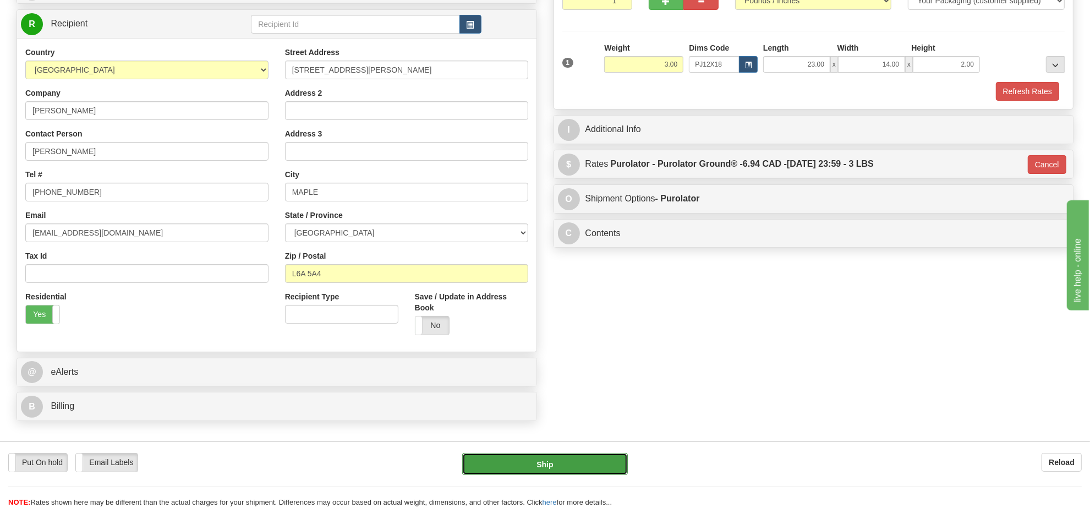
click at [601, 465] on button "Ship" at bounding box center [544, 464] width 165 height 22
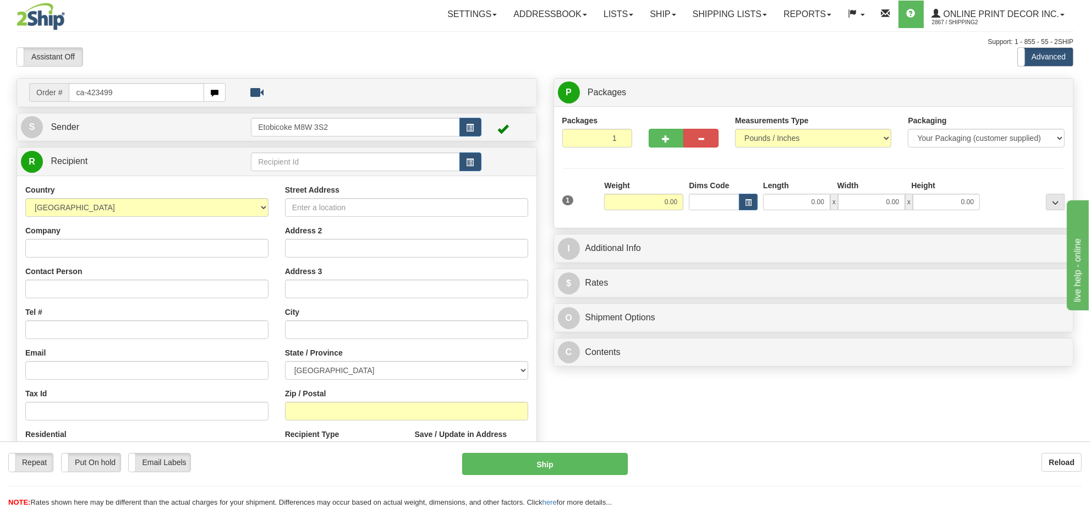
type input "ca-423499"
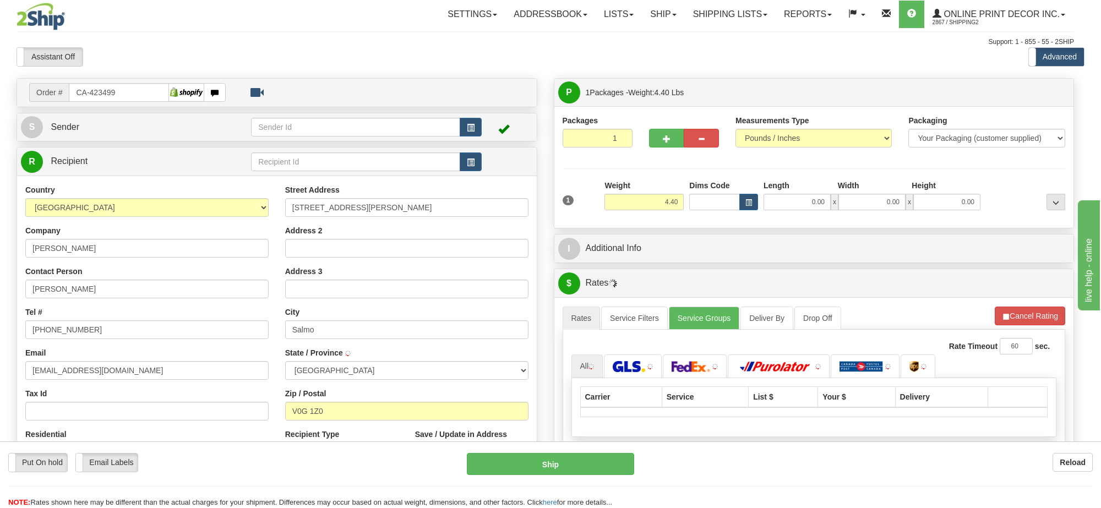
type input "SALMO"
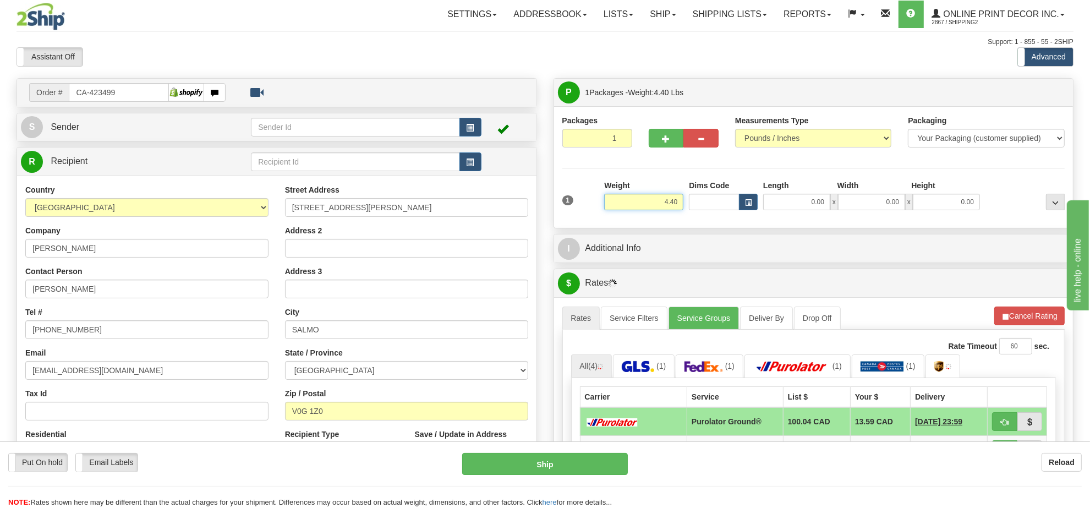
click at [674, 196] on input "4.40" at bounding box center [643, 202] width 79 height 17
click at [671, 196] on input "4.40" at bounding box center [643, 202] width 79 height 17
click at [677, 210] on input "4.440" at bounding box center [643, 202] width 79 height 17
type input "4.00"
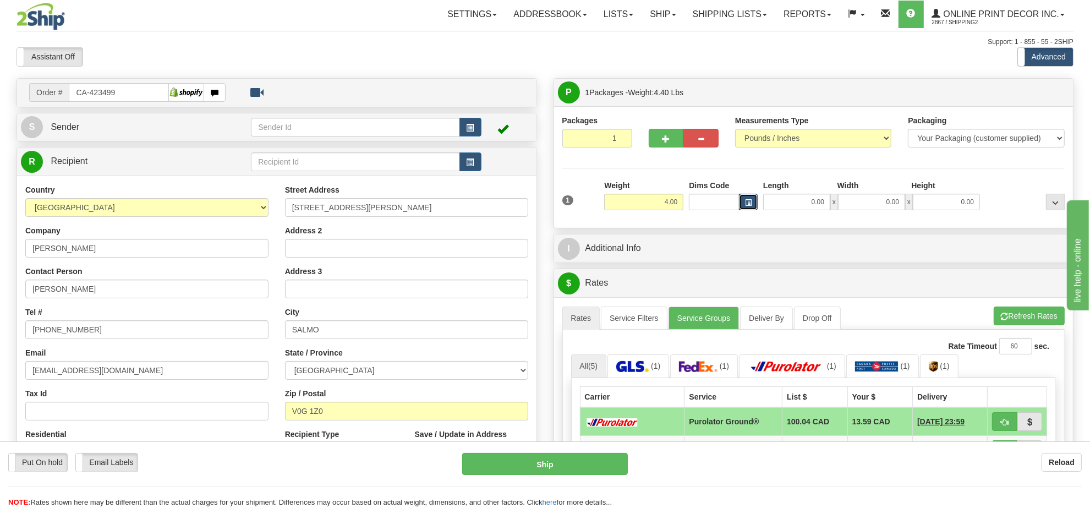
click at [741, 198] on button "button" at bounding box center [748, 202] width 19 height 17
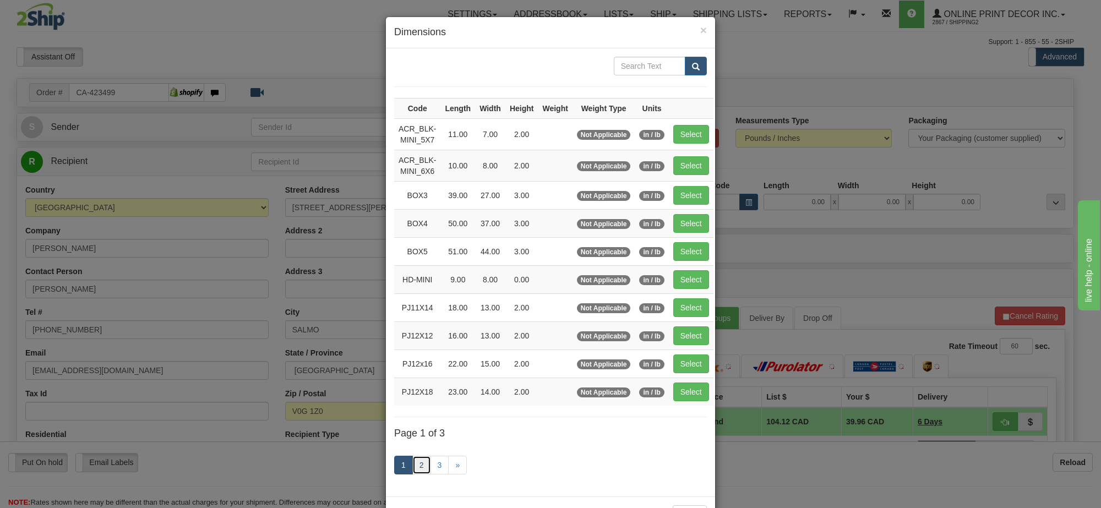
click at [421, 468] on link "2" at bounding box center [421, 465] width 19 height 19
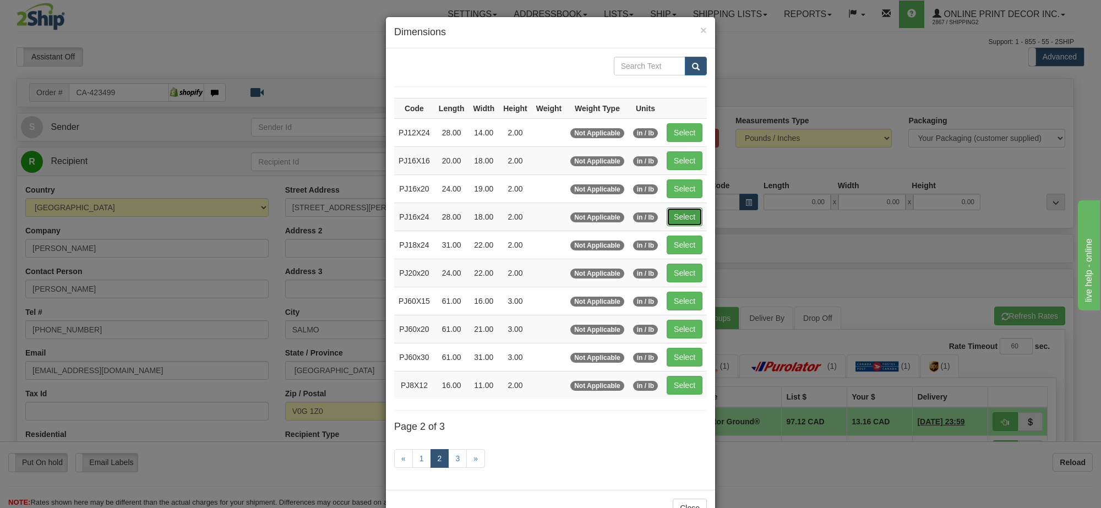
click at [685, 215] on button "Select" at bounding box center [684, 216] width 36 height 19
type input "PJ16x24"
type input "28.00"
type input "18.00"
type input "2.00"
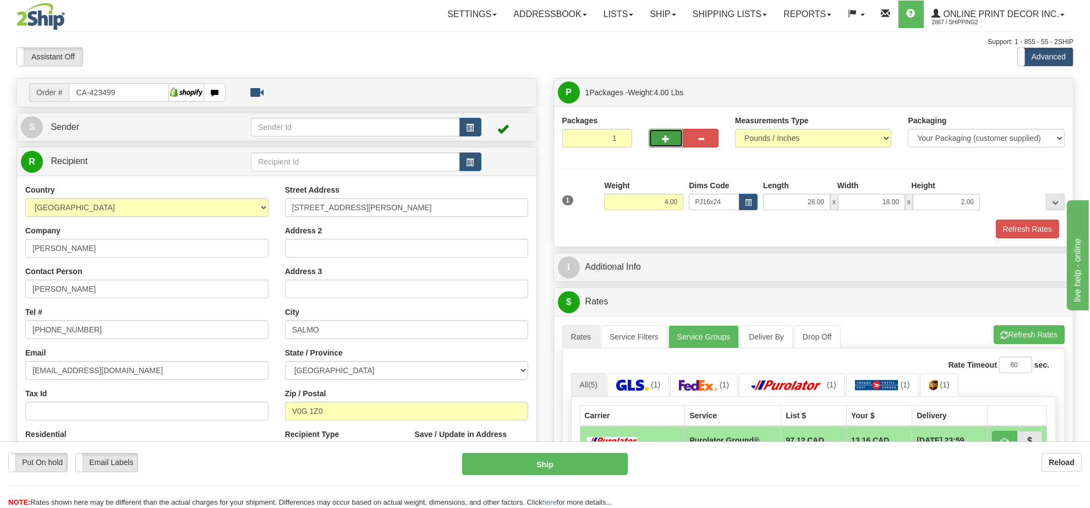
click at [660, 138] on button "button" at bounding box center [666, 138] width 35 height 19
radio input "true"
type input "2"
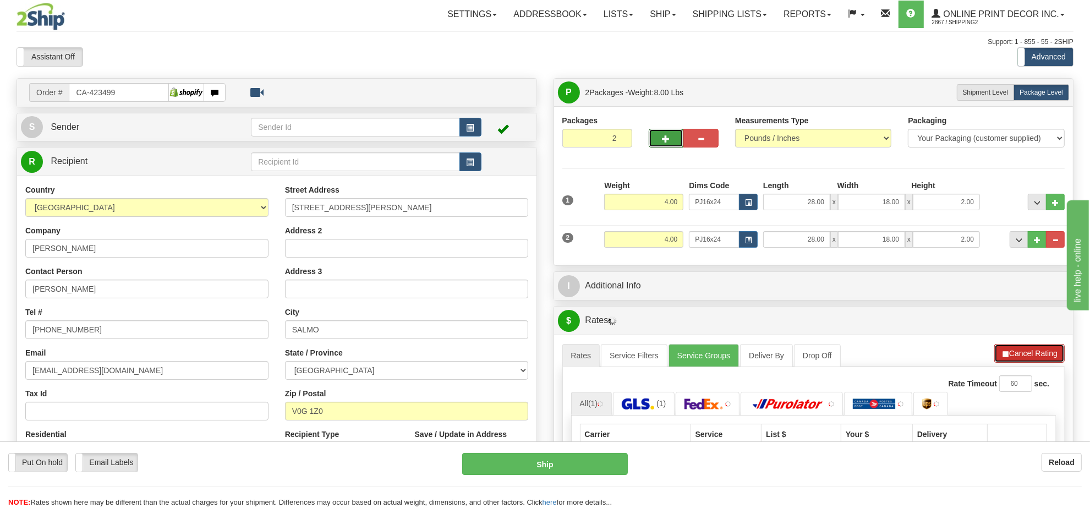
click at [1020, 361] on button "Cancel Rating" at bounding box center [1029, 353] width 70 height 19
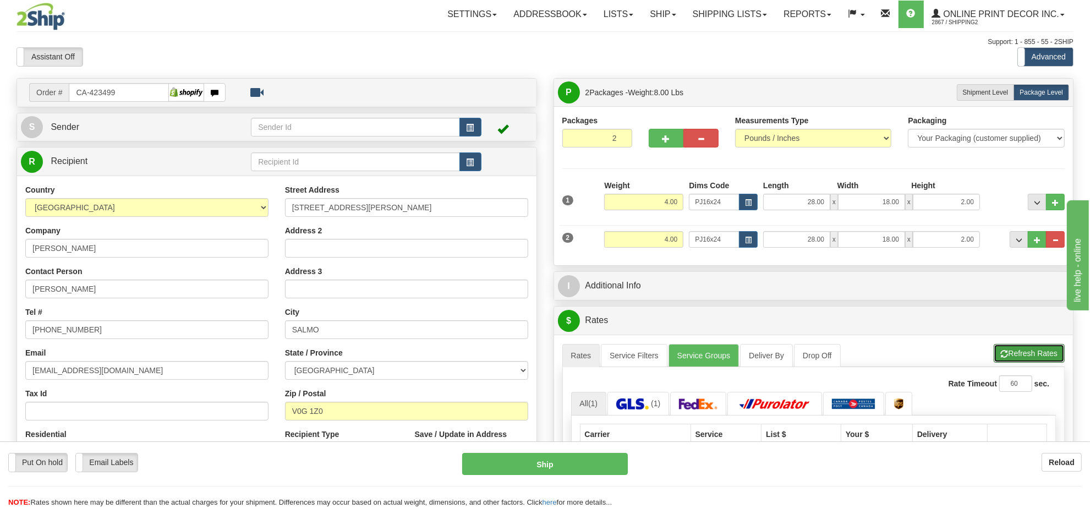
click at [1020, 361] on button "Refresh Rates" at bounding box center [1029, 353] width 71 height 19
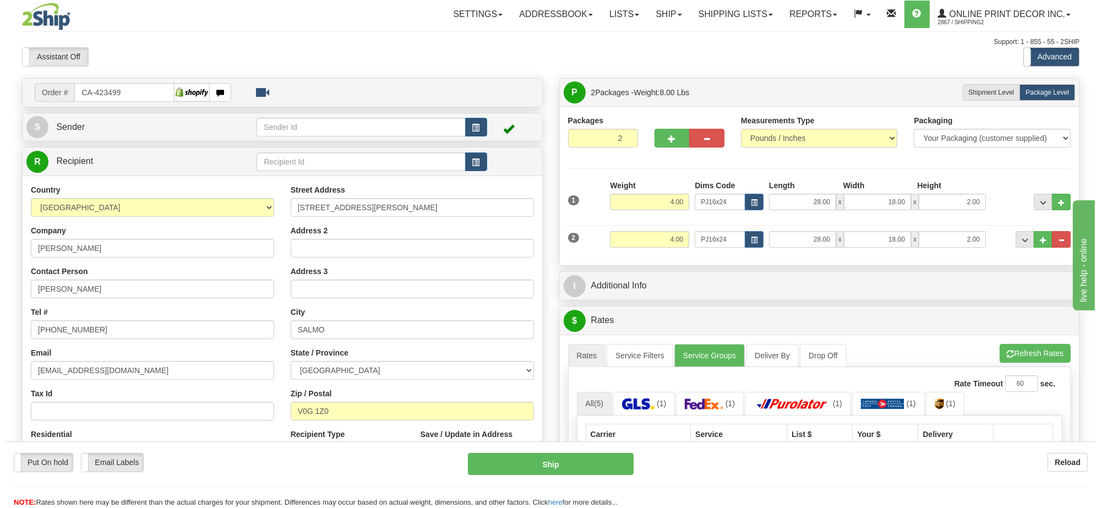
scroll to position [138, 0]
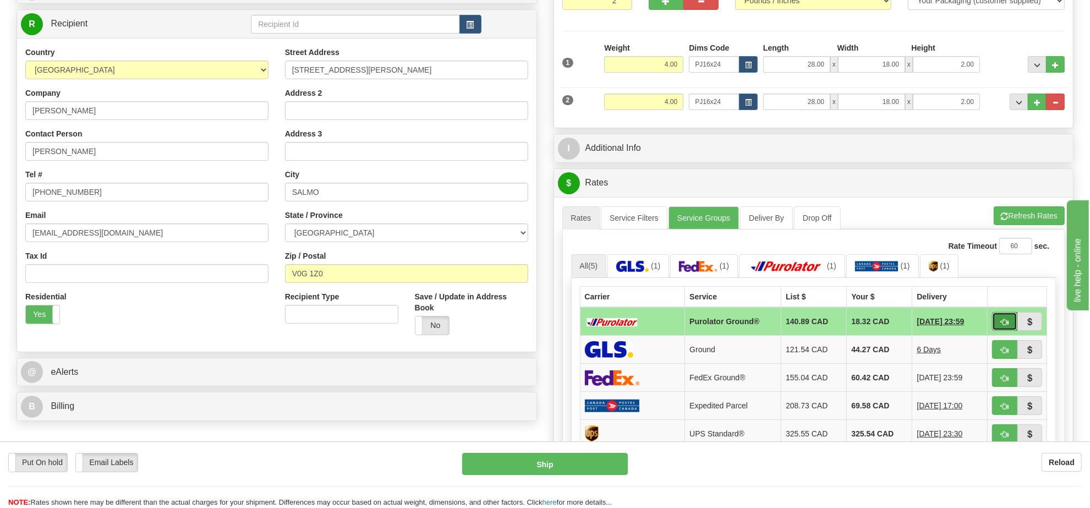
click at [1001, 322] on span "button" at bounding box center [1005, 322] width 8 height 7
type input "260"
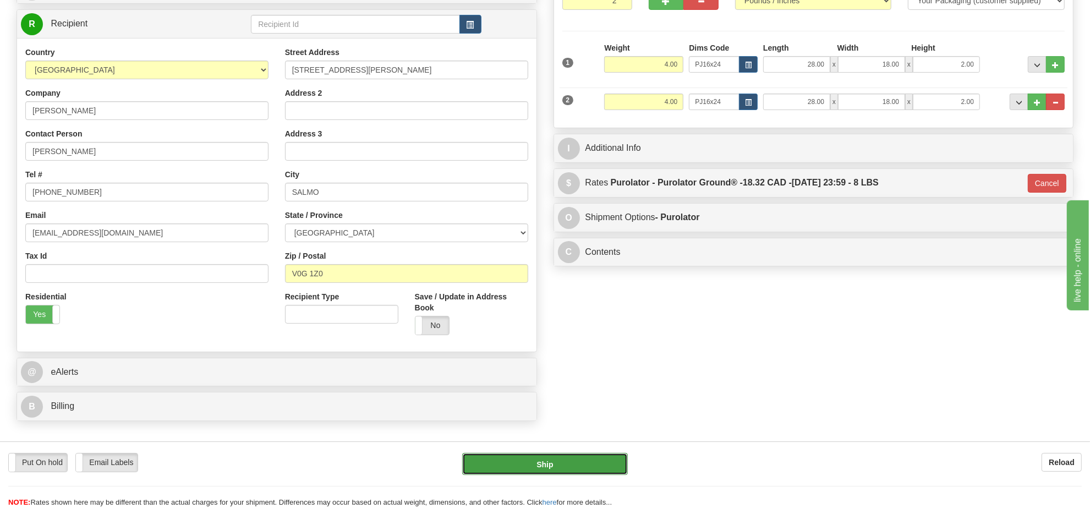
click at [568, 459] on button "Ship" at bounding box center [544, 464] width 165 height 22
